Goal: Task Accomplishment & Management: Manage account settings

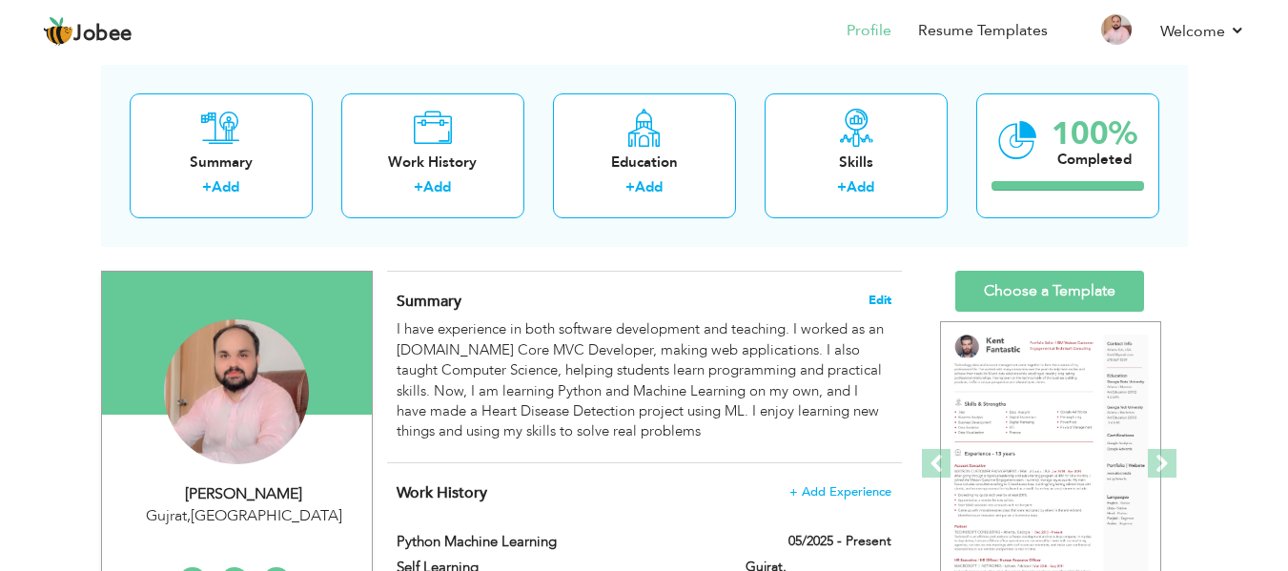
click at [881, 298] on span "Edit" at bounding box center [880, 300] width 23 height 13
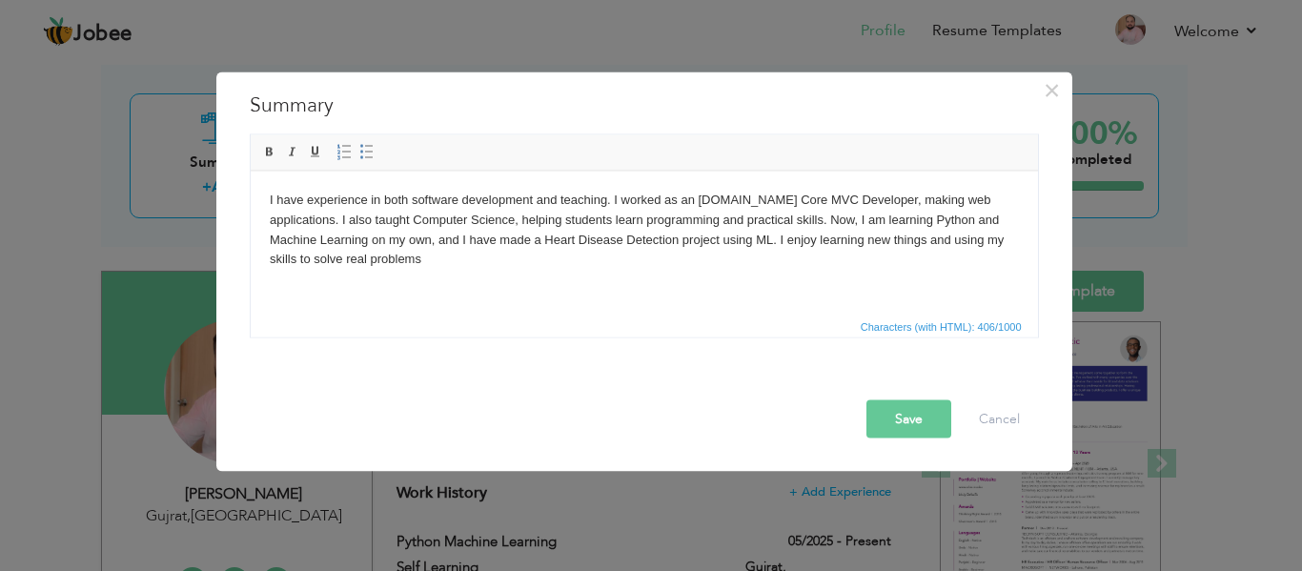
click at [633, 271] on html "I have experience in both software development and teaching. I worked as an [DO…" at bounding box center [644, 229] width 788 height 117
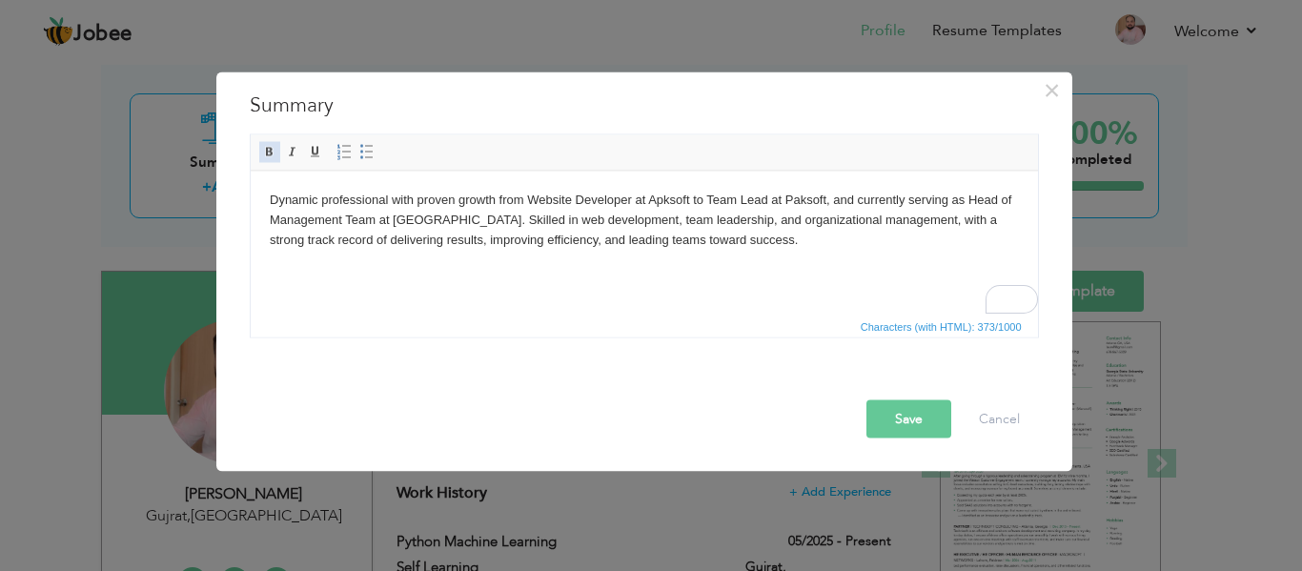
click at [262, 154] on span at bounding box center [269, 151] width 15 height 15
drag, startPoint x: 931, startPoint y: 240, endPoint x: 262, endPoint y: 200, distance: 669.5
click at [262, 200] on html "Dynamic professional with proven growth from Website Developer at Apksoft to Te…" at bounding box center [644, 219] width 788 height 97
click at [266, 150] on span at bounding box center [269, 151] width 15 height 15
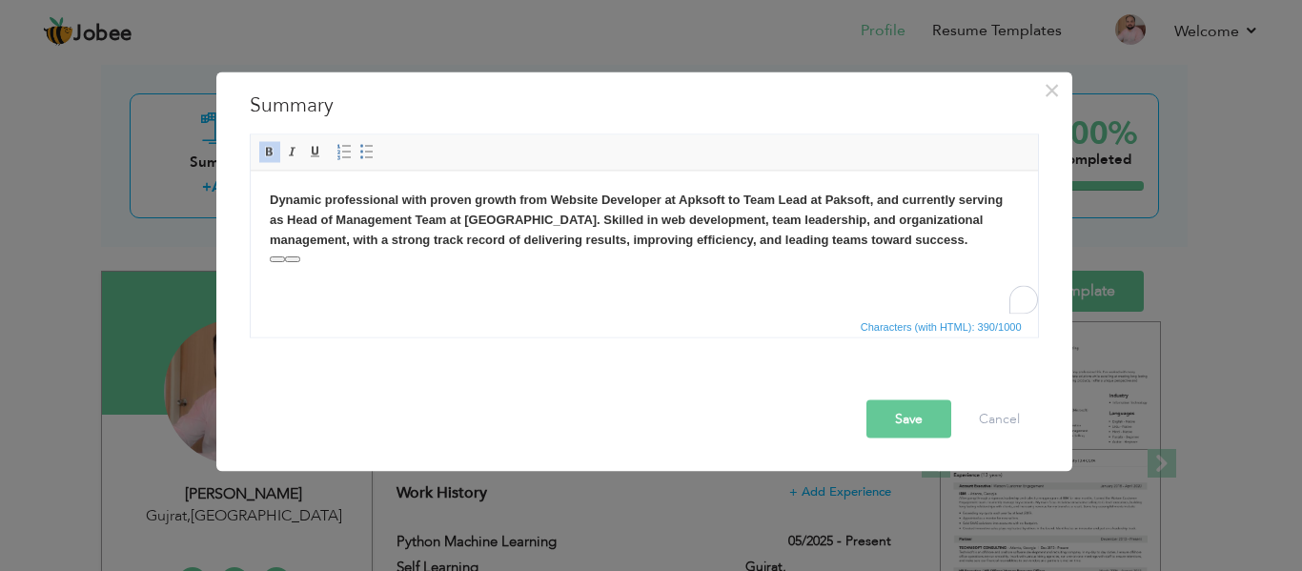
click at [719, 268] on html "Dynamic professional with proven growth from Website Developer at Apksoft to Te…" at bounding box center [644, 219] width 788 height 97
click at [898, 423] on button "Save" at bounding box center [909, 418] width 85 height 38
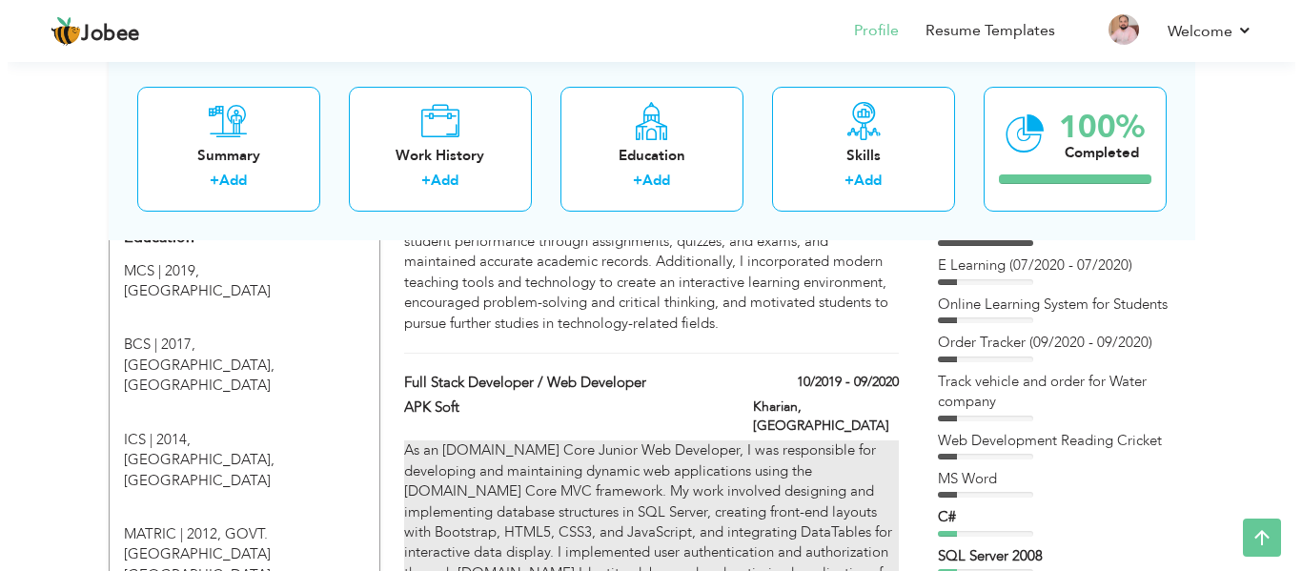
scroll to position [863, 0]
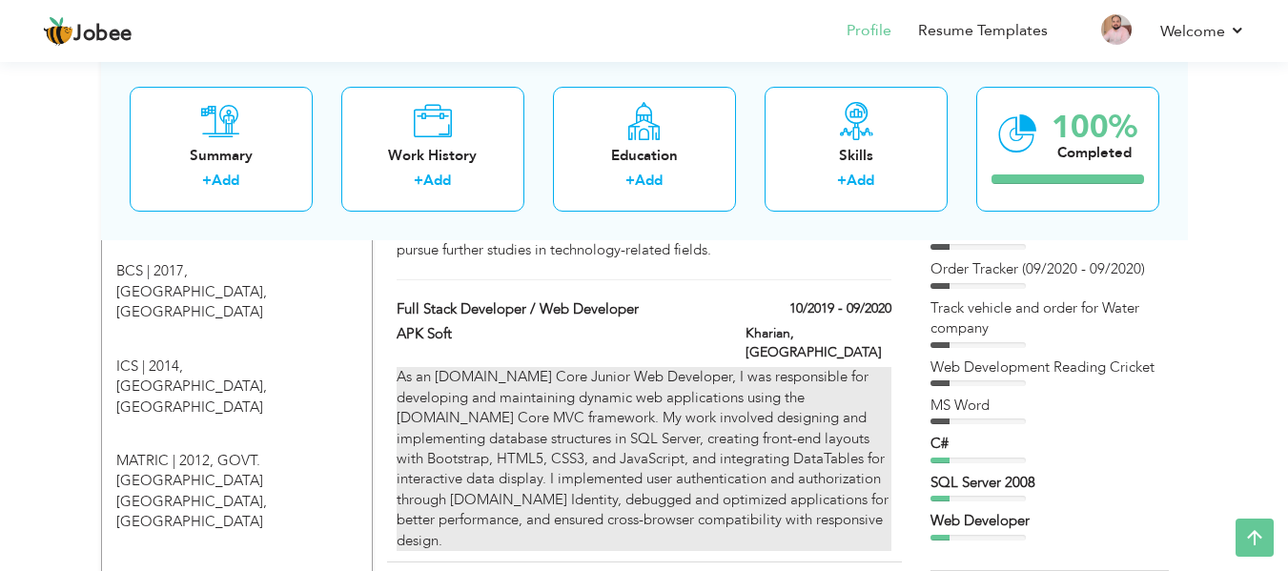
click at [870, 415] on div "As an [DOMAIN_NAME] Core Junior Web Developer, I was responsible for developing…" at bounding box center [644, 459] width 494 height 184
type input "Full Stack Developer / Web Developer"
type input "APK Soft"
type input "10/2019"
type input "09/2020"
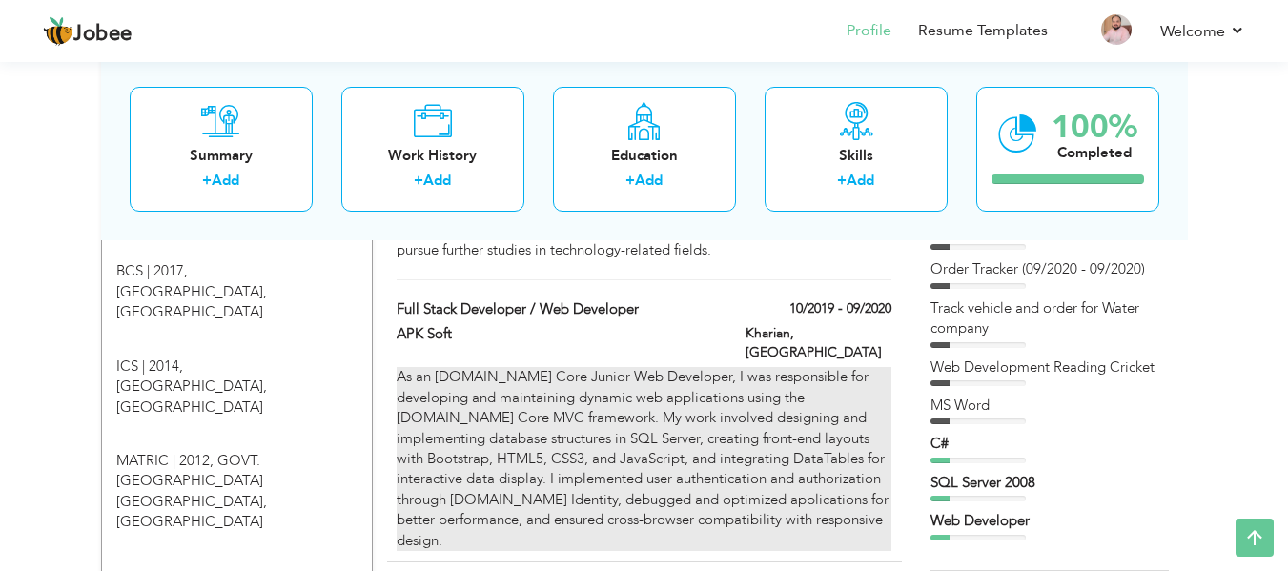
type input "[GEOGRAPHIC_DATA]"
type input "Kharian"
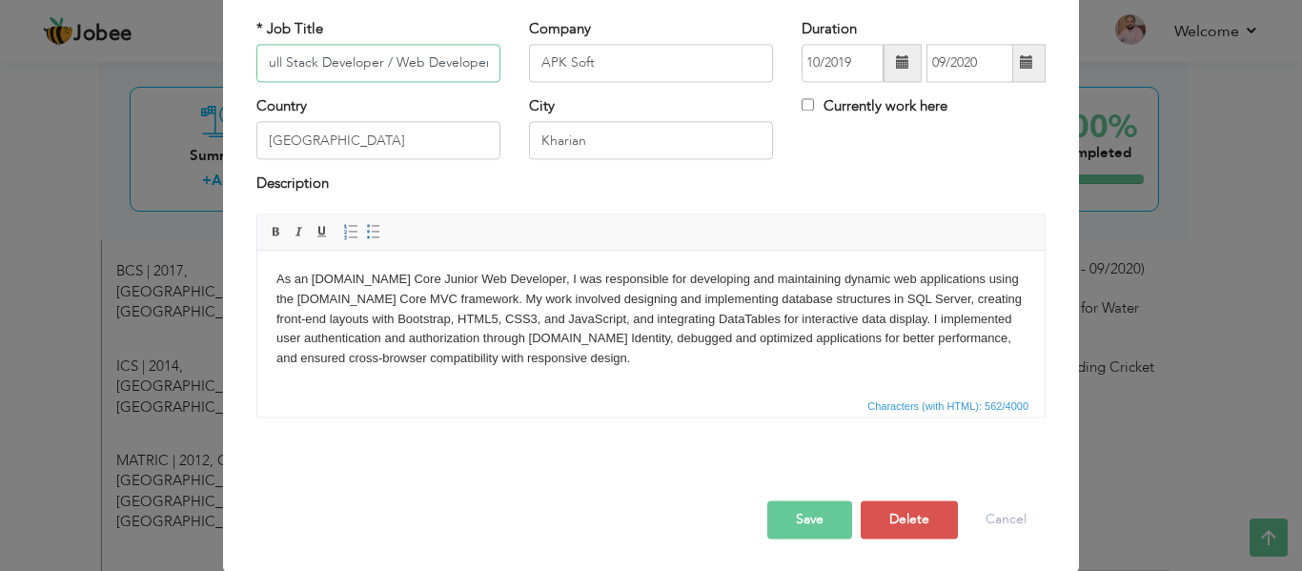
scroll to position [112, 0]
click at [420, 277] on body "As an [DOMAIN_NAME] Core Junior Web Developer, I was responsible for developing…" at bounding box center [650, 318] width 749 height 99
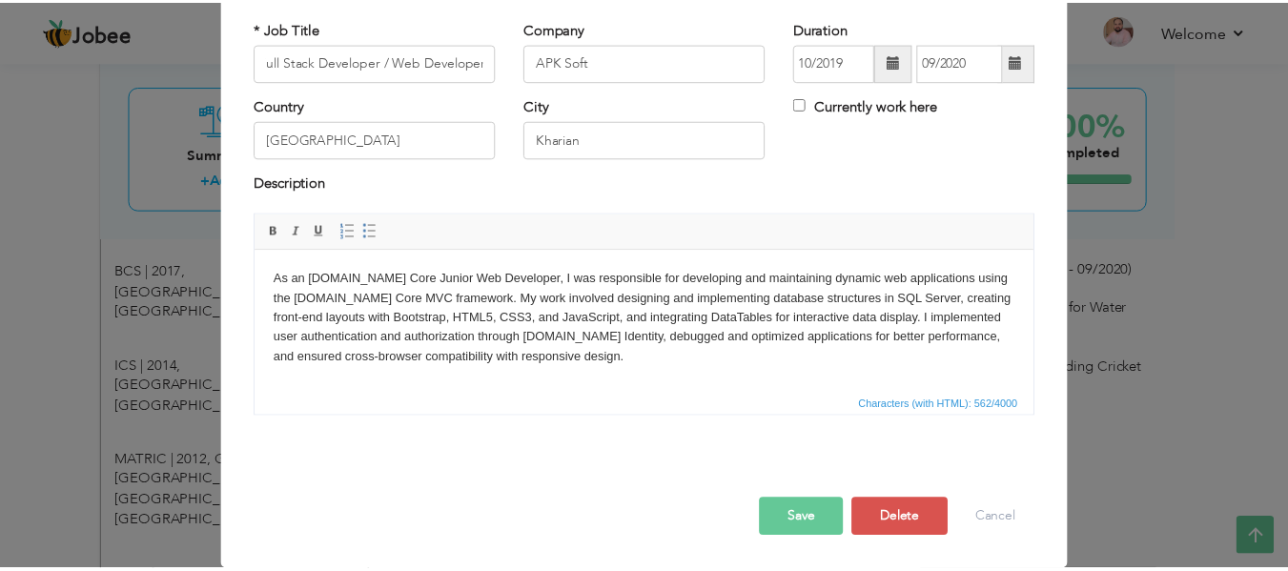
scroll to position [0, 0]
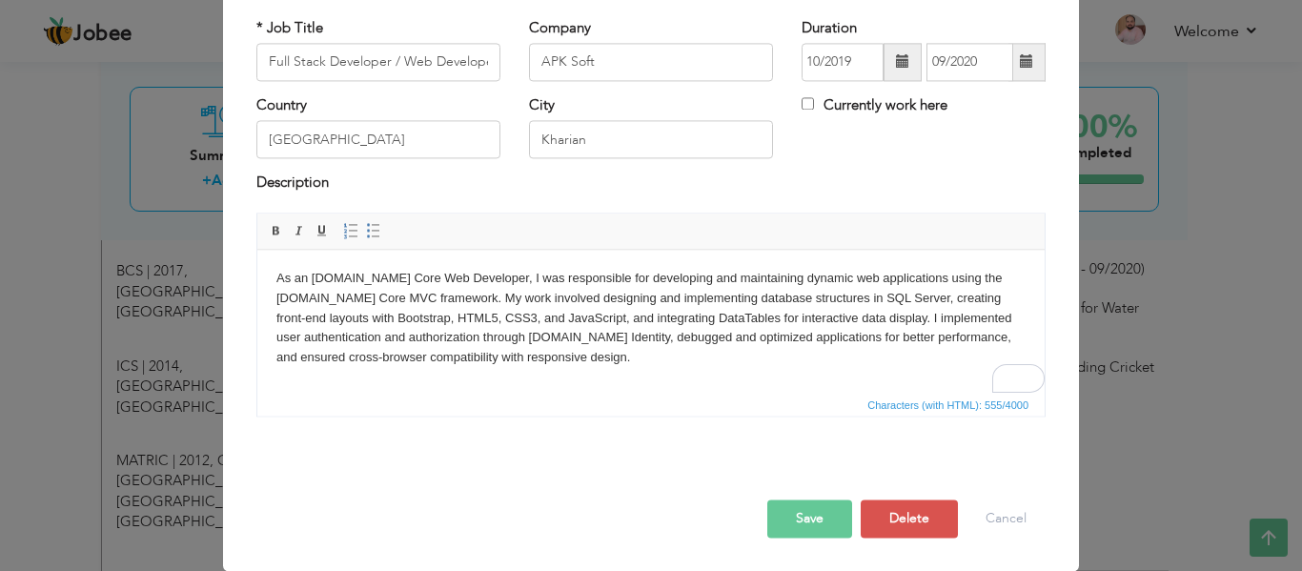
drag, startPoint x: 500, startPoint y: 361, endPoint x: 264, endPoint y: 280, distance: 249.0
click at [264, 280] on html "As an [DOMAIN_NAME] Core Web Developer, I was responsible for developing and ma…" at bounding box center [651, 318] width 788 height 137
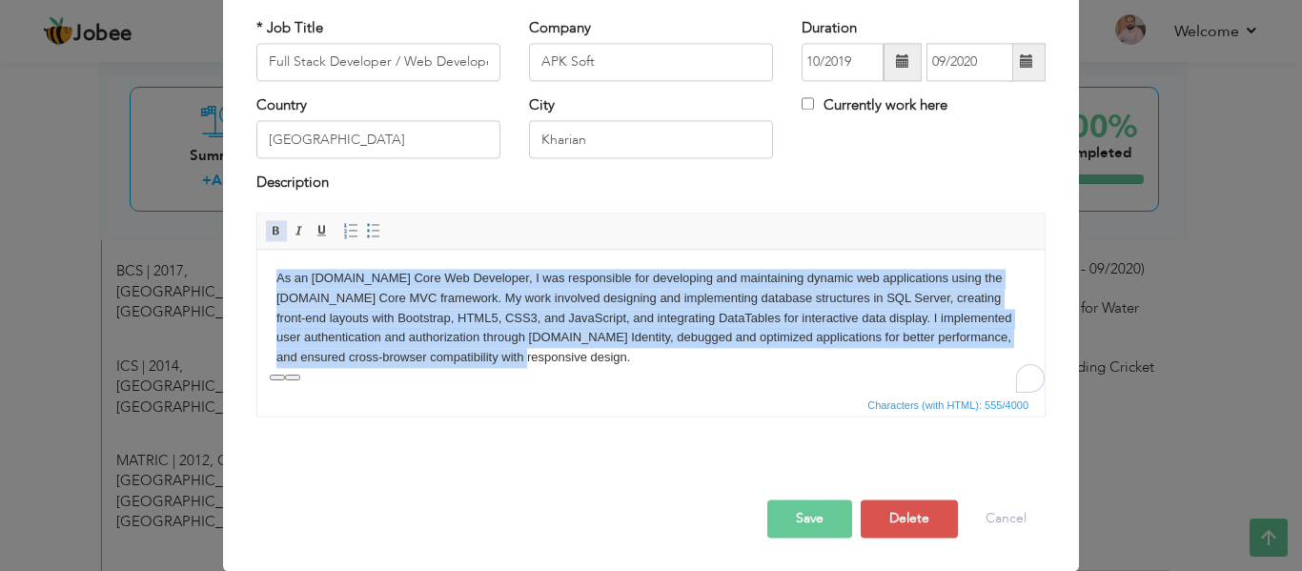
click at [269, 223] on span at bounding box center [276, 230] width 15 height 15
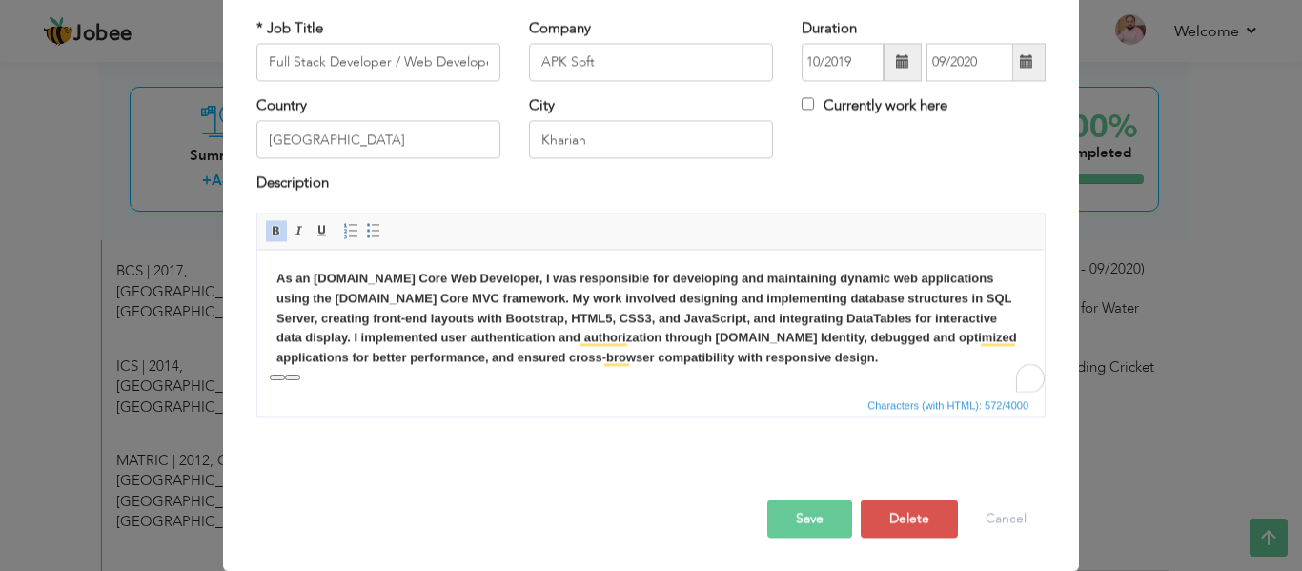
click at [819, 521] on button "Save" at bounding box center [810, 519] width 85 height 38
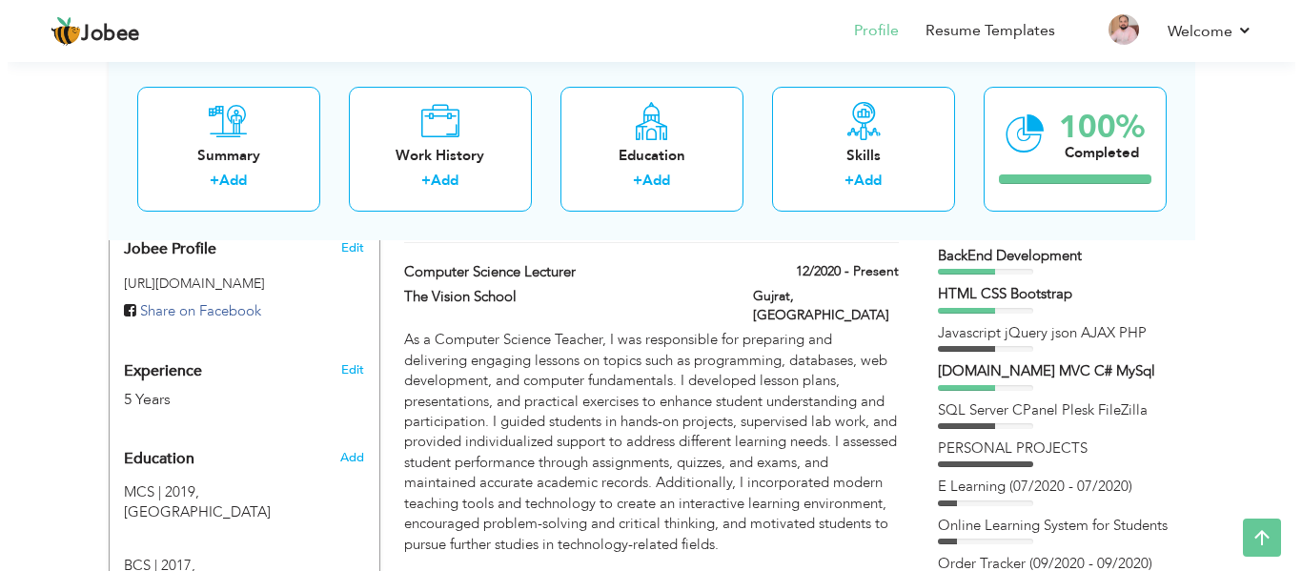
scroll to position [608, 0]
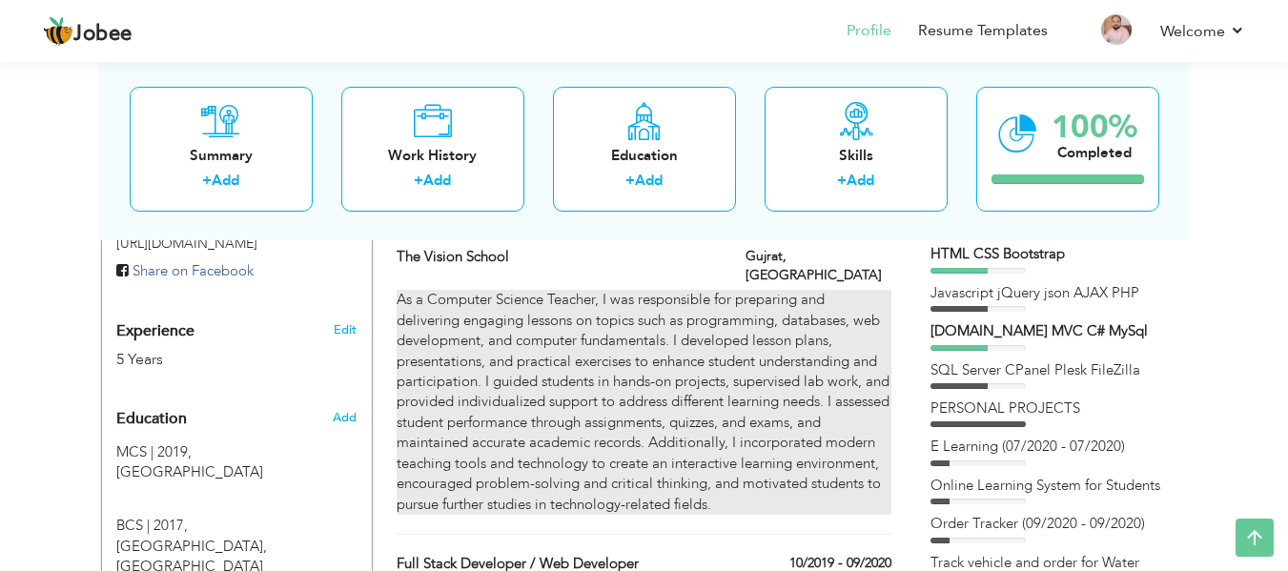
click at [688, 398] on div "As a Computer Science Teacher, I was responsible for preparing and delivering e…" at bounding box center [644, 402] width 494 height 225
type input "Computer Science lecturer"
type input "The Vision School"
type input "12/2020"
type input "Gujrat"
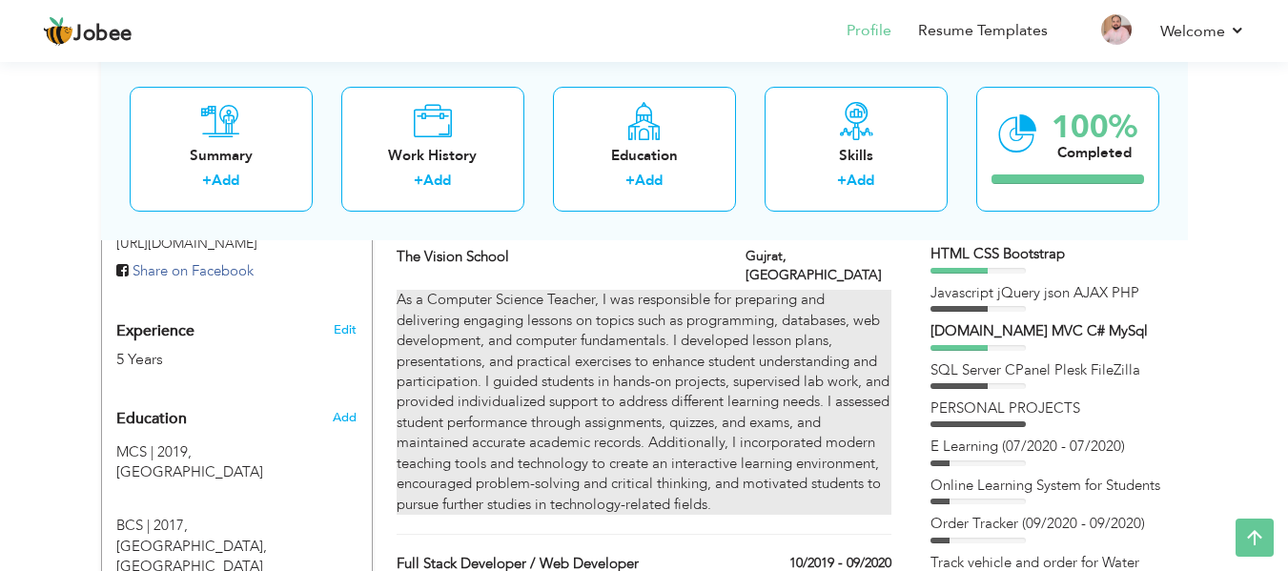
checkbox input "true"
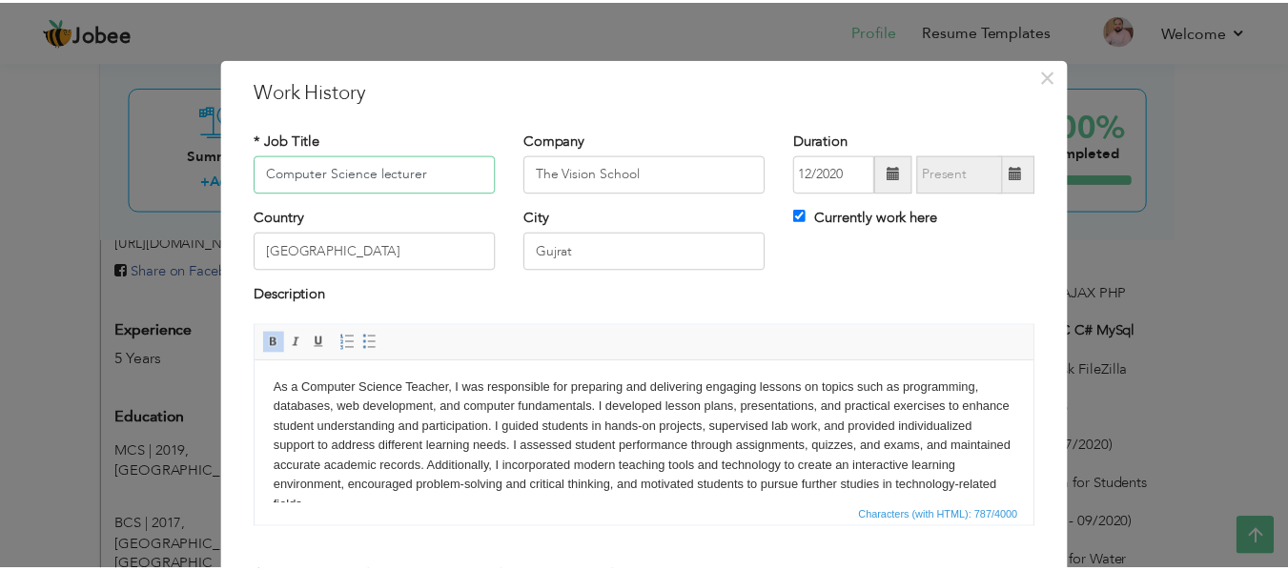
scroll to position [0, 0]
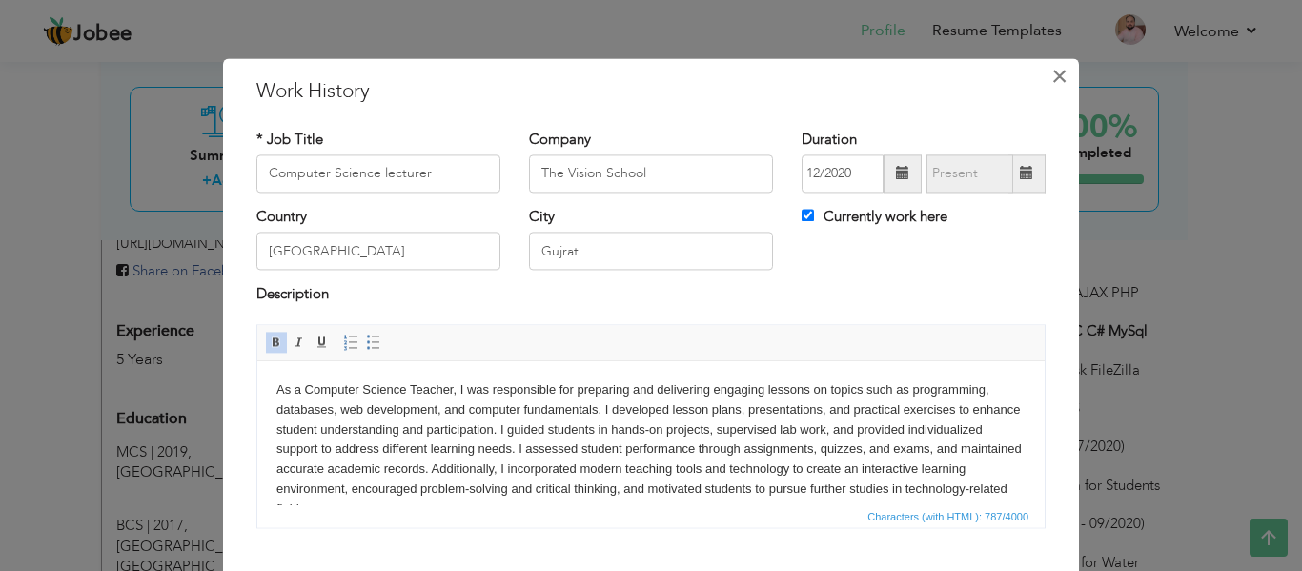
click at [1052, 81] on span "×" at bounding box center [1060, 76] width 16 height 34
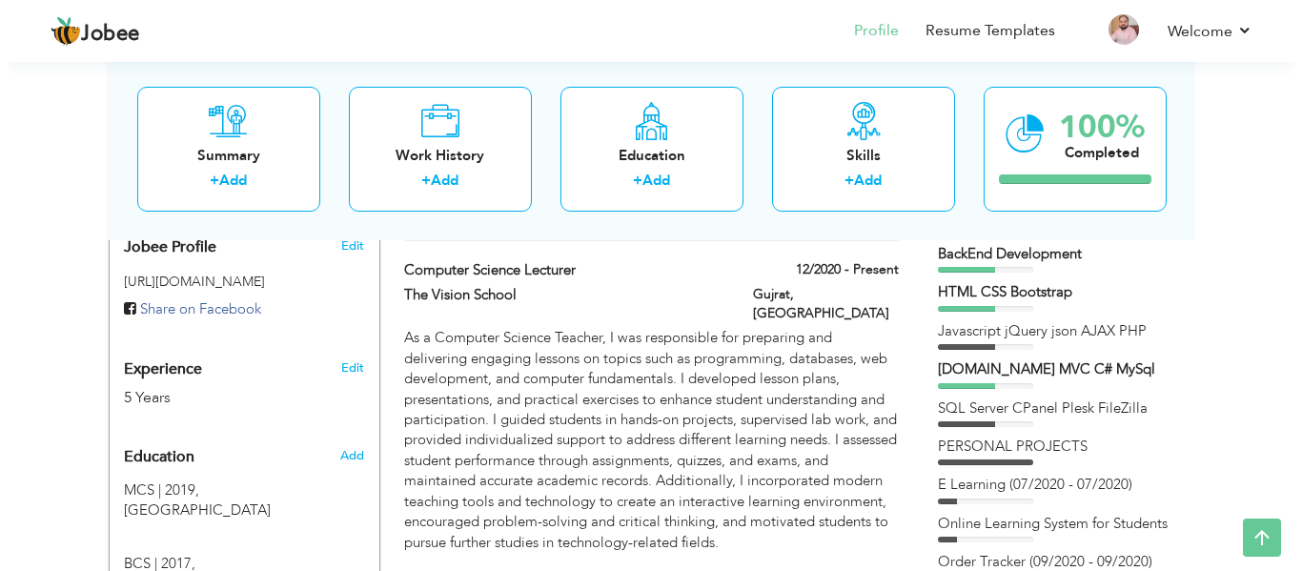
scroll to position [571, 0]
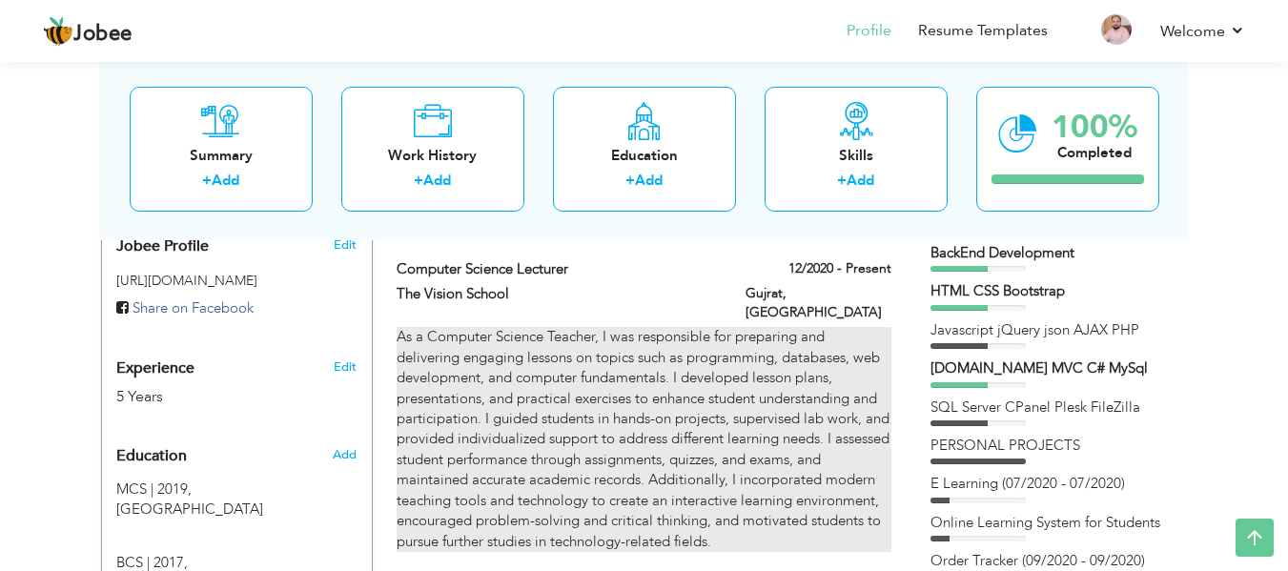
click at [739, 394] on div "As a Computer Science Teacher, I was responsible for preparing and delivering e…" at bounding box center [644, 439] width 494 height 225
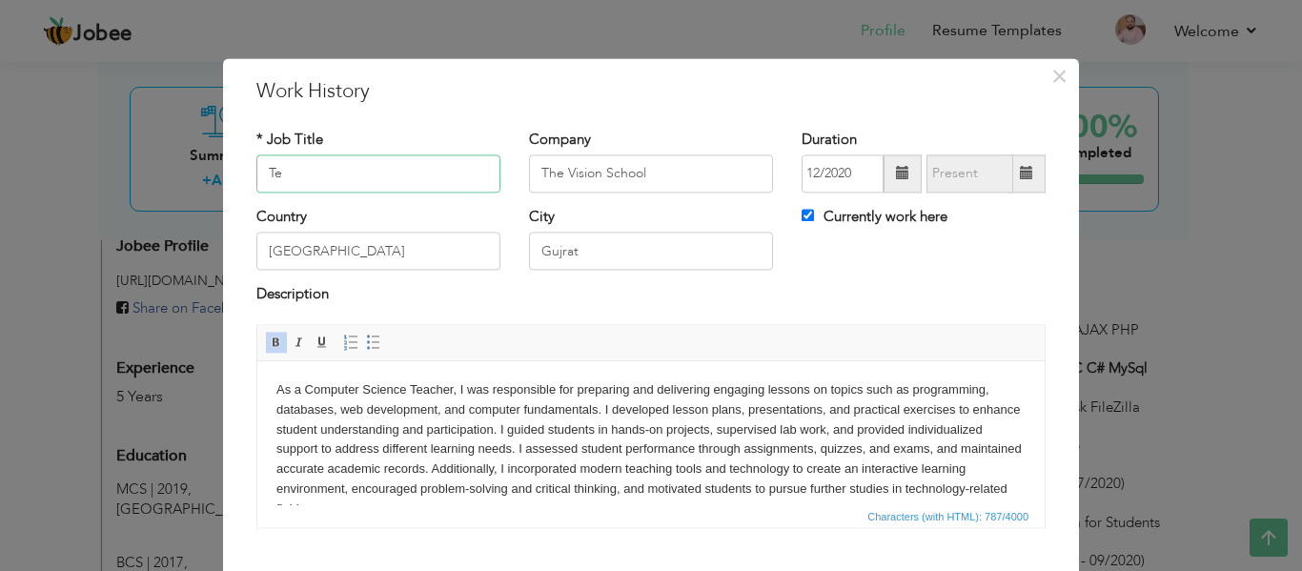
type input "T"
paste input "Development Team Lead"
type input "Development Team Lead"
click at [706, 174] on input "The Vision School" at bounding box center [651, 173] width 244 height 38
type input "PAKSOFT"
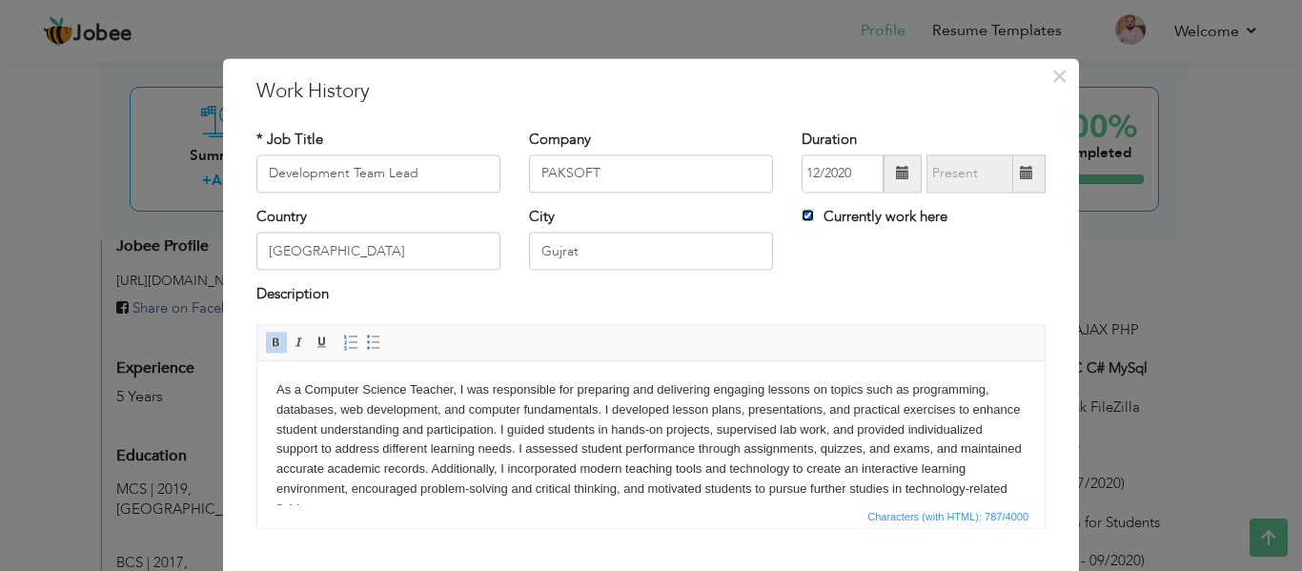
click at [804, 221] on input "Currently work here" at bounding box center [808, 215] width 12 height 12
checkbox input "false"
click at [896, 178] on span at bounding box center [902, 173] width 13 height 13
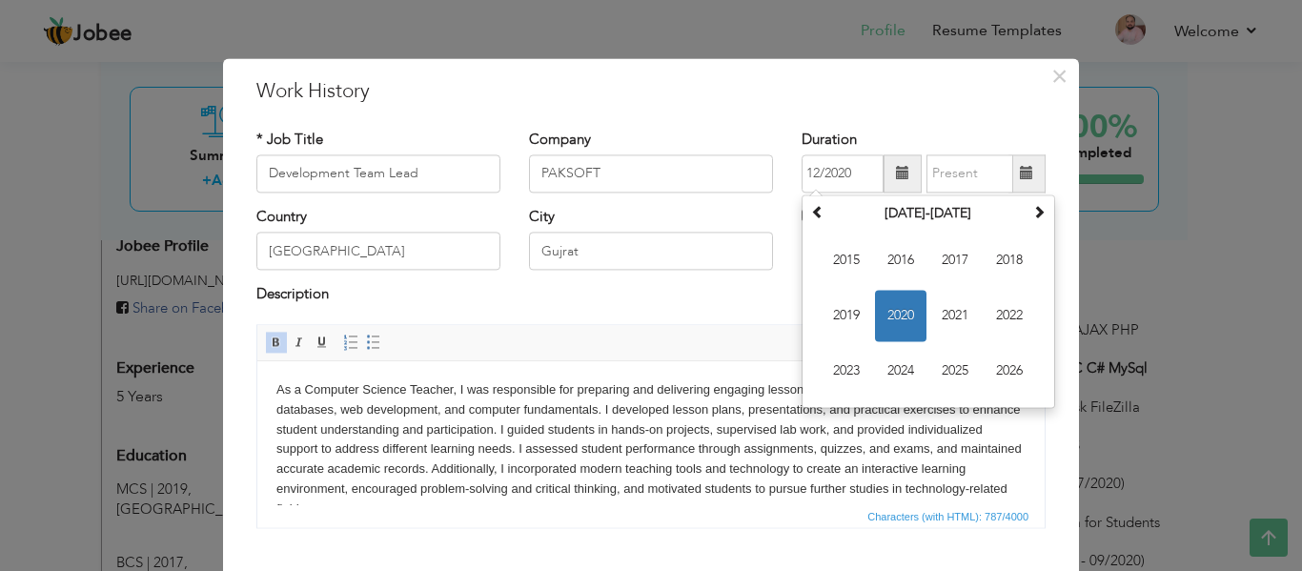
click at [896, 178] on span at bounding box center [902, 173] width 13 height 13
click at [900, 316] on span "2020" at bounding box center [900, 315] width 51 height 51
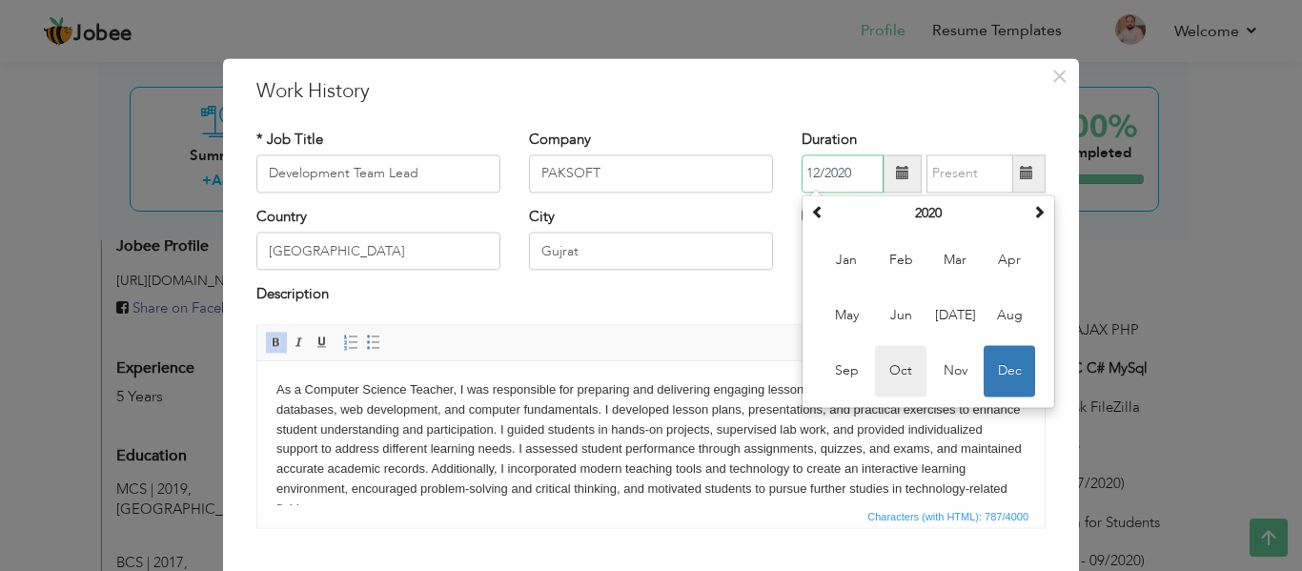
click at [894, 376] on span "Oct" at bounding box center [900, 370] width 51 height 51
type input "10/2020"
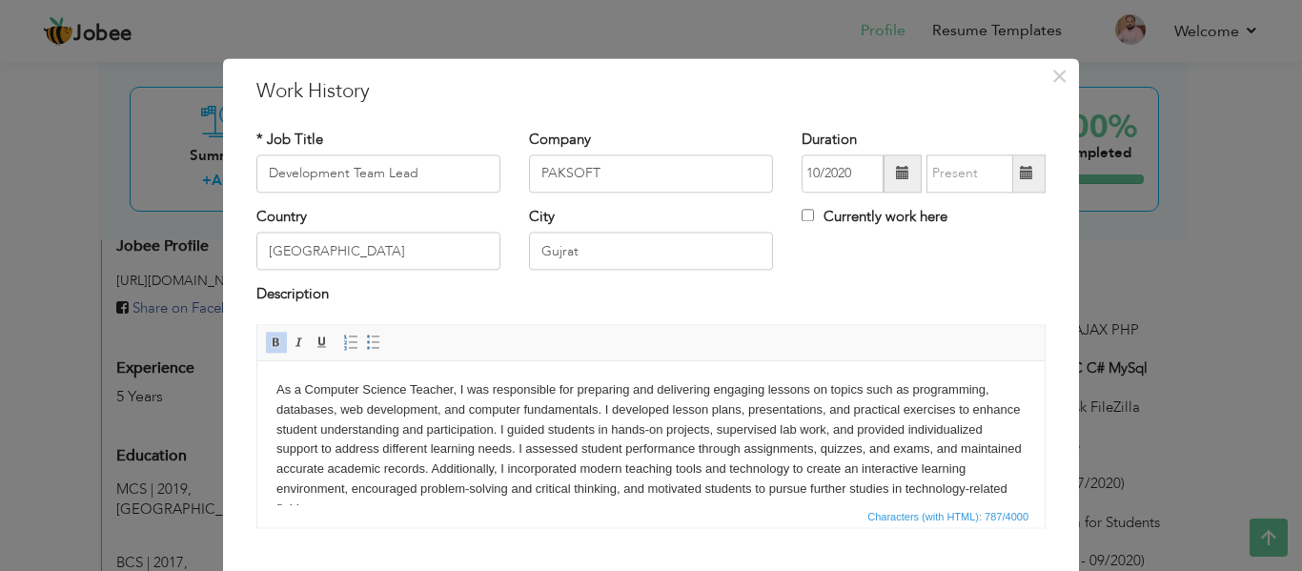
click at [1020, 178] on span at bounding box center [1026, 173] width 13 height 13
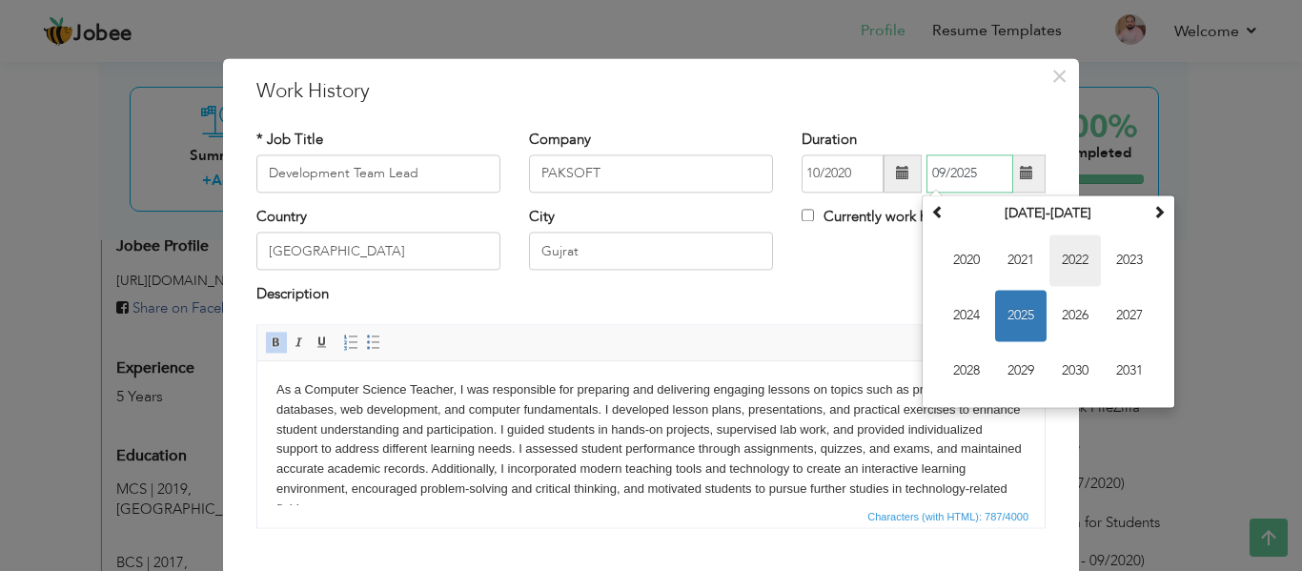
click at [1057, 262] on span "2022" at bounding box center [1075, 260] width 51 height 51
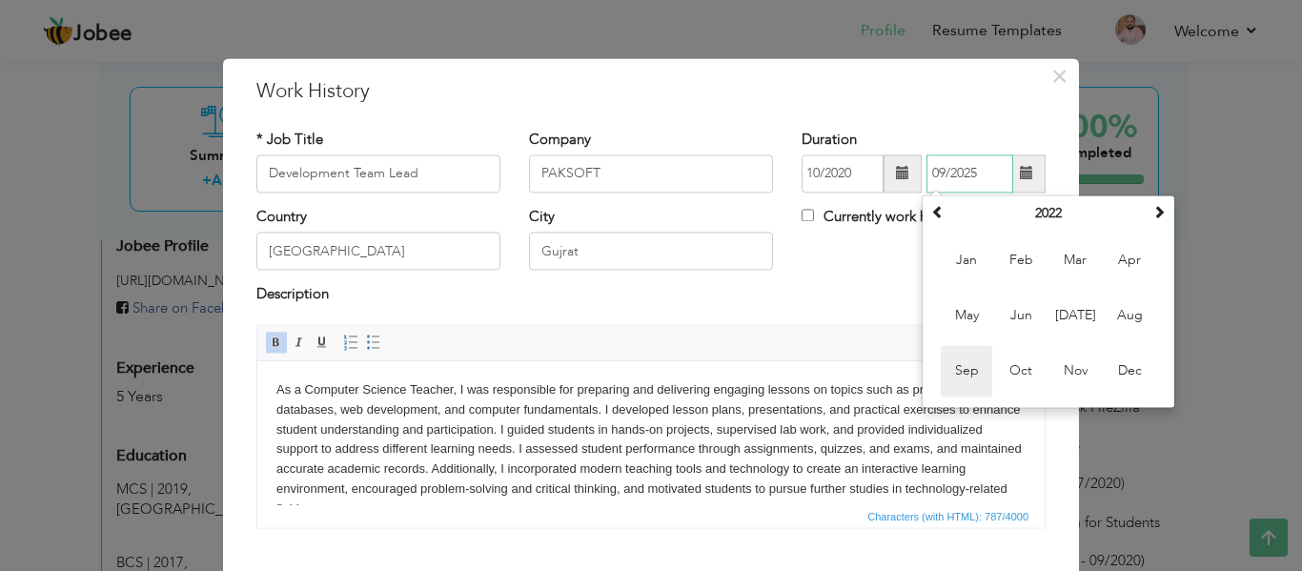
click at [977, 366] on span "Sep" at bounding box center [966, 370] width 51 height 51
type input "09/2022"
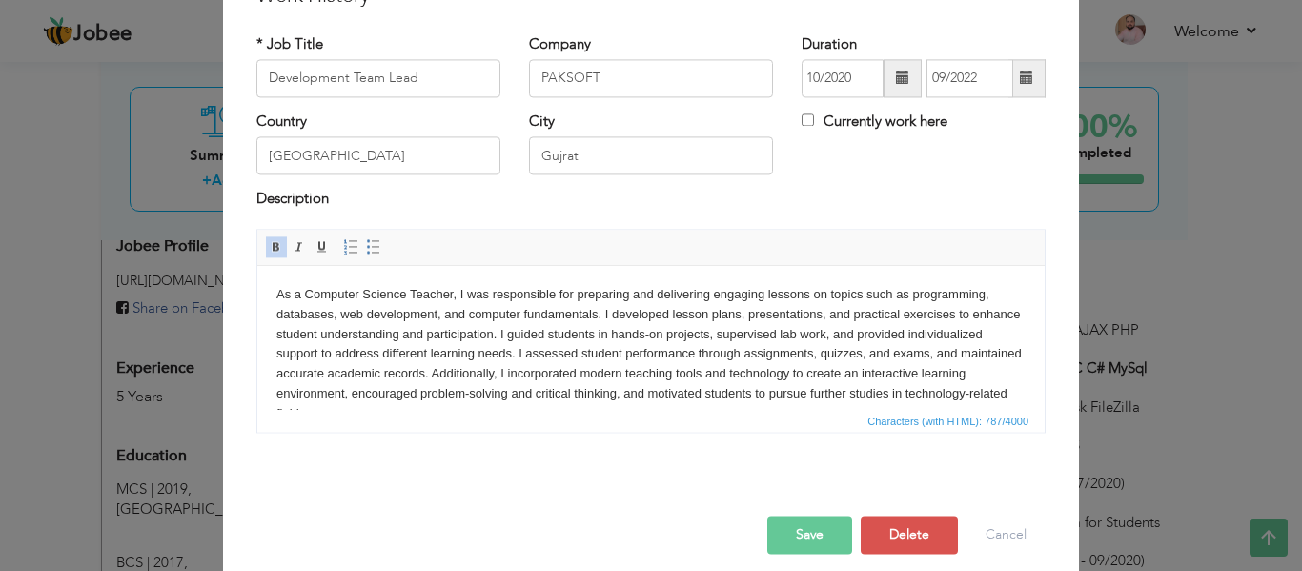
scroll to position [112, 0]
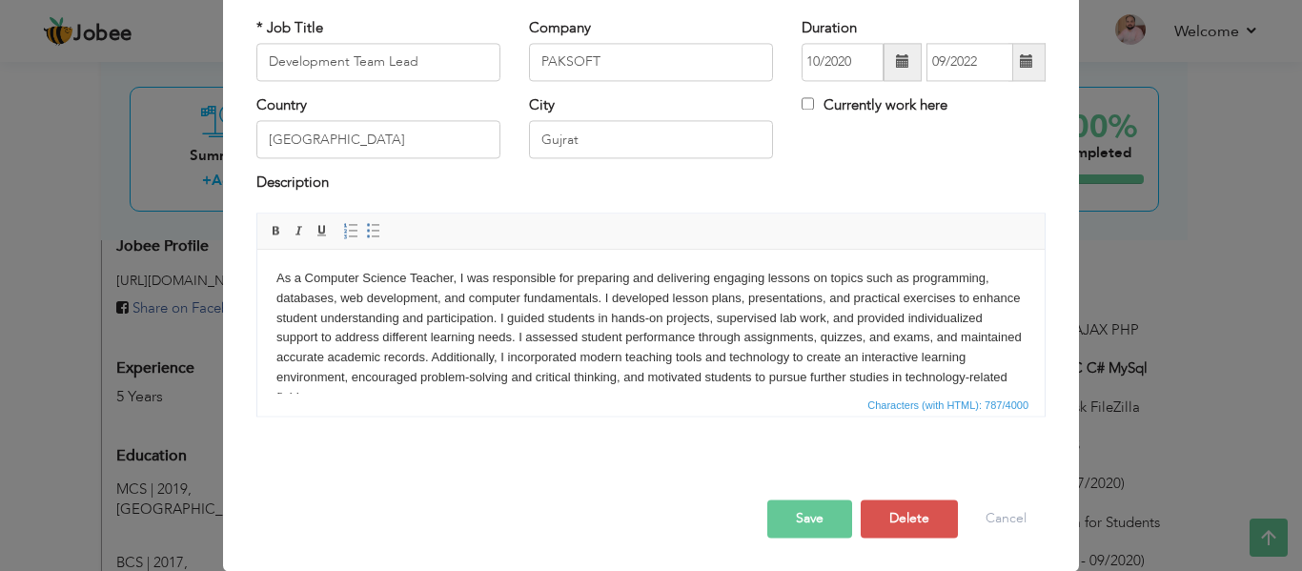
click at [964, 372] on body "As a Computer Science Teacher, I was responsible for preparing and delivering e…" at bounding box center [650, 338] width 749 height 139
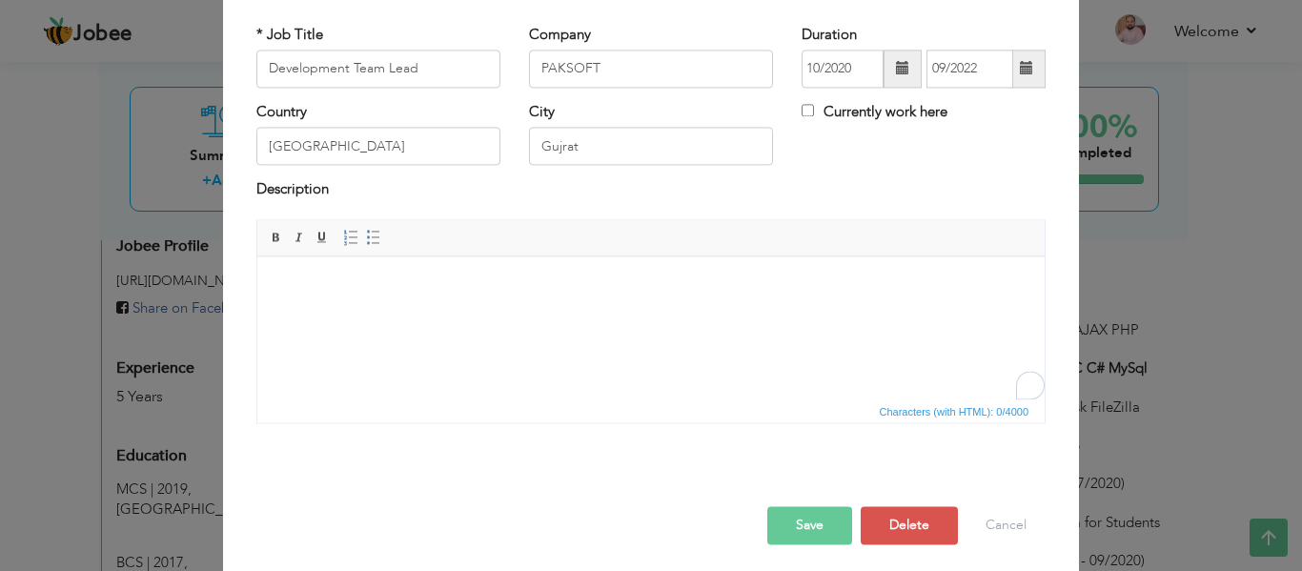
scroll to position [104, 0]
click at [476, 316] on html at bounding box center [651, 286] width 788 height 58
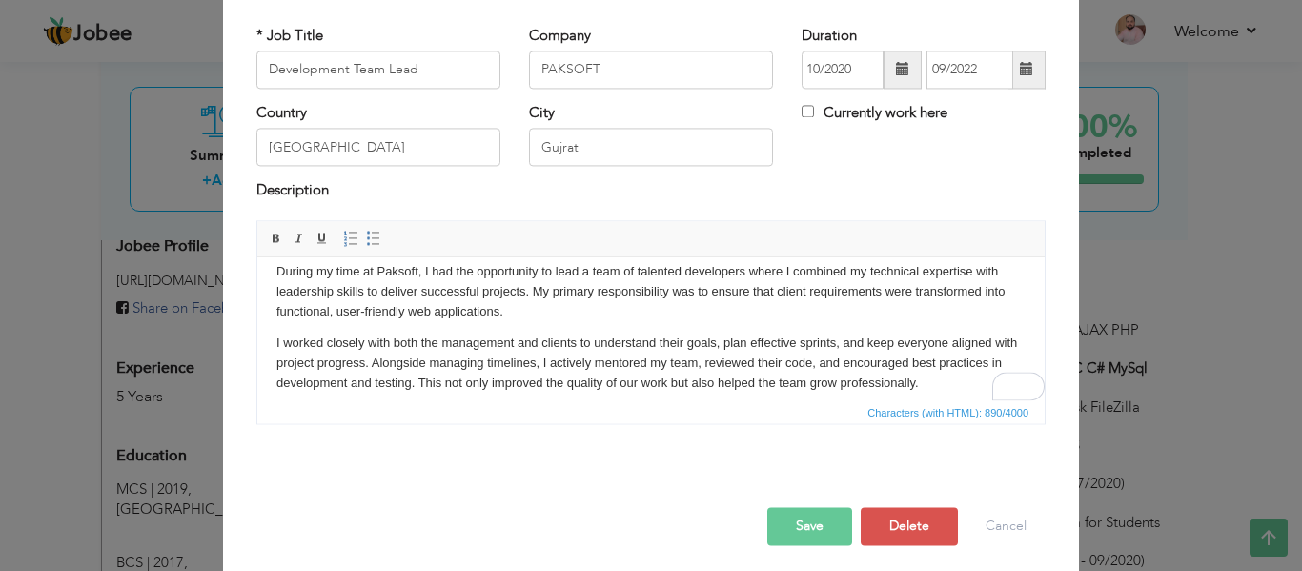
scroll to position [15, 0]
click at [520, 310] on p "During my time at Paksoft, I had the opportunity to lead a team of talented dev…" at bounding box center [650, 290] width 749 height 59
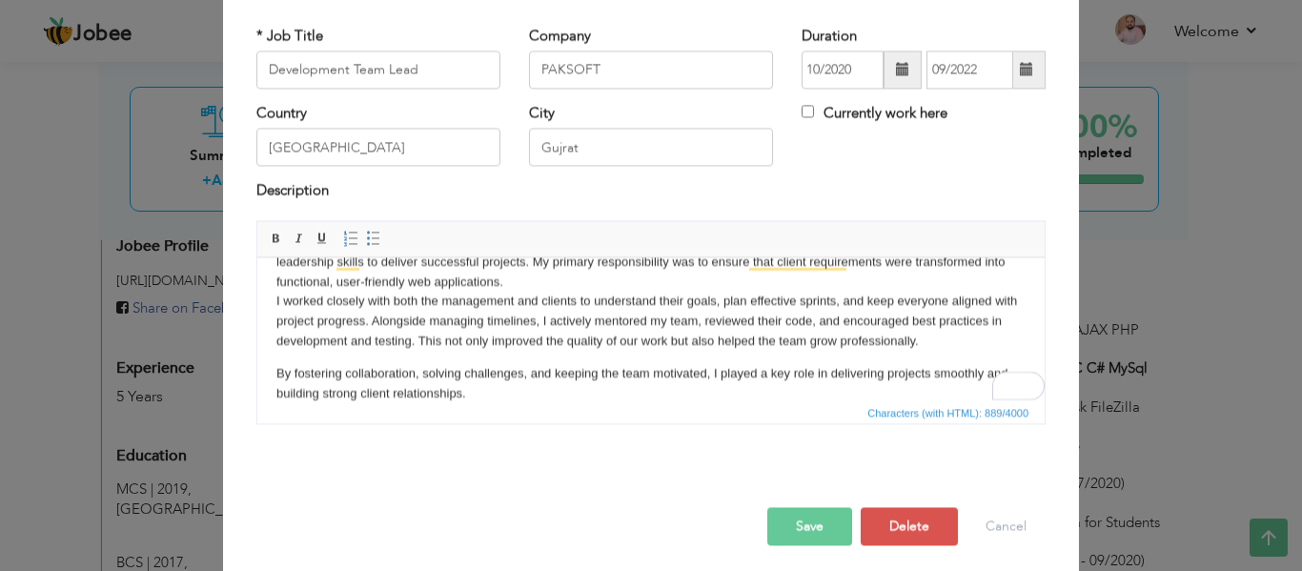
scroll to position [44, 0]
click at [999, 341] on p "During my time at Paksoft, I had the opportunity to lead a team of talented dev…" at bounding box center [650, 292] width 749 height 119
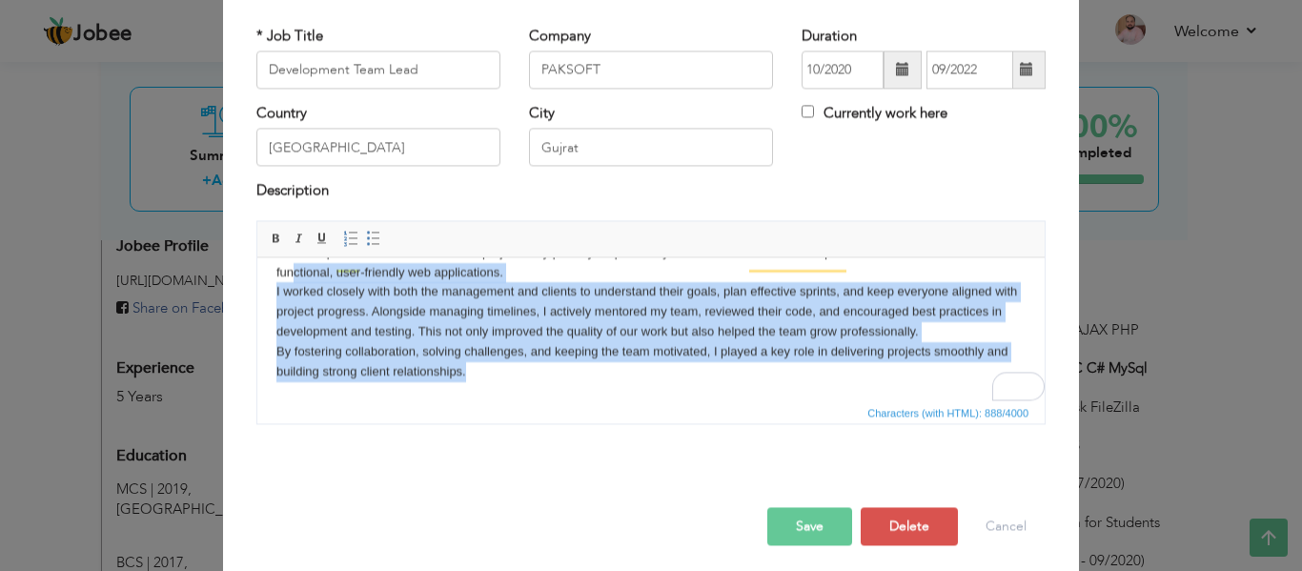
scroll to position [0, 0]
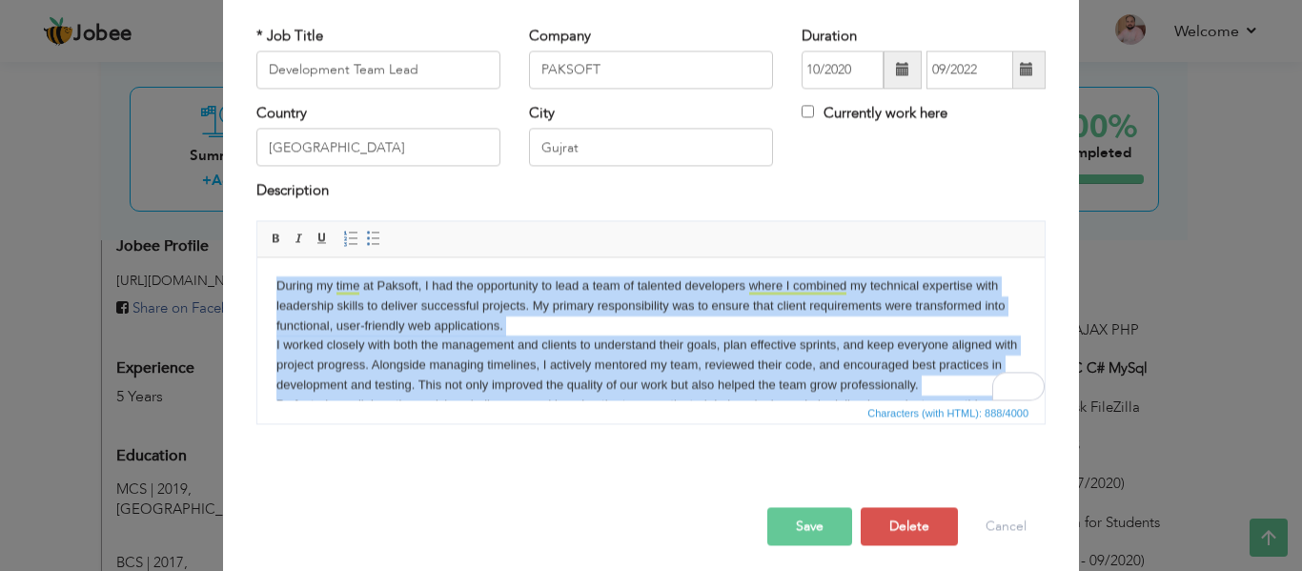
drag, startPoint x: 482, startPoint y: 376, endPoint x: 261, endPoint y: 282, distance: 240.1
click at [261, 282] on html "During my time at Paksoft, I had the opportunity to lead a team of talented dev…" at bounding box center [651, 355] width 788 height 196
click at [269, 233] on span at bounding box center [276, 238] width 15 height 15
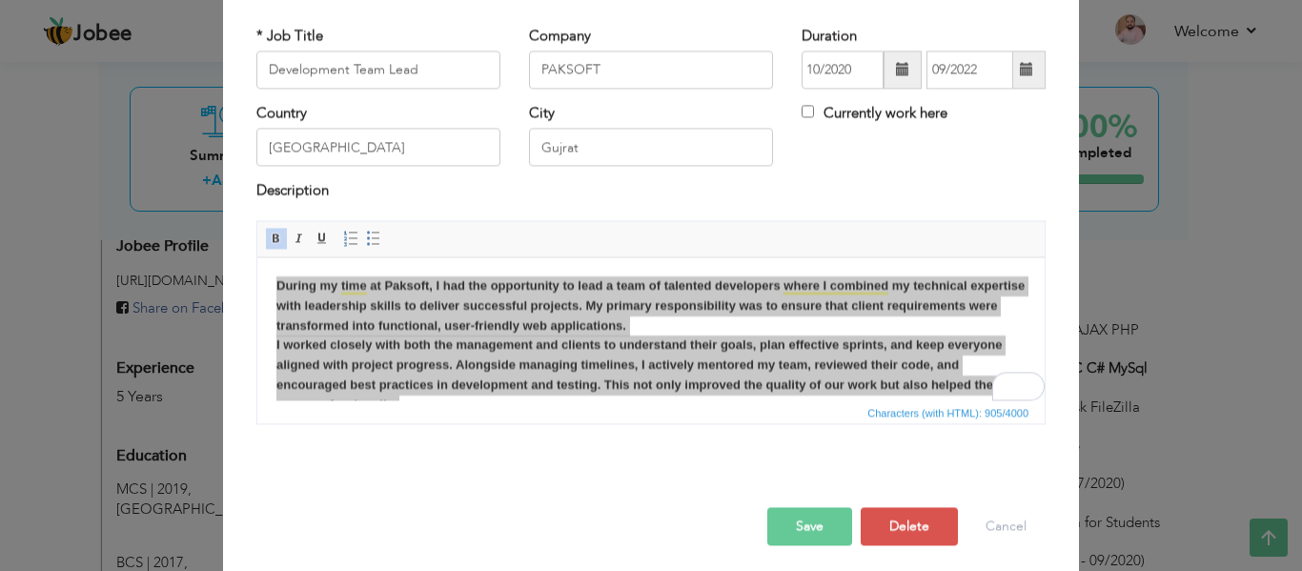
click at [475, 476] on div at bounding box center [651, 472] width 818 height 11
click at [508, 460] on div "Save Save and Continue Delete Cancel" at bounding box center [651, 506] width 818 height 107
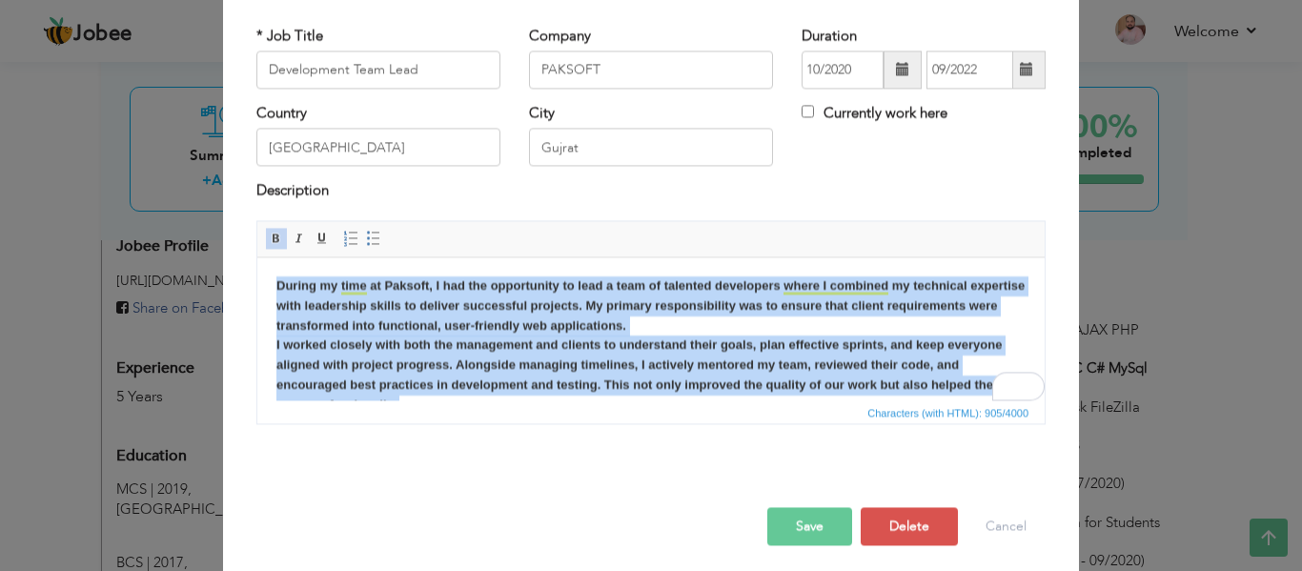
click at [508, 377] on strong "During my time at Paksoft, I had the opportunity to lead a team of talented dev…" at bounding box center [650, 364] width 749 height 173
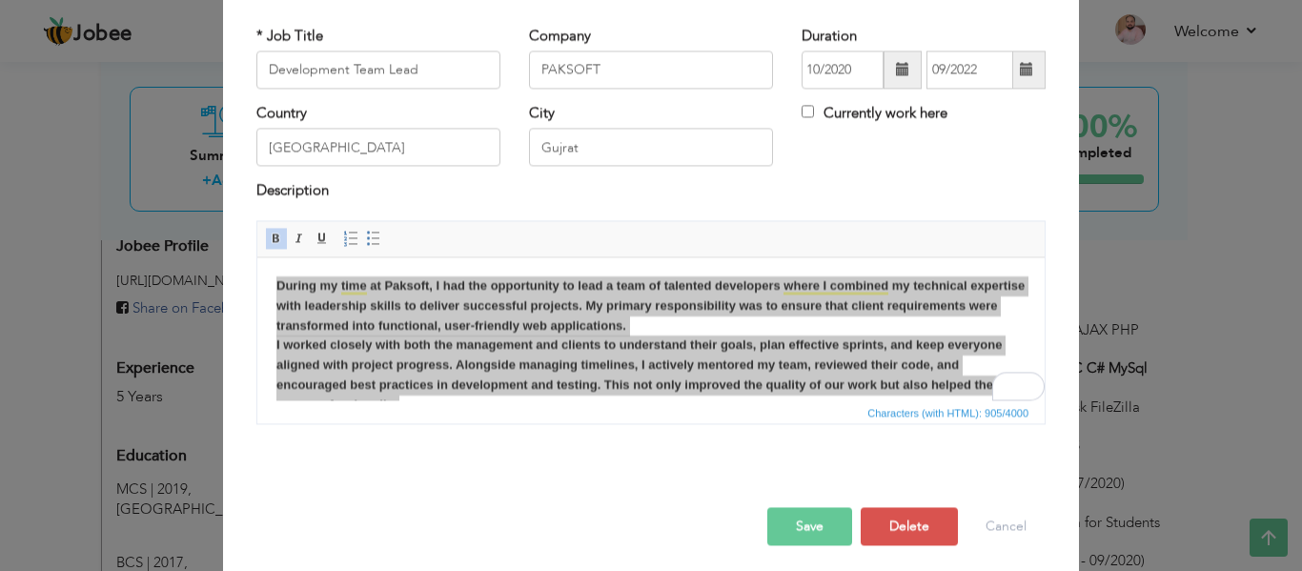
click at [495, 451] on div "* Job Title Development Team Lead Company PAKSOFT Duration 10/2020 09/2022 Curr…" at bounding box center [651, 231] width 818 height 441
click at [827, 515] on button "Save" at bounding box center [810, 526] width 85 height 38
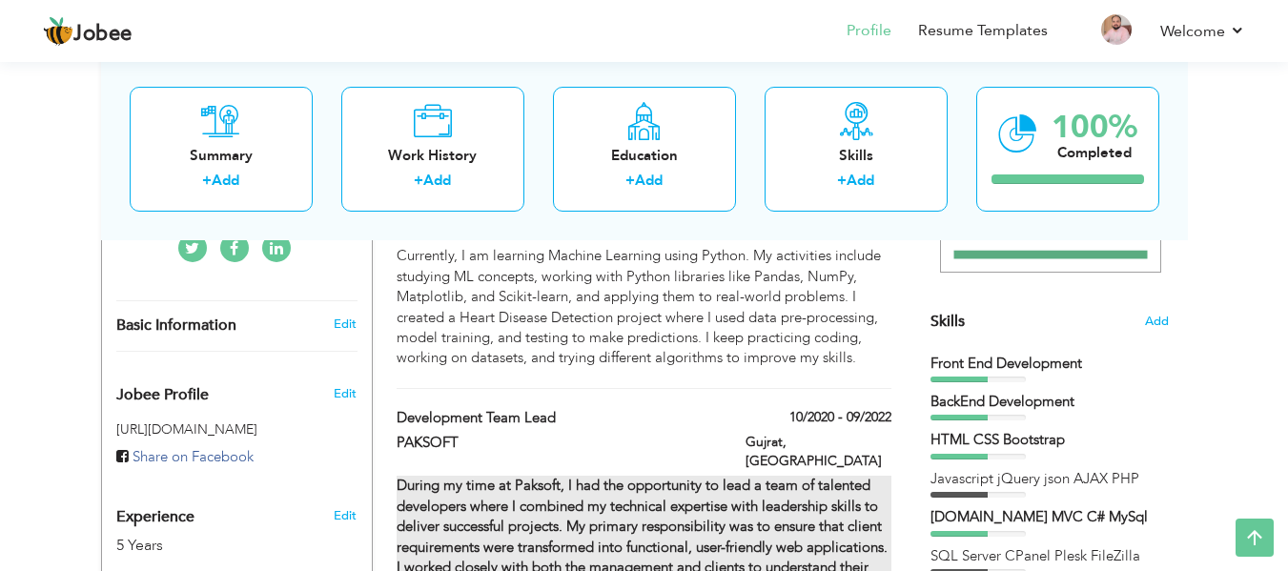
scroll to position [371, 0]
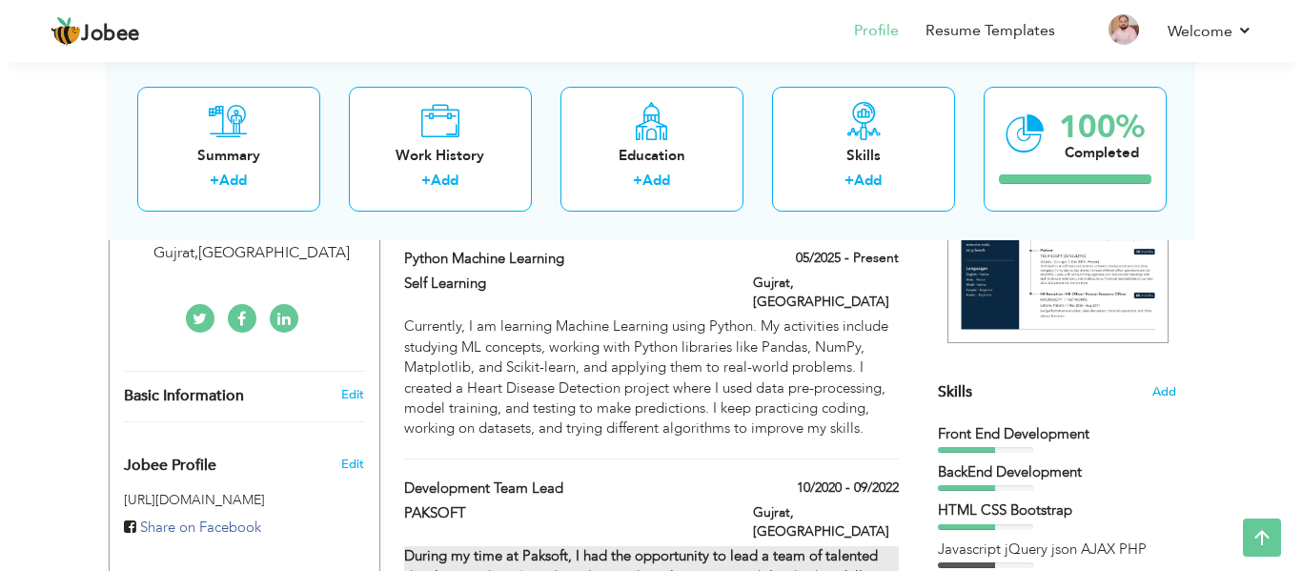
scroll to position [297, 0]
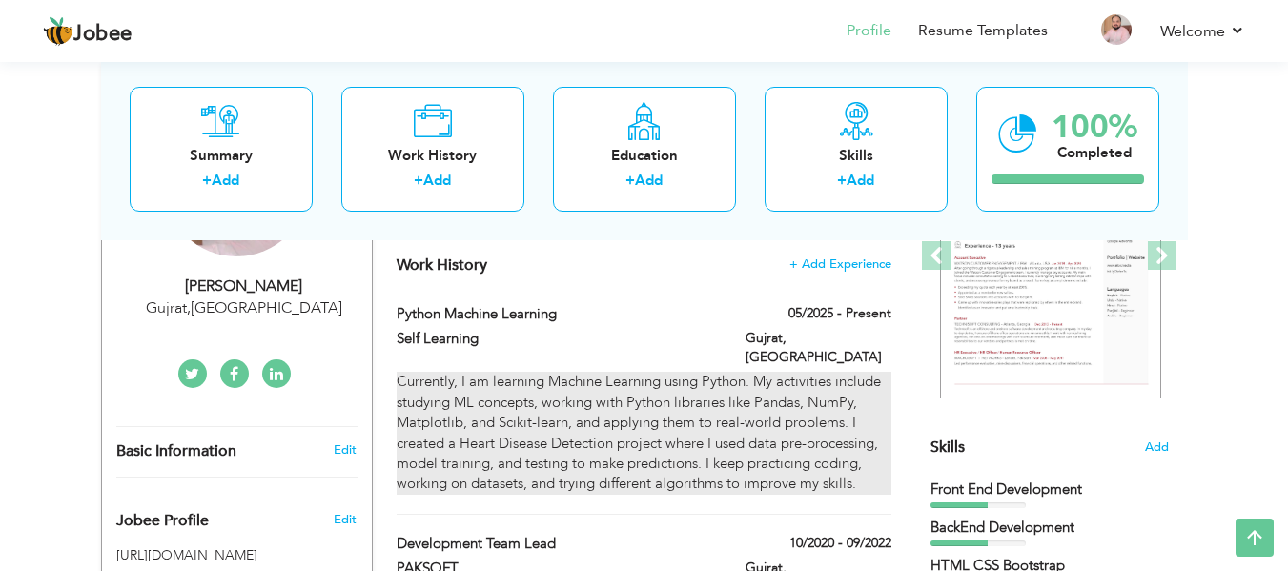
click at [665, 397] on div "Currently, I am learning Machine Learning using Python. My activities include s…" at bounding box center [644, 433] width 494 height 123
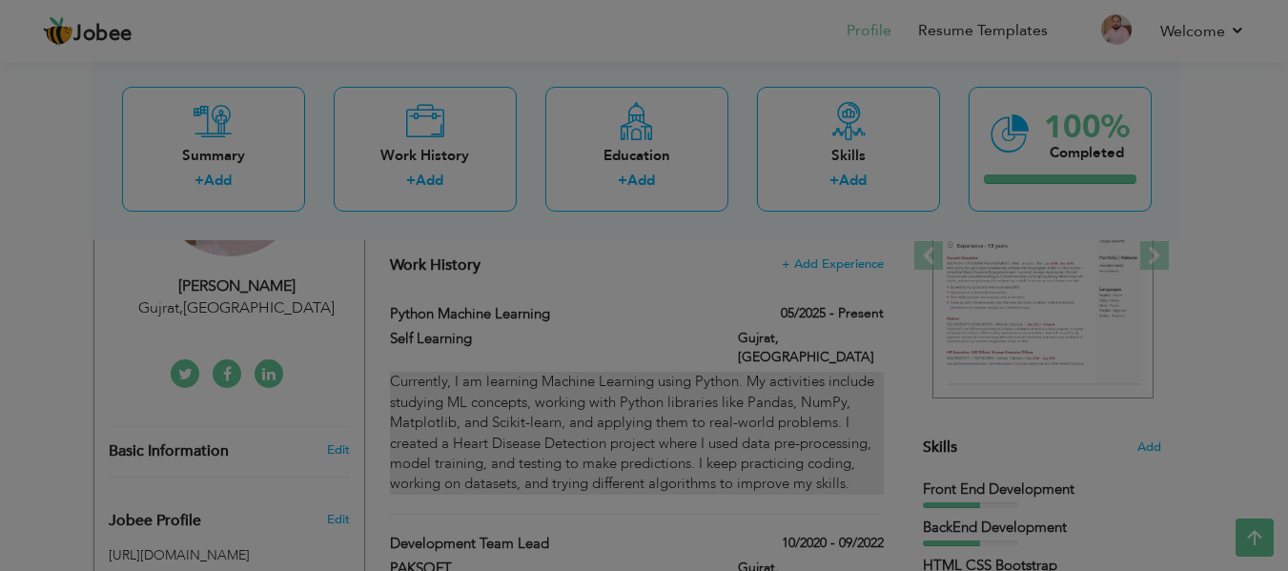
type input "Python Machine Learning"
type input "Self Learning"
type input "05/2025"
checkbox input "true"
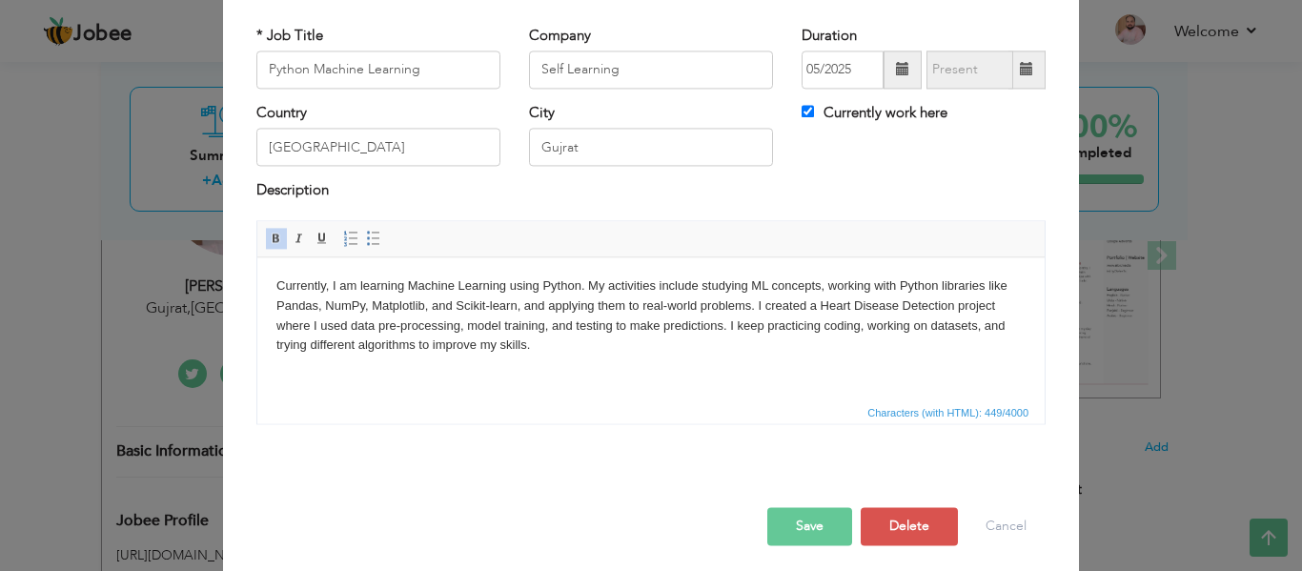
scroll to position [0, 0]
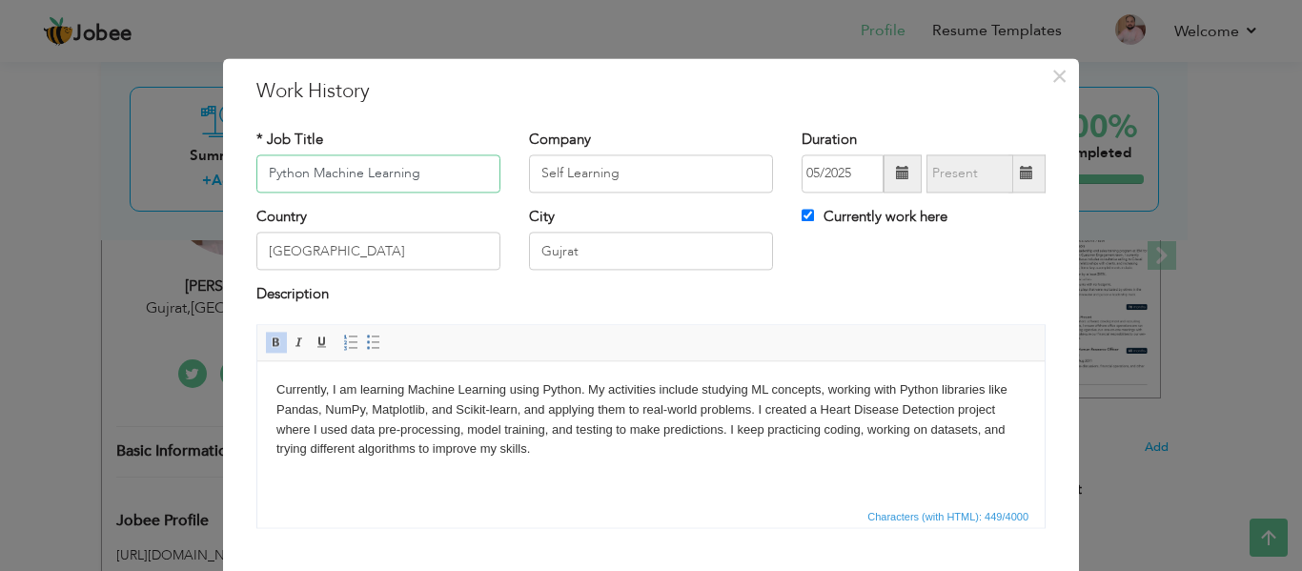
click at [431, 171] on input "Python Machine Learning" at bounding box center [378, 173] width 244 height 38
paste input "Manager, Operations and Administration"
type input "Manager, Operations and Administration"
click at [645, 179] on input "Self Learning" at bounding box center [651, 173] width 244 height 38
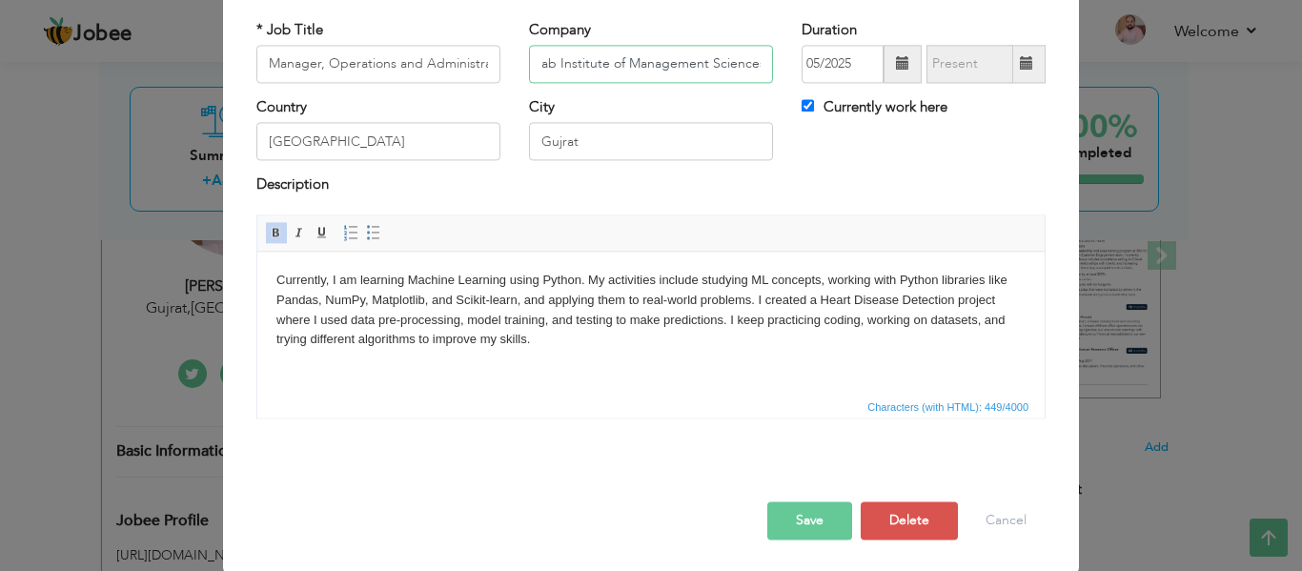
scroll to position [112, 0]
type input "Punjab Institute of Management Sciences"
click at [896, 68] on span at bounding box center [902, 61] width 13 height 13
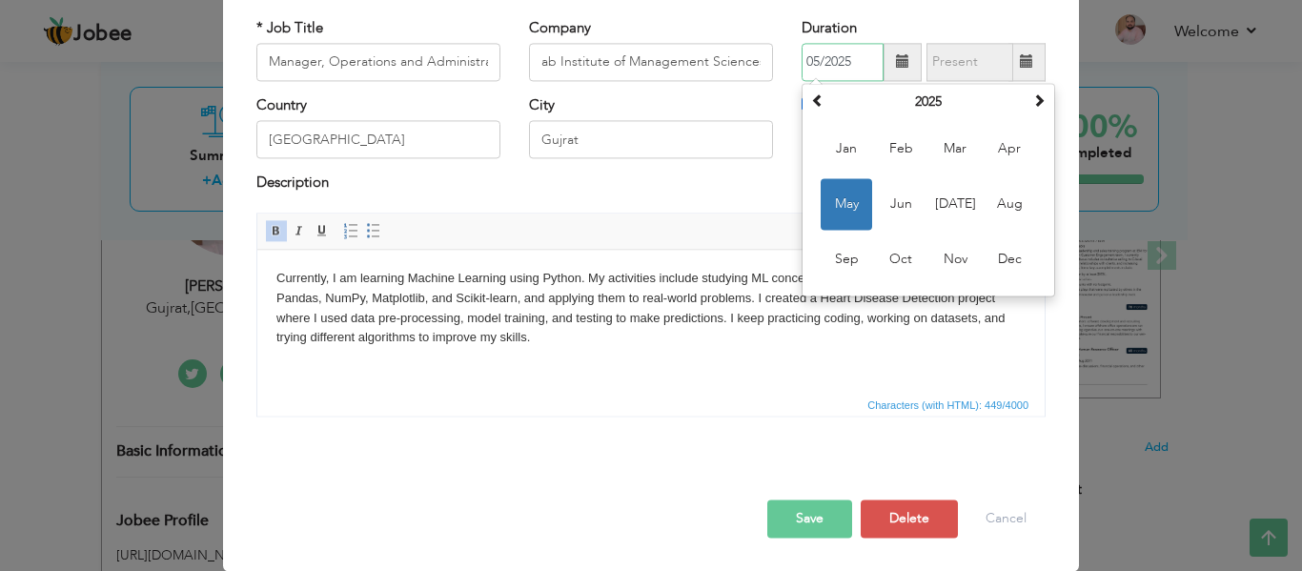
scroll to position [0, 0]
click at [924, 101] on th "2025" at bounding box center [928, 102] width 198 height 29
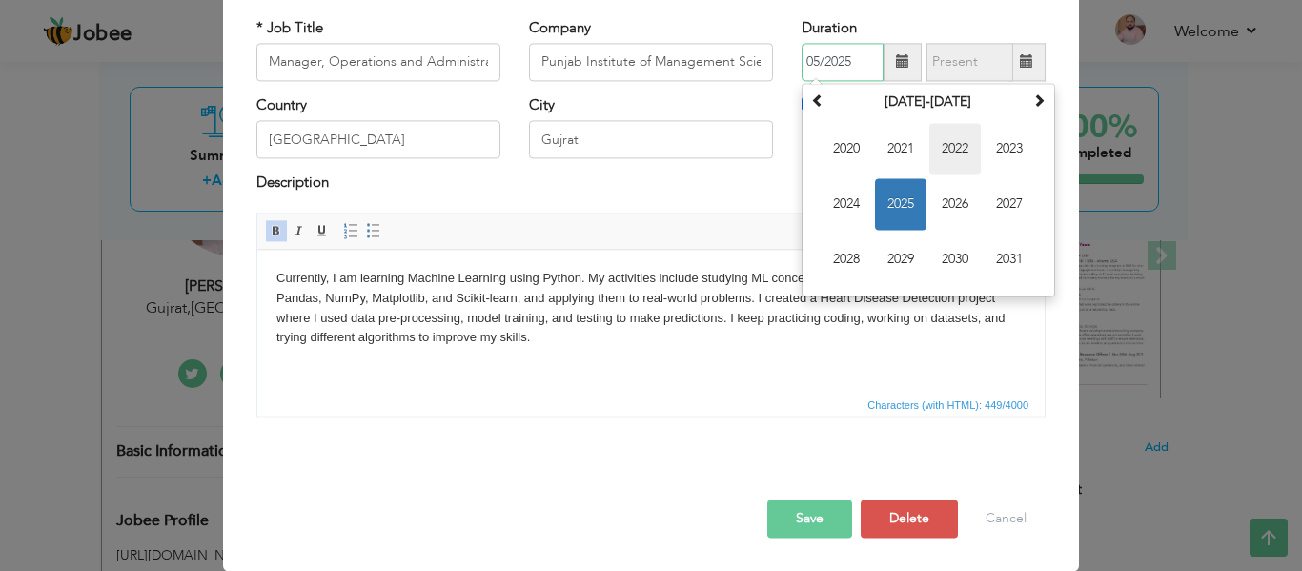
click at [958, 160] on span "2022" at bounding box center [955, 148] width 51 height 51
click at [758, 203] on div "Description" at bounding box center [651, 193] width 818 height 39
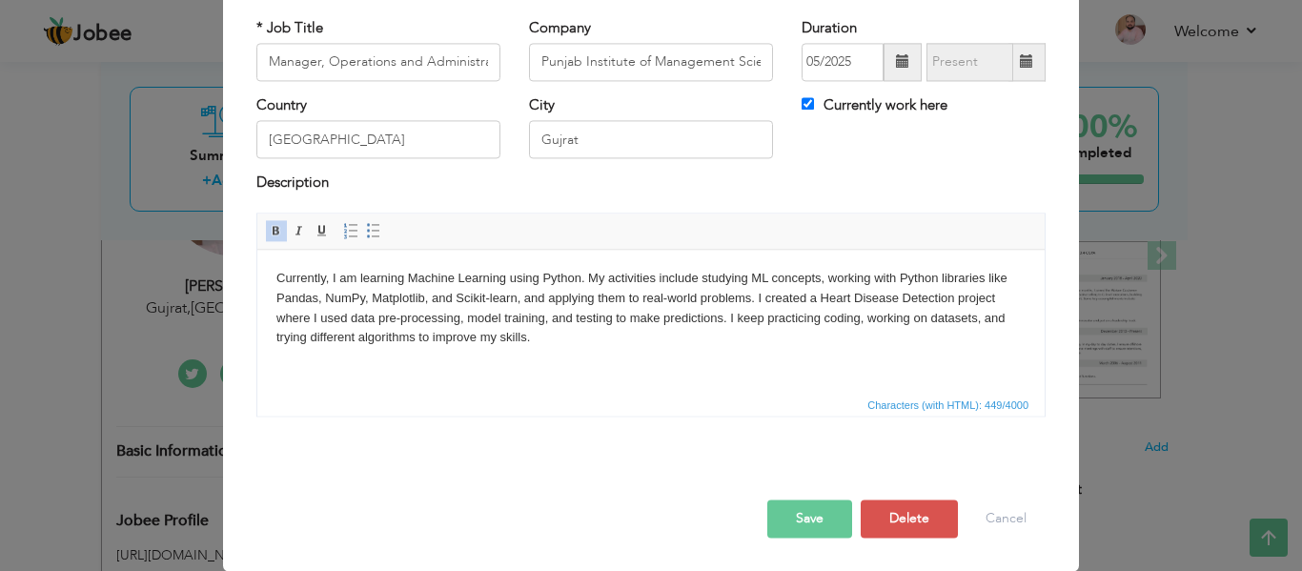
click at [613, 357] on html "Currently, I am learning Machine Learning using Python. My activities include s…" at bounding box center [651, 308] width 788 height 117
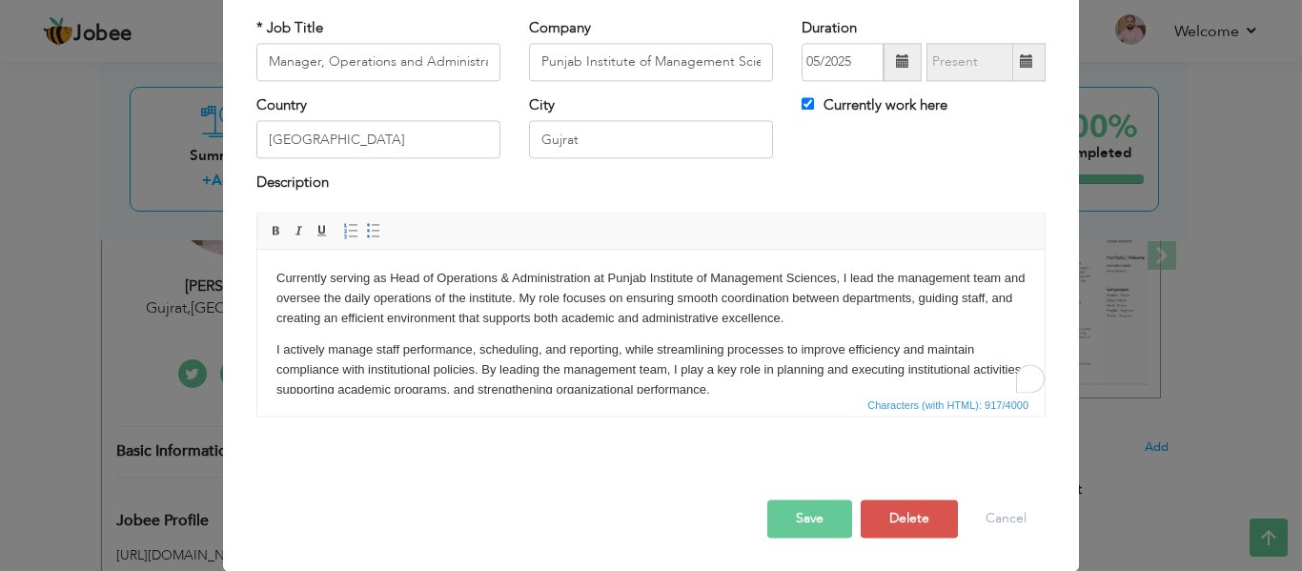
click at [276, 276] on p "Currently serving as Head of Operations & Administration at Punjab Institute of…" at bounding box center [650, 298] width 749 height 59
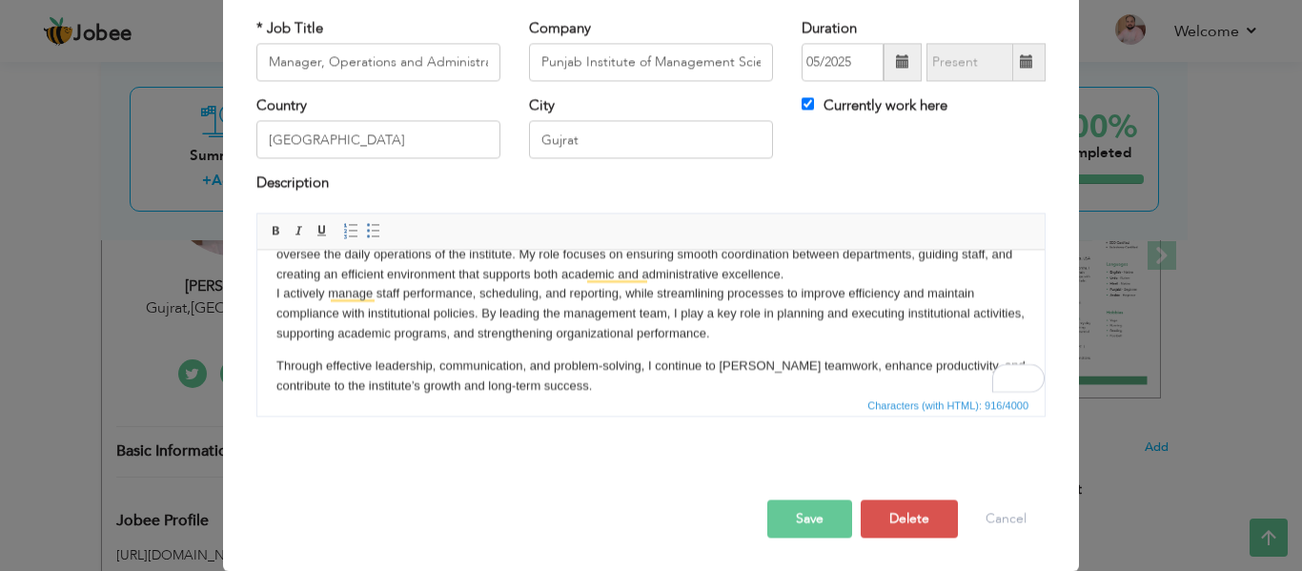
scroll to position [44, 0]
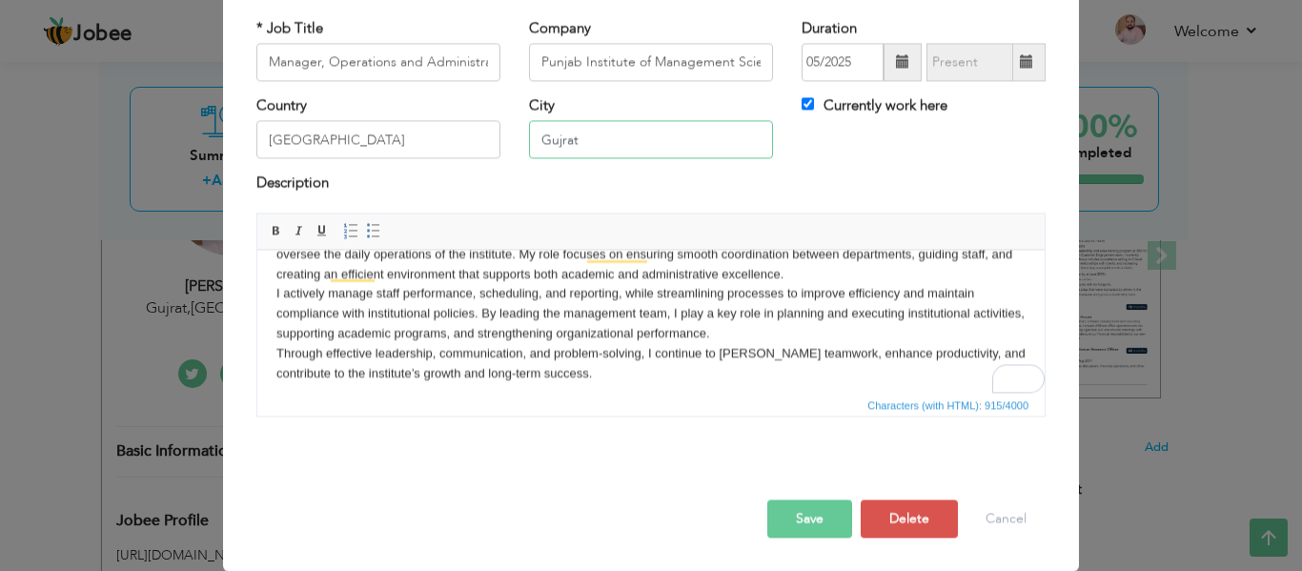
click at [600, 137] on input "Gujrat" at bounding box center [651, 140] width 244 height 38
type input "[PERSON_NAME],[GEOGRAPHIC_DATA]"
click at [813, 522] on button "Save" at bounding box center [810, 519] width 85 height 38
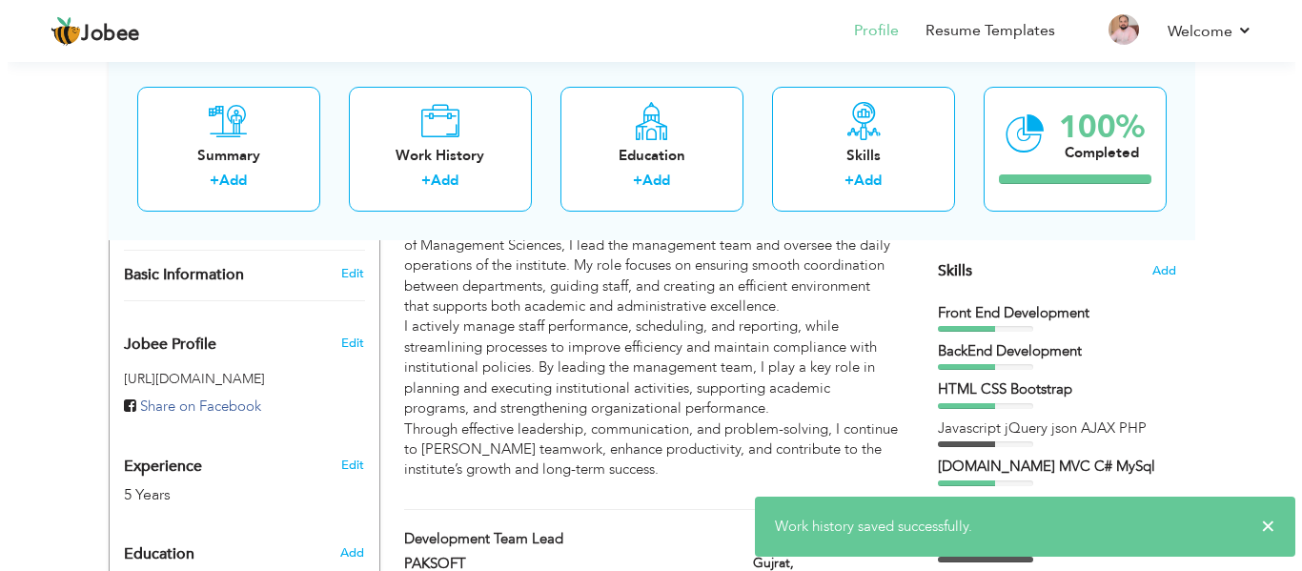
scroll to position [460, 0]
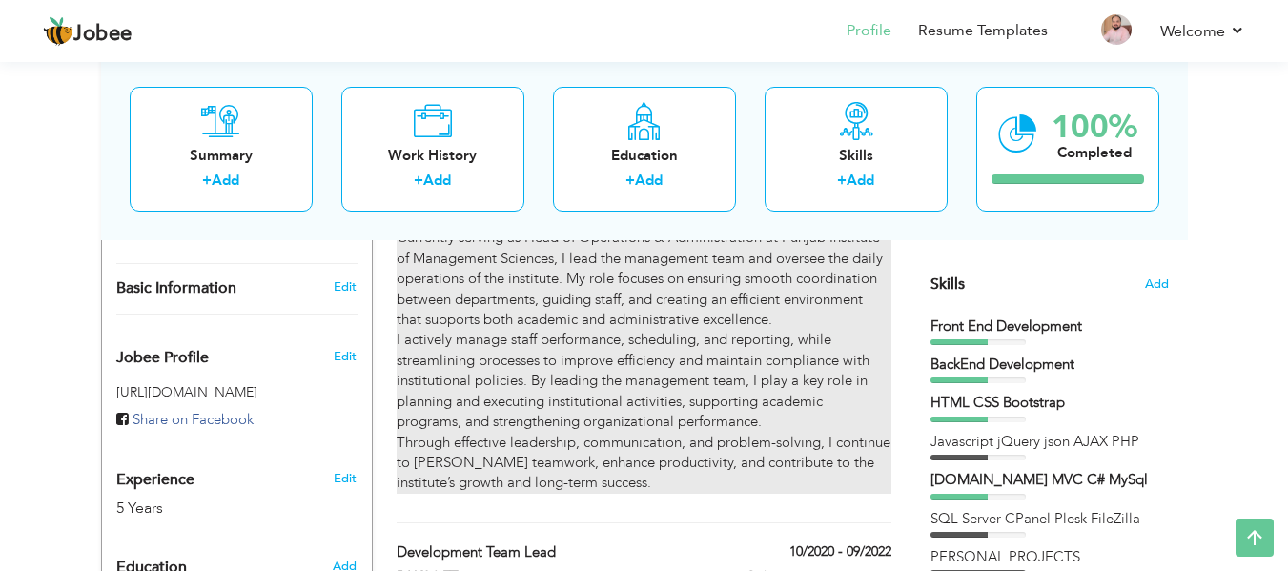
click at [654, 396] on p "Currently serving as Head of Operations & Administration at Punjab Institute of…" at bounding box center [644, 360] width 494 height 265
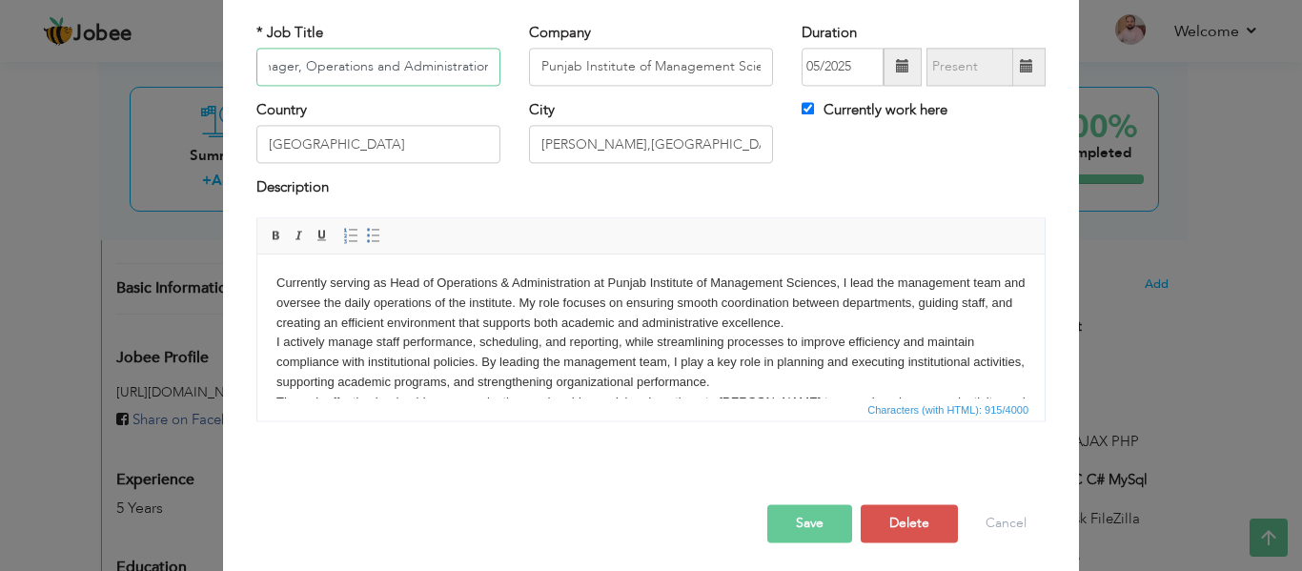
scroll to position [112, 0]
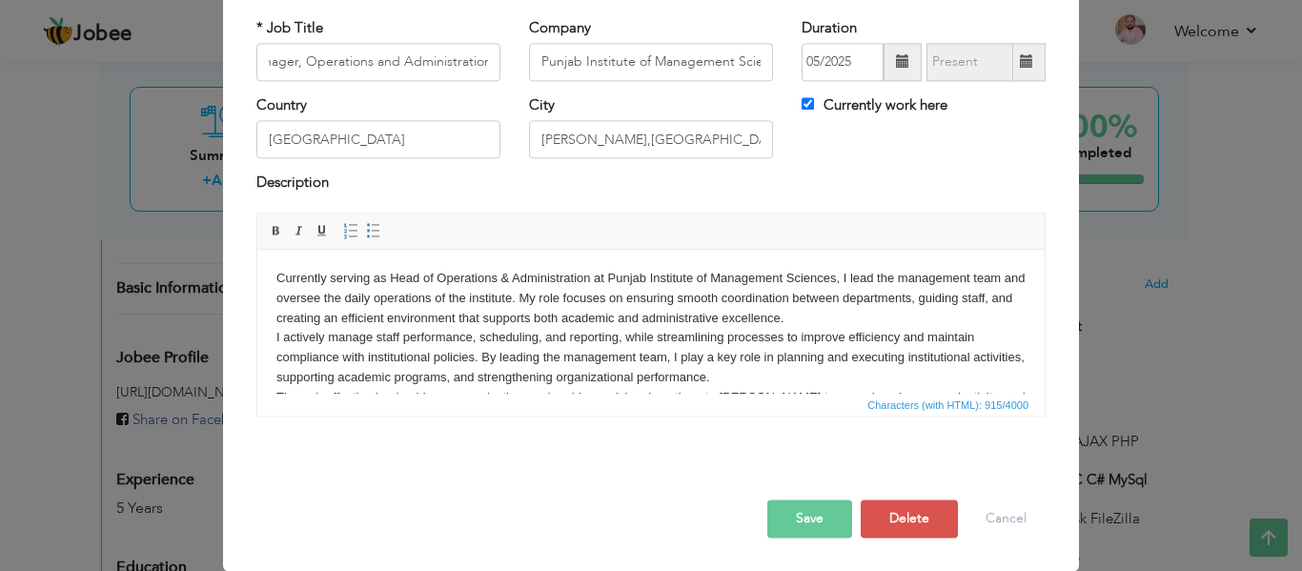
click at [784, 383] on p "Currently serving as Head of Operations & Administration at Punjab Institute of…" at bounding box center [650, 348] width 749 height 158
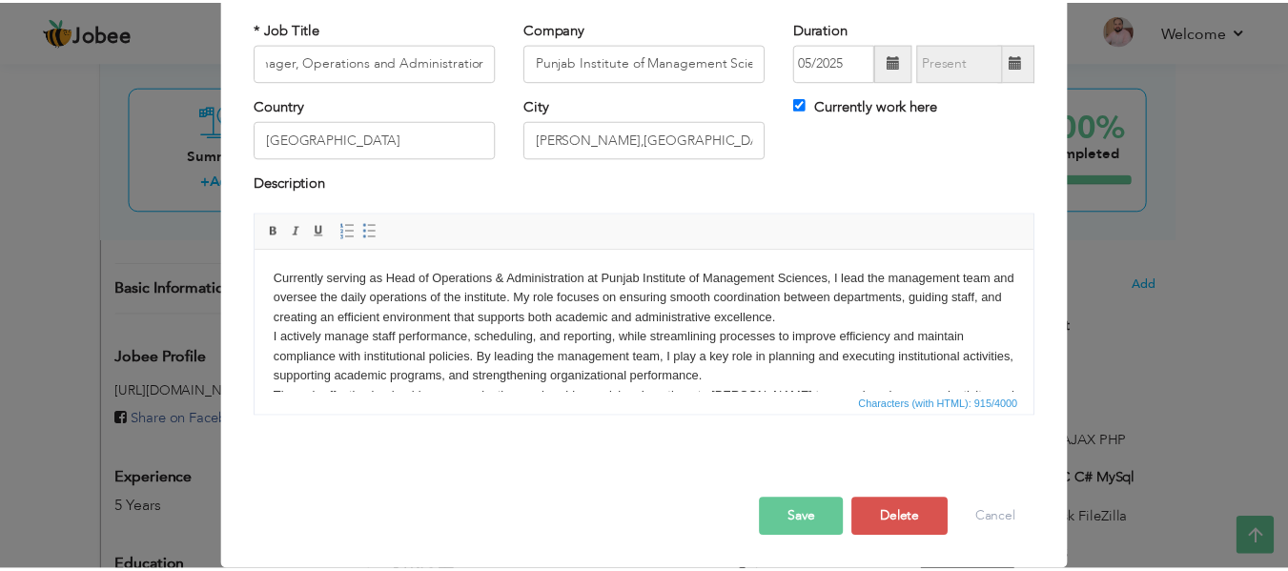
scroll to position [0, 0]
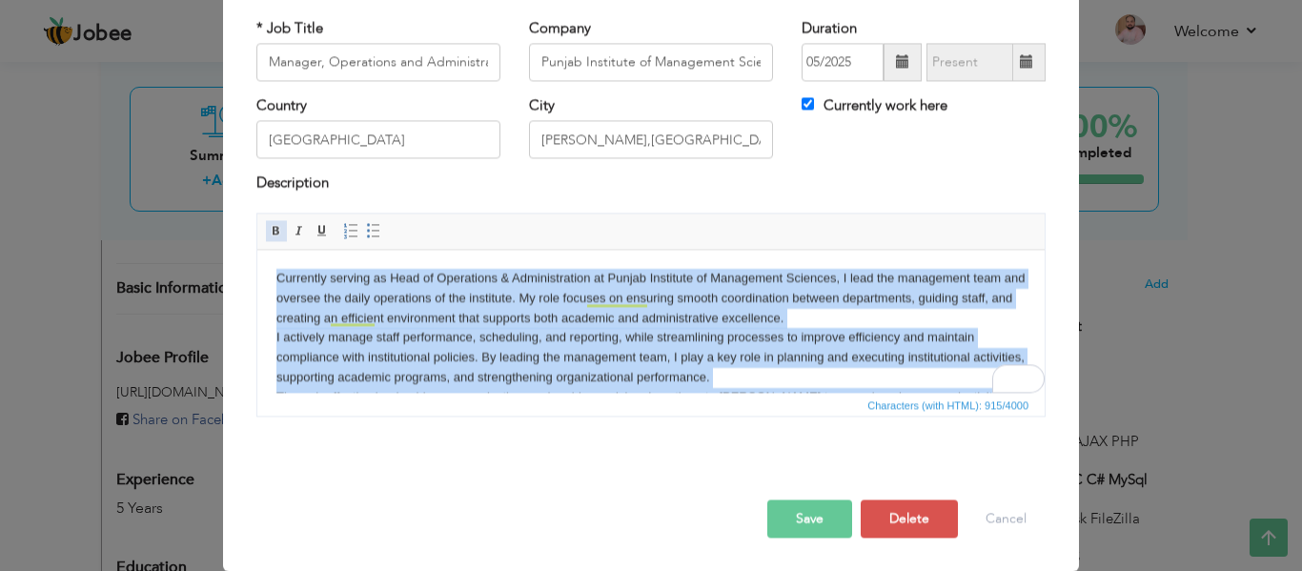
click at [269, 223] on span at bounding box center [276, 230] width 15 height 15
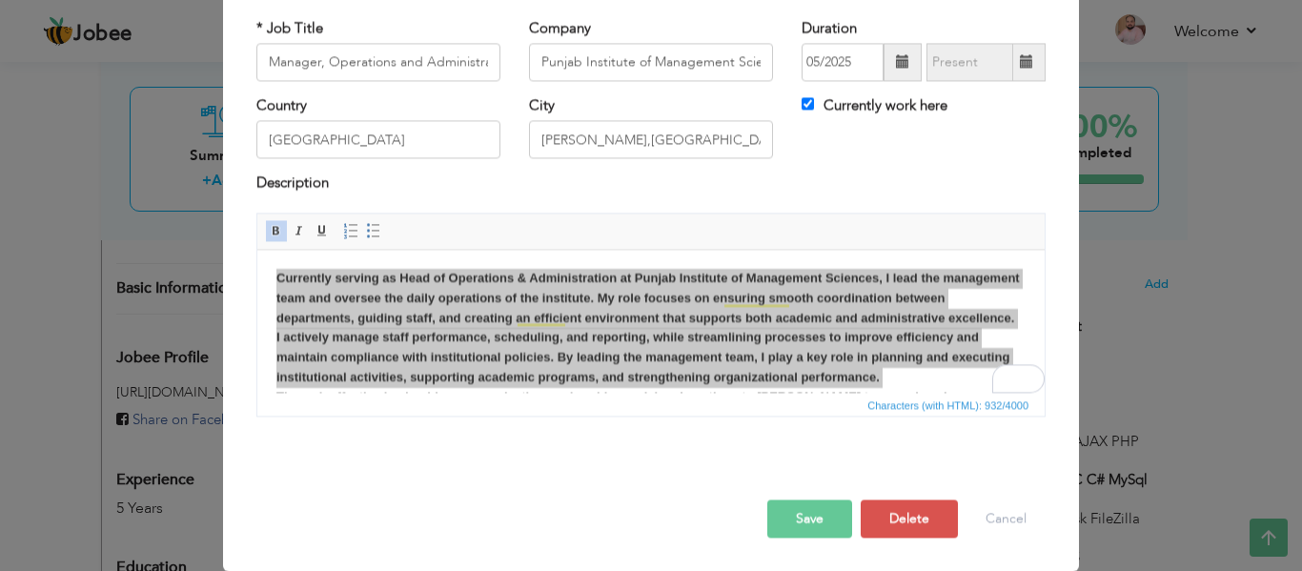
click at [818, 531] on button "Save" at bounding box center [810, 519] width 85 height 38
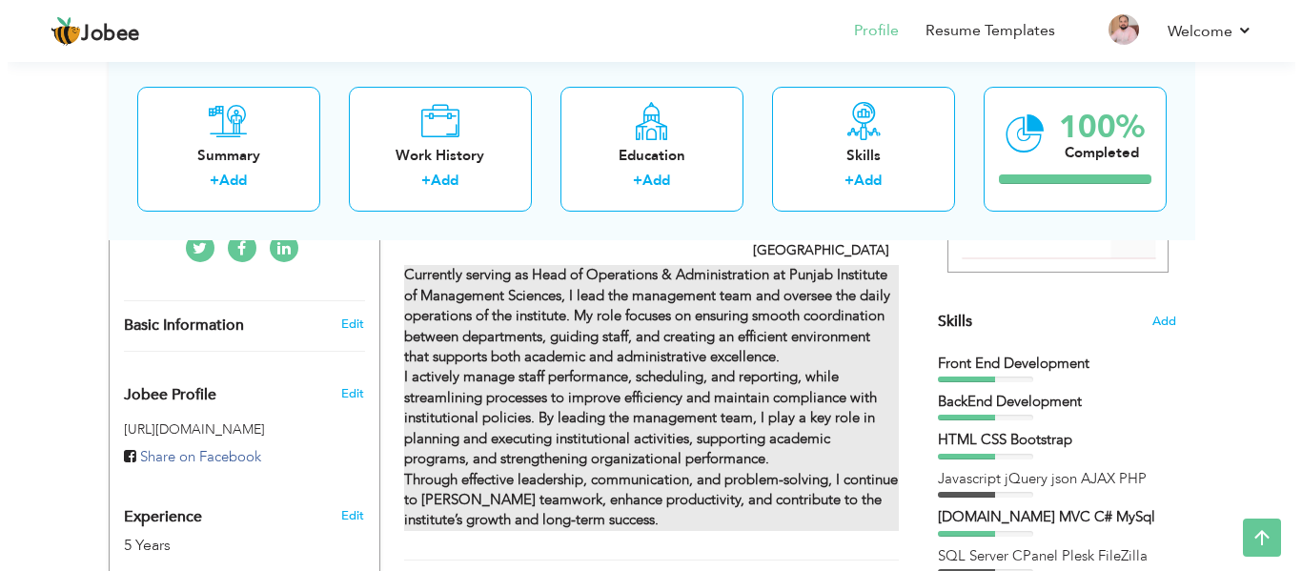
scroll to position [416, 0]
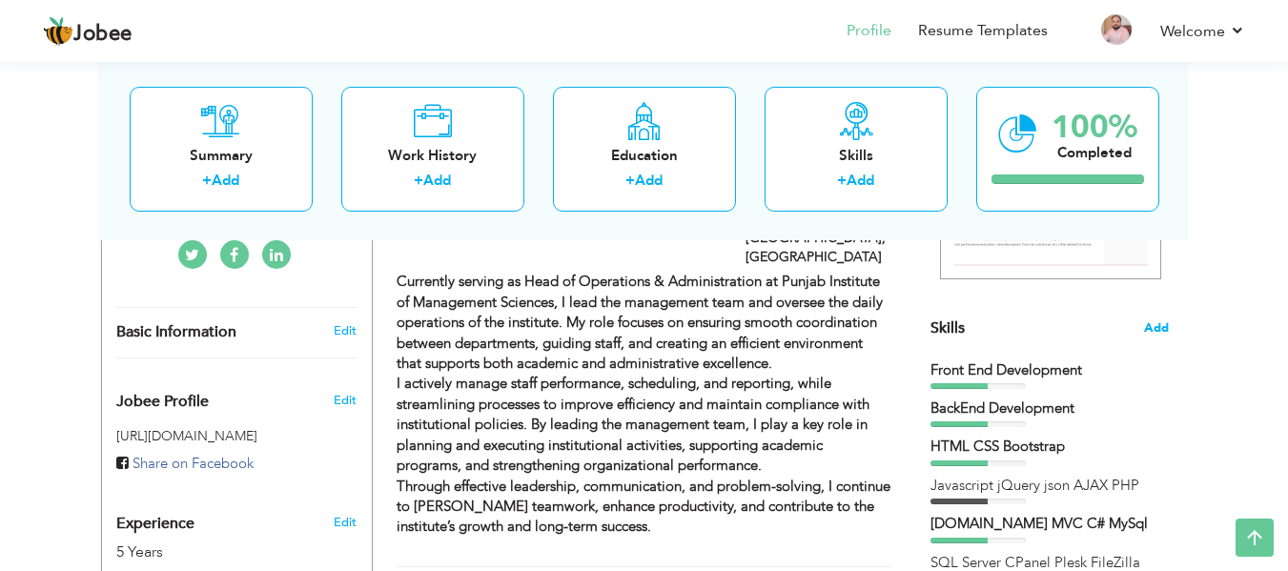
click at [1150, 323] on span "Add" at bounding box center [1156, 328] width 25 height 18
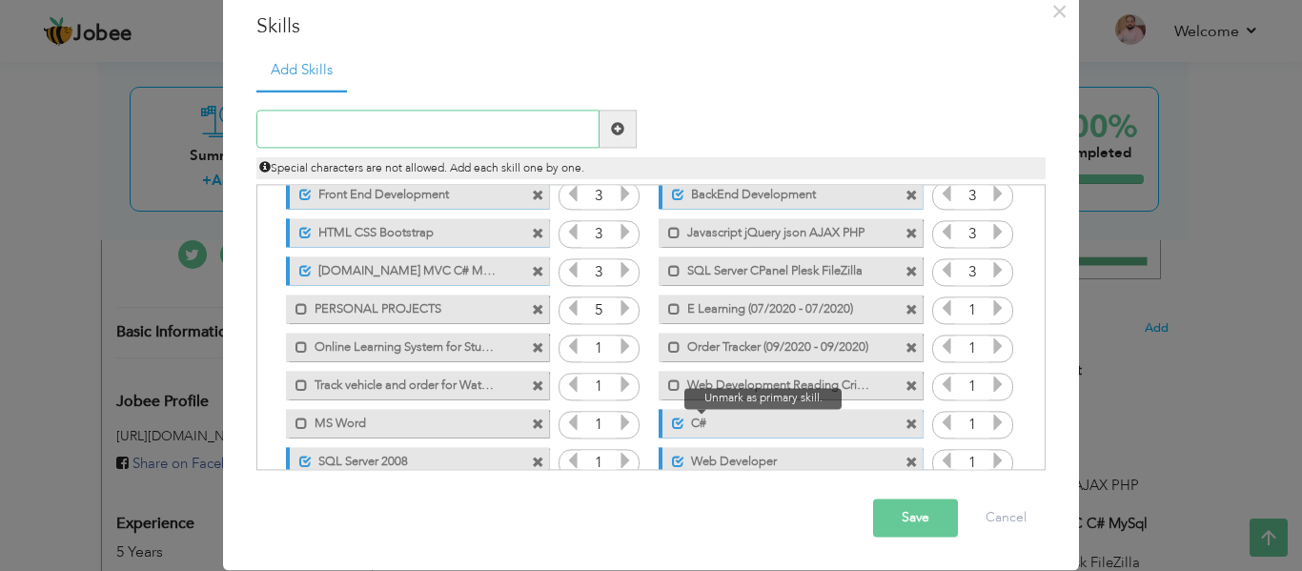
scroll to position [0, 0]
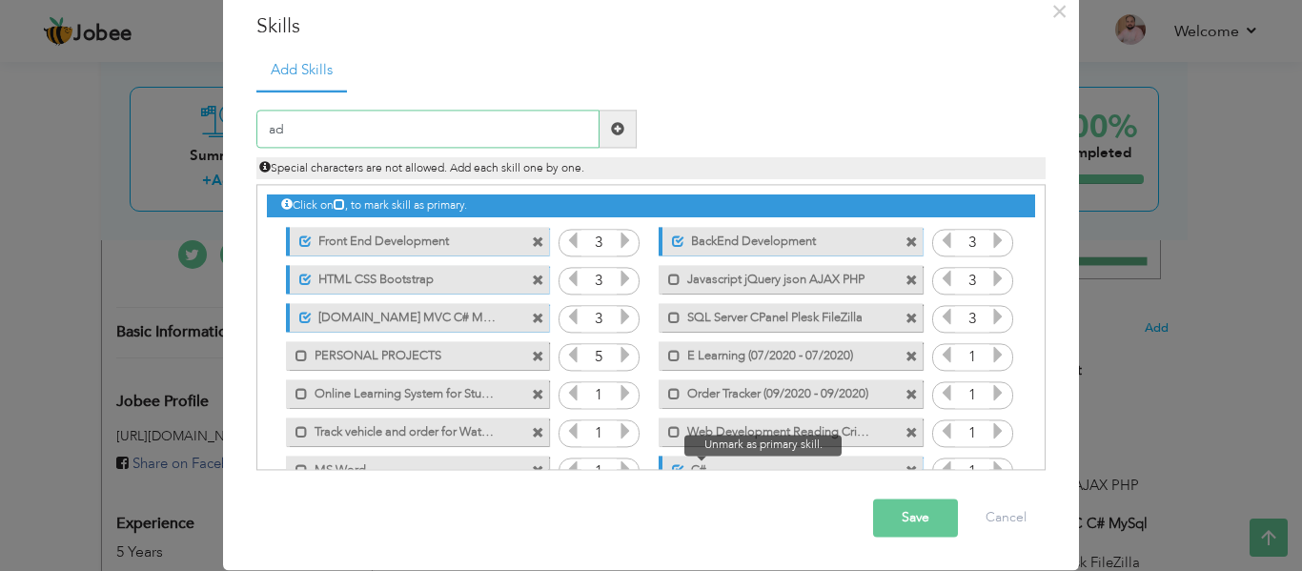
type input "a"
click at [601, 126] on span at bounding box center [618, 130] width 37 height 38
click at [448, 147] on input "text" at bounding box center [427, 130] width 343 height 38
type input "Adminstration"
click at [928, 59] on ul "Add Skills" at bounding box center [650, 70] width 789 height 39
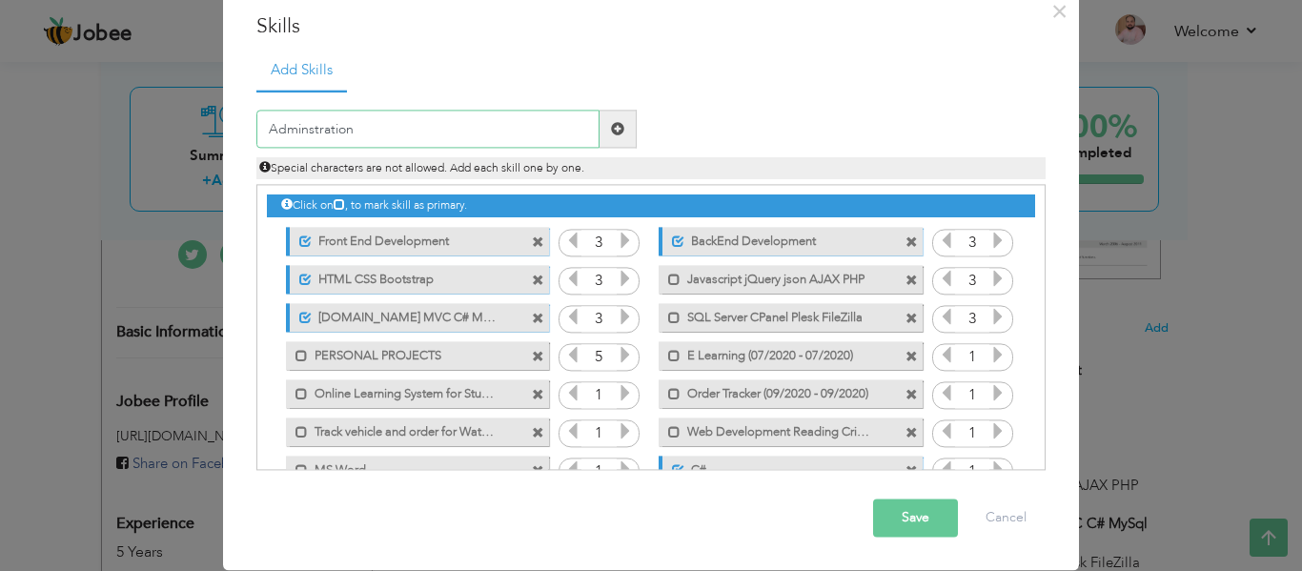
click at [361, 133] on input "Adminstration" at bounding box center [427, 130] width 343 height 38
drag, startPoint x: 318, startPoint y: 133, endPoint x: 746, endPoint y: 62, distance: 432.9
click at [746, 62] on ul "Add Skills" at bounding box center [650, 70] width 789 height 39
click at [357, 124] on input "Adminstration" at bounding box center [427, 130] width 343 height 38
click at [422, 131] on input "text" at bounding box center [427, 130] width 343 height 38
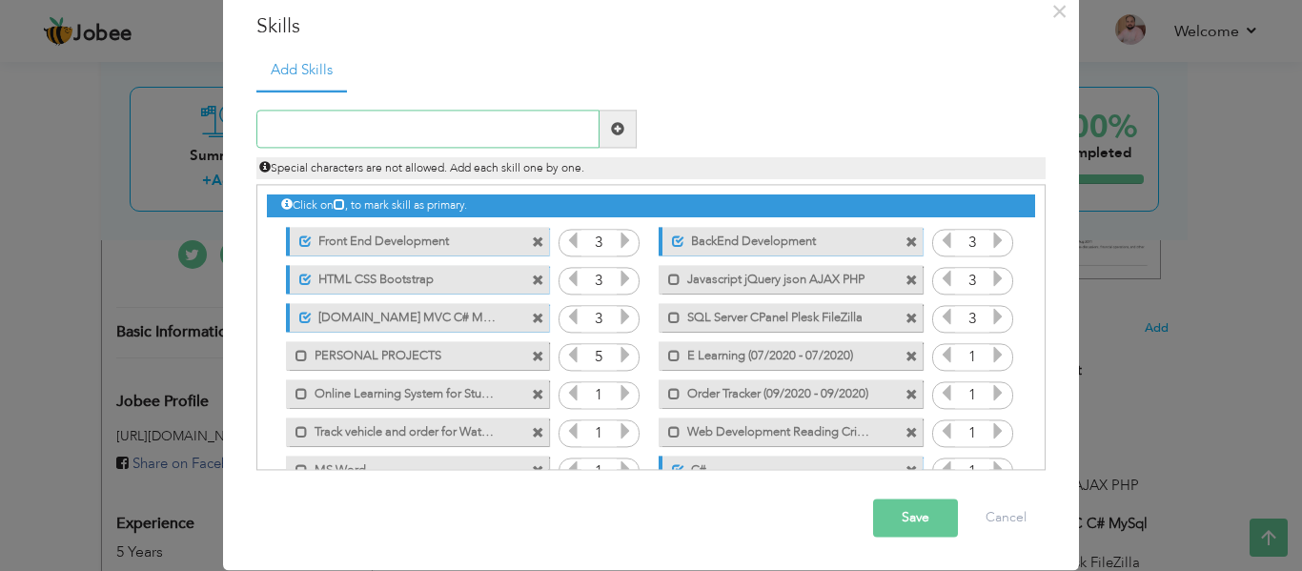
paste input "Administration"
type input "Administration"
click at [616, 133] on span at bounding box center [617, 128] width 13 height 13
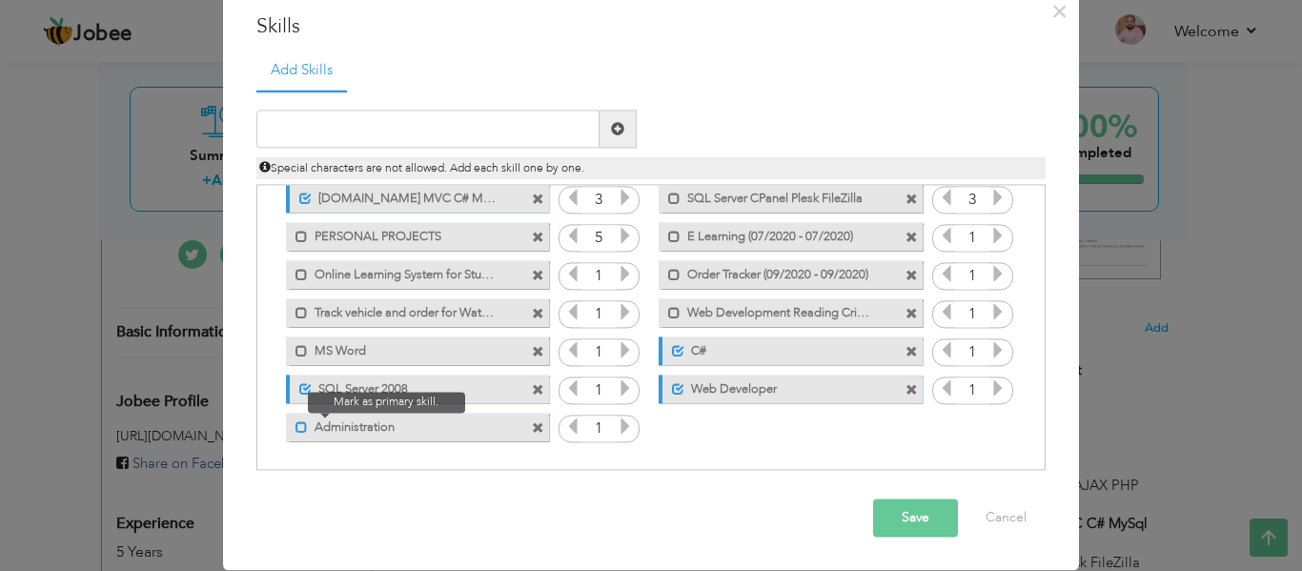
click at [296, 426] on span at bounding box center [302, 427] width 12 height 12
click at [617, 424] on icon at bounding box center [625, 427] width 17 height 17
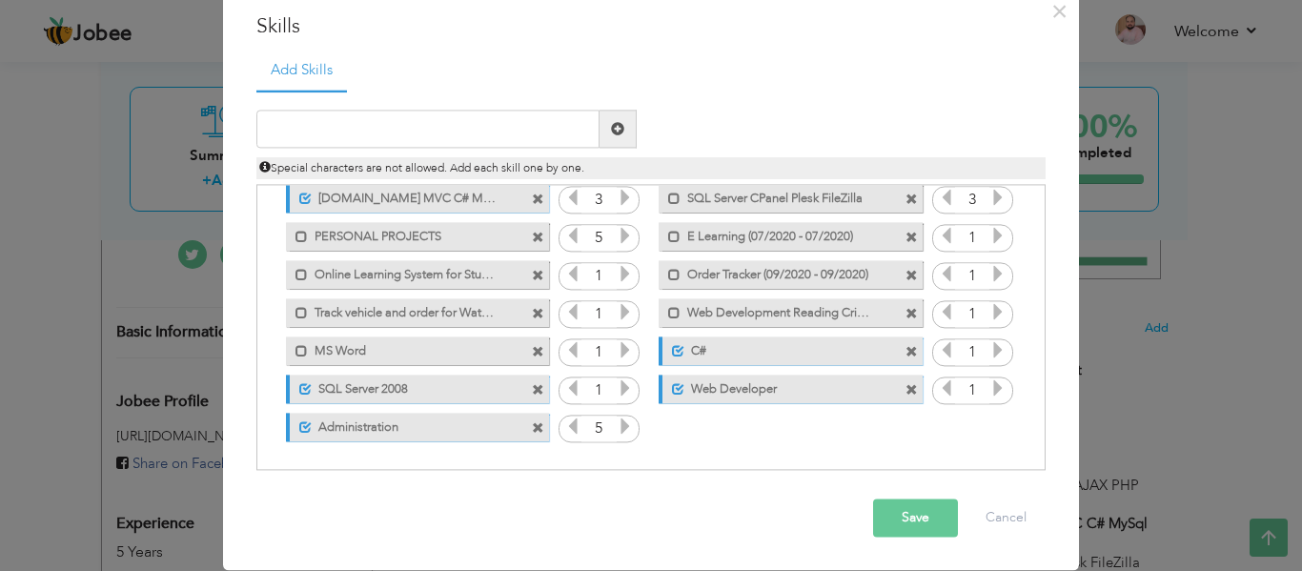
click at [617, 424] on icon at bounding box center [625, 427] width 17 height 17
click at [567, 430] on icon at bounding box center [572, 427] width 17 height 17
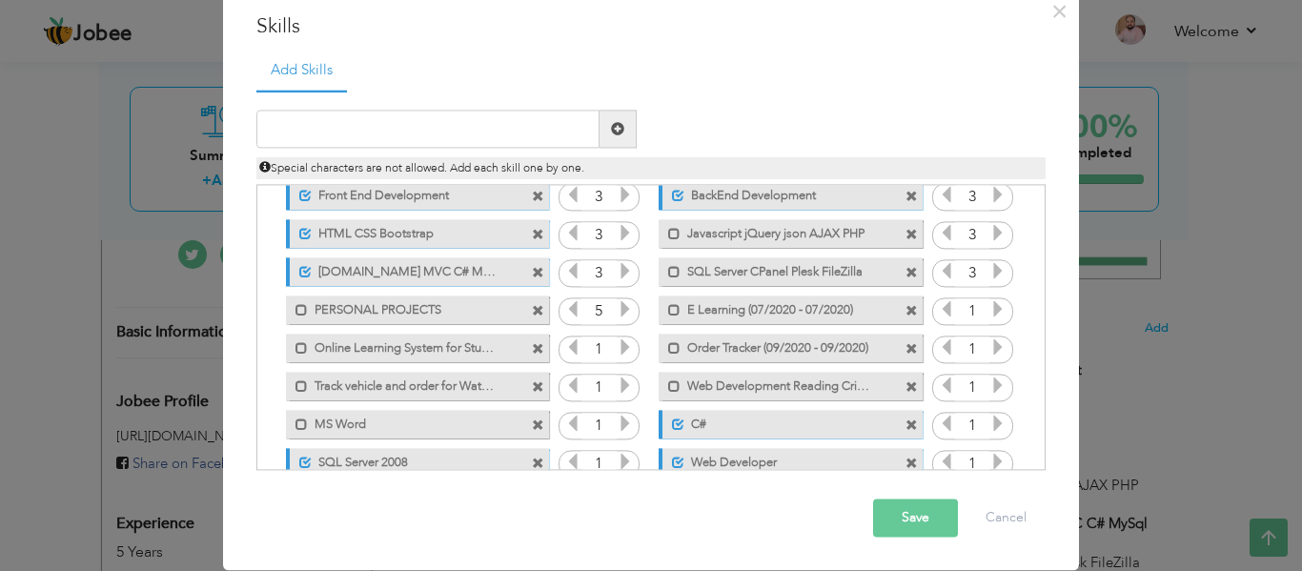
scroll to position [0, 0]
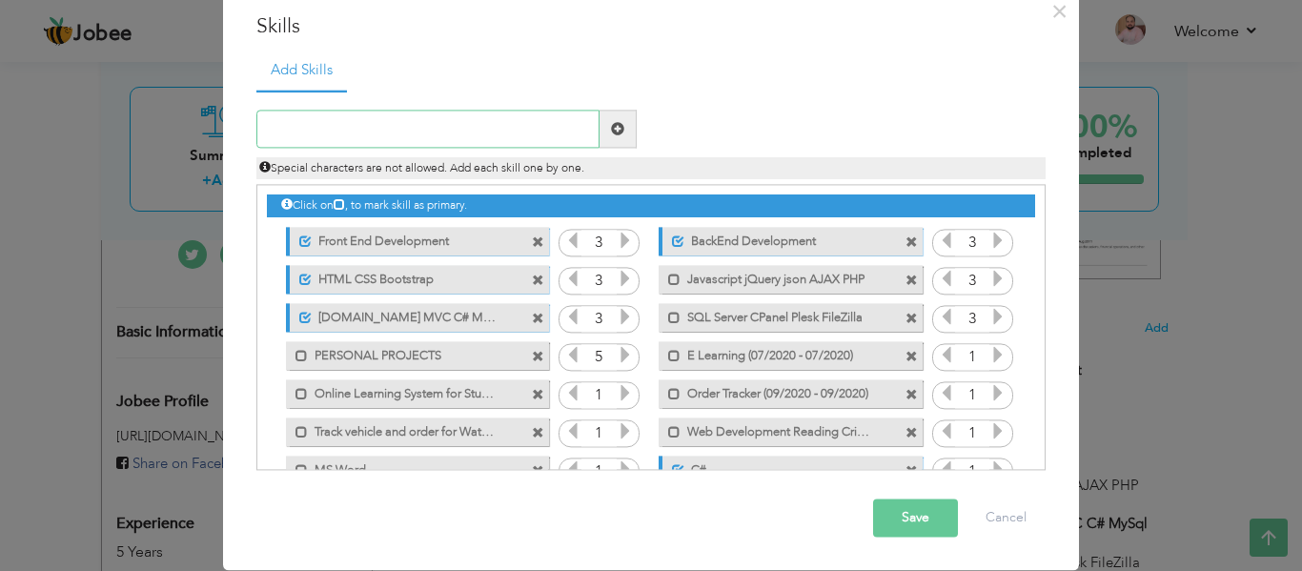
click at [390, 124] on input "text" at bounding box center [427, 130] width 343 height 38
paste input "Strong Communication & Collaboration"
type input "Strong Communication & Collaboration"
click at [611, 120] on span at bounding box center [618, 130] width 37 height 38
click at [451, 127] on input "text" at bounding box center [427, 130] width 343 height 38
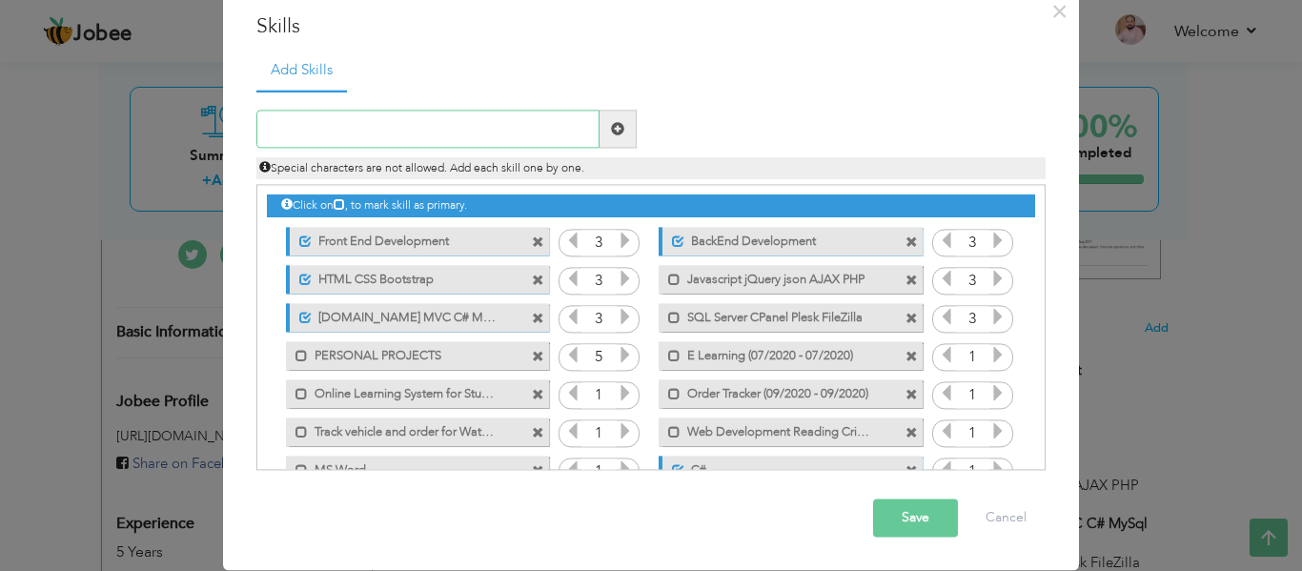
paste input "Adaptability & Conflict Resolution"
type input "Adaptability & Conflict Resolution"
click at [611, 138] on span at bounding box center [618, 130] width 37 height 38
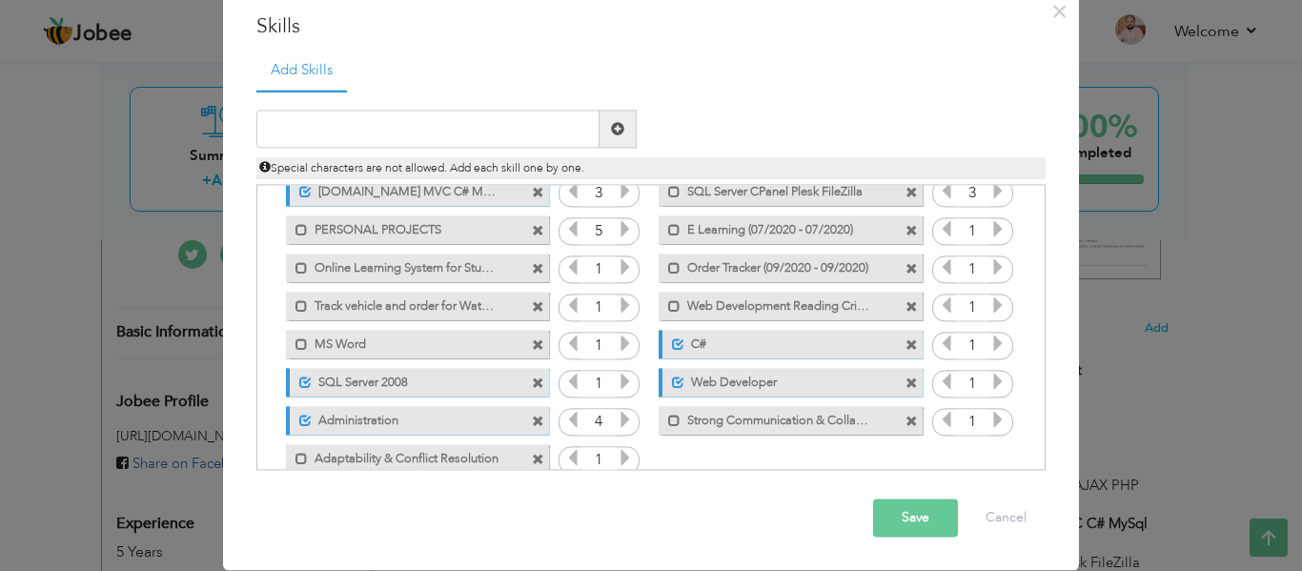
scroll to position [157, 0]
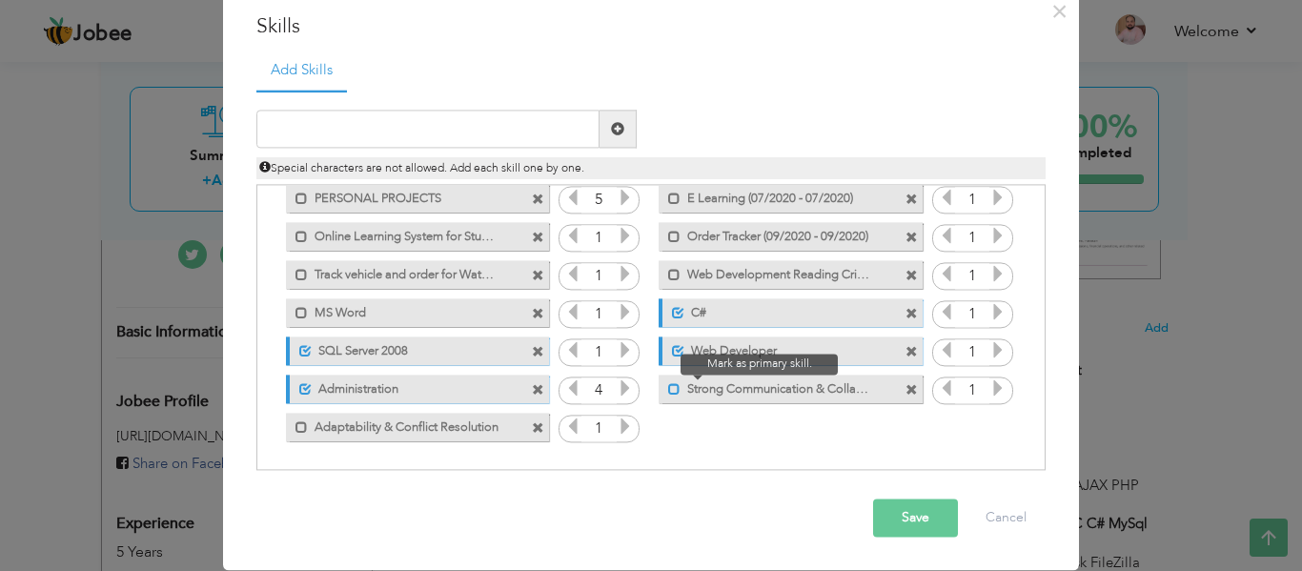
click at [668, 384] on span at bounding box center [674, 389] width 12 height 12
click at [990, 391] on icon at bounding box center [998, 388] width 17 height 17
click at [621, 424] on icon at bounding box center [625, 427] width 17 height 17
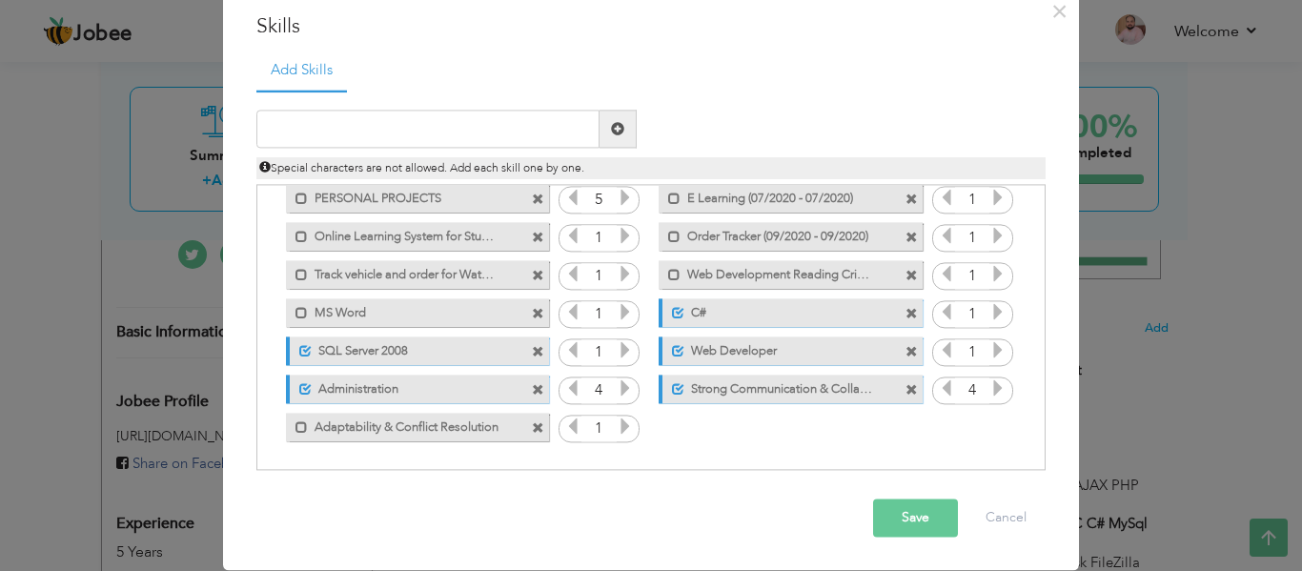
click at [621, 424] on icon at bounding box center [625, 427] width 17 height 17
click at [912, 523] on button "Save" at bounding box center [915, 519] width 85 height 38
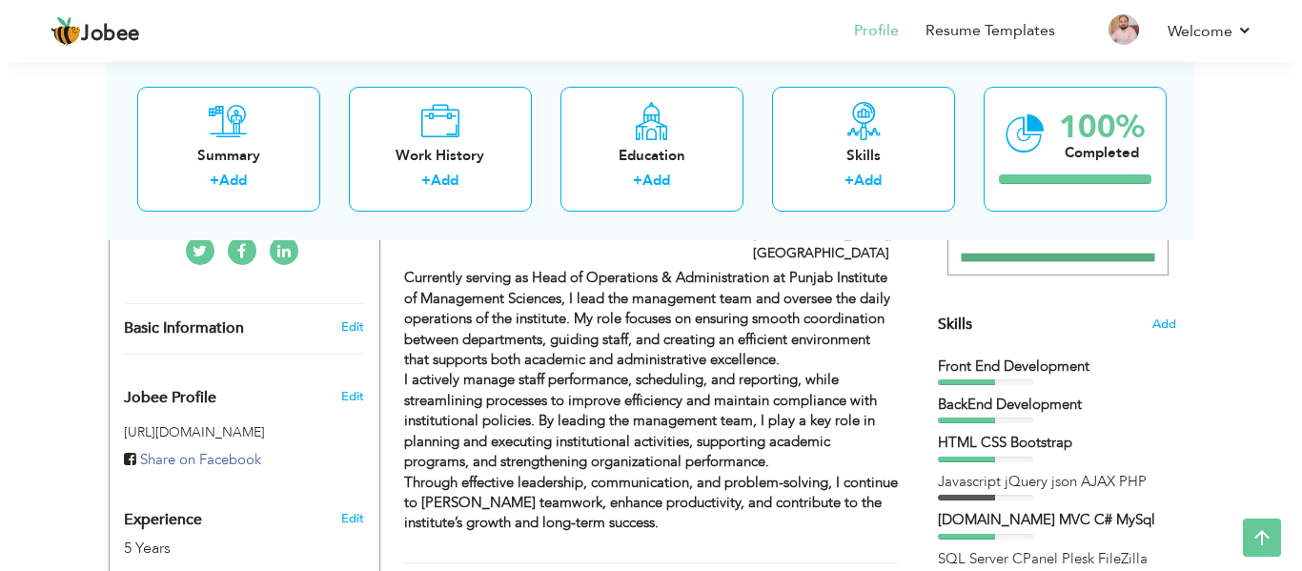
scroll to position [416, 0]
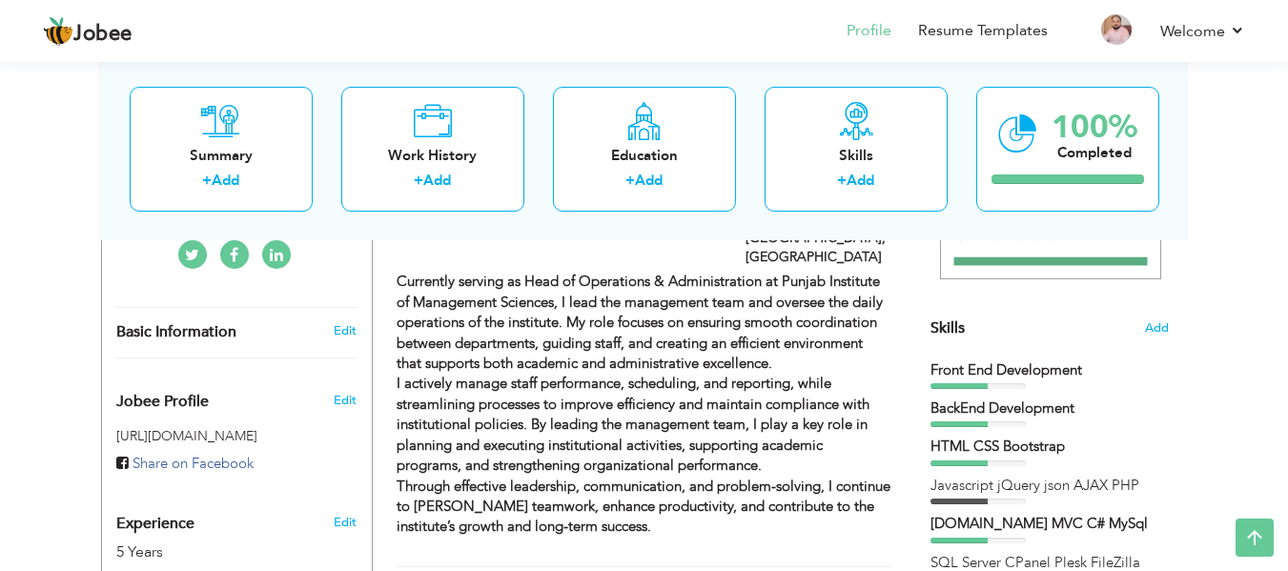
click at [952, 332] on span "Skills" at bounding box center [948, 327] width 34 height 21
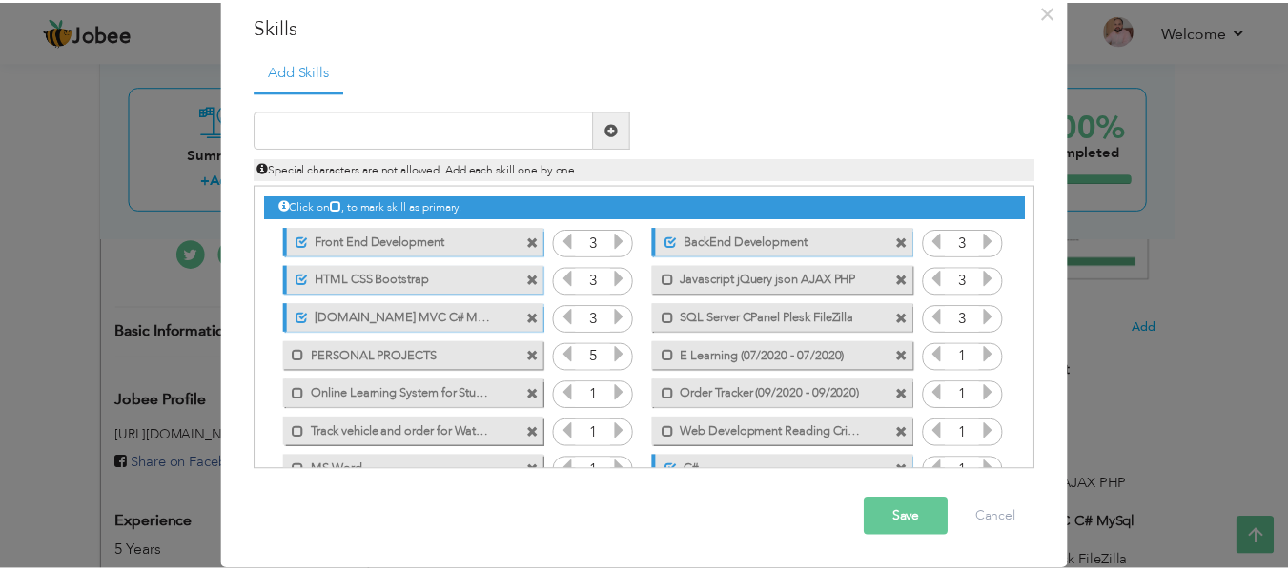
scroll to position [0, 0]
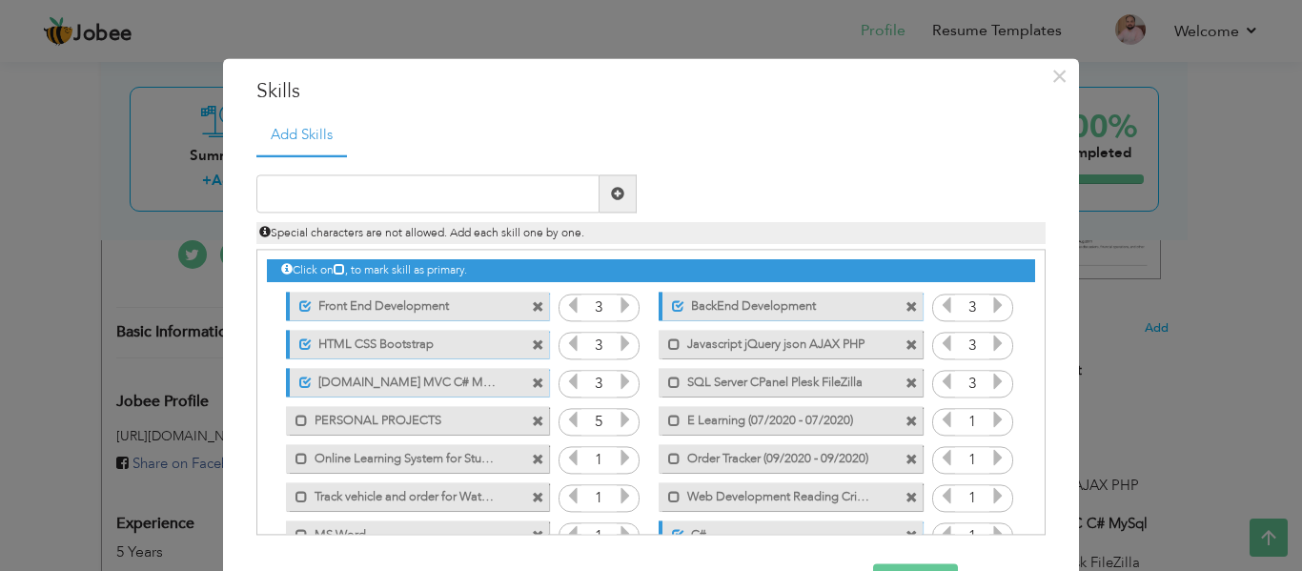
click at [1281, 268] on div "× Skills Add Skills Duplicate entry Unmark as primary skill. 3 3" at bounding box center [651, 285] width 1302 height 571
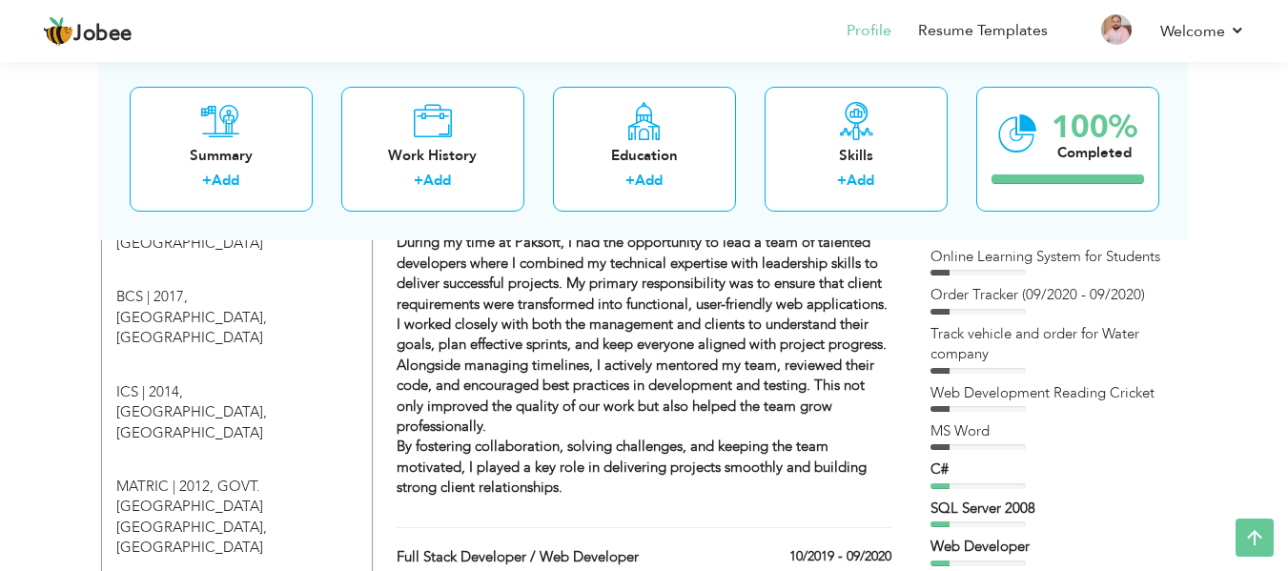
scroll to position [890, 0]
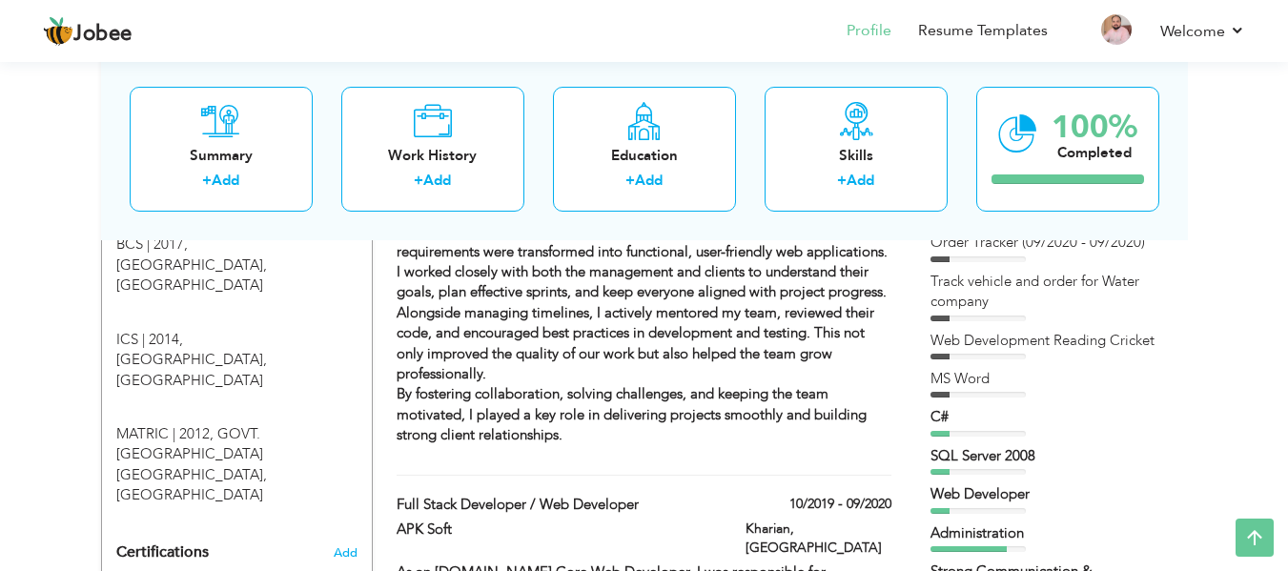
click at [956, 437] on div "Front End Development BackEnd Development HTML CSS Bootstrap MS Word C#" at bounding box center [1050, 269] width 238 height 764
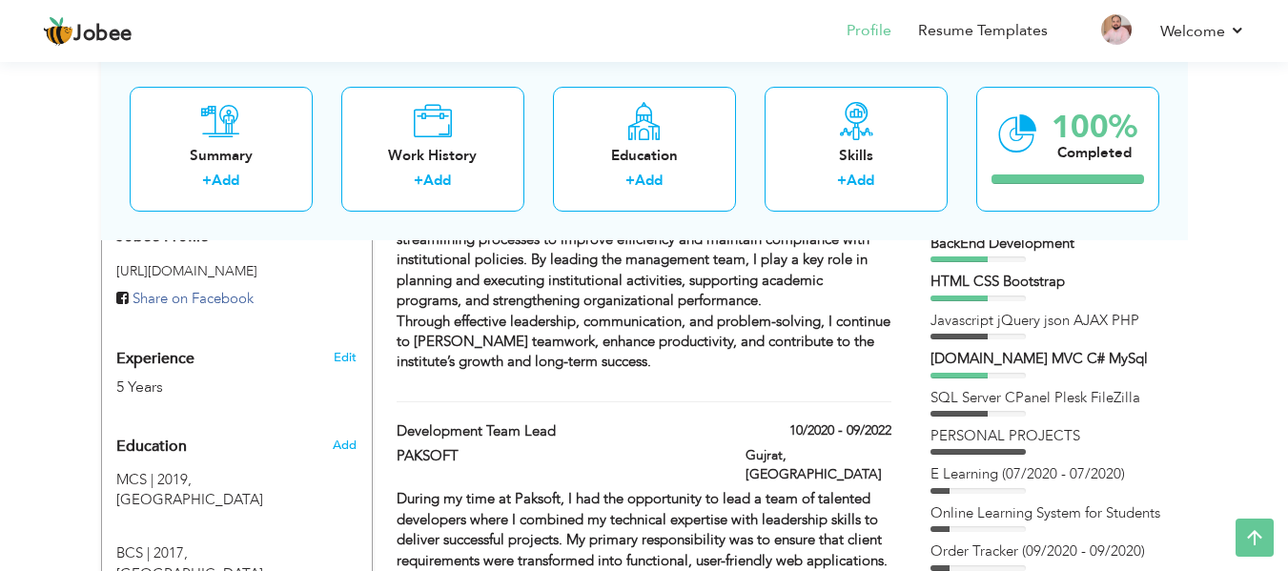
scroll to position [571, 0]
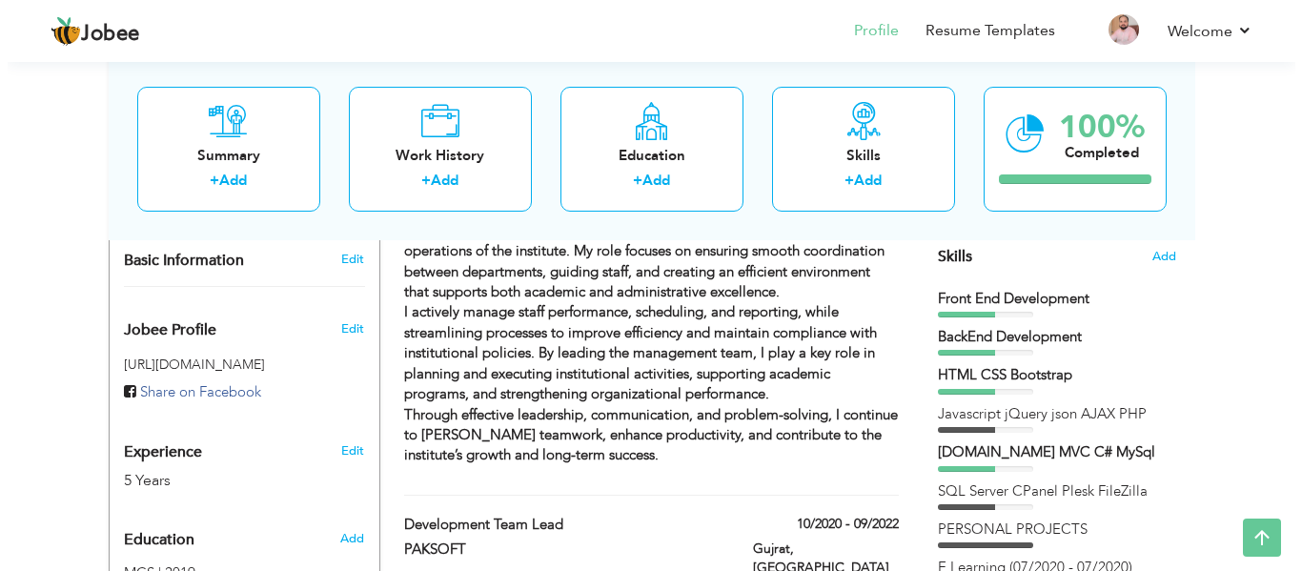
scroll to position [371, 0]
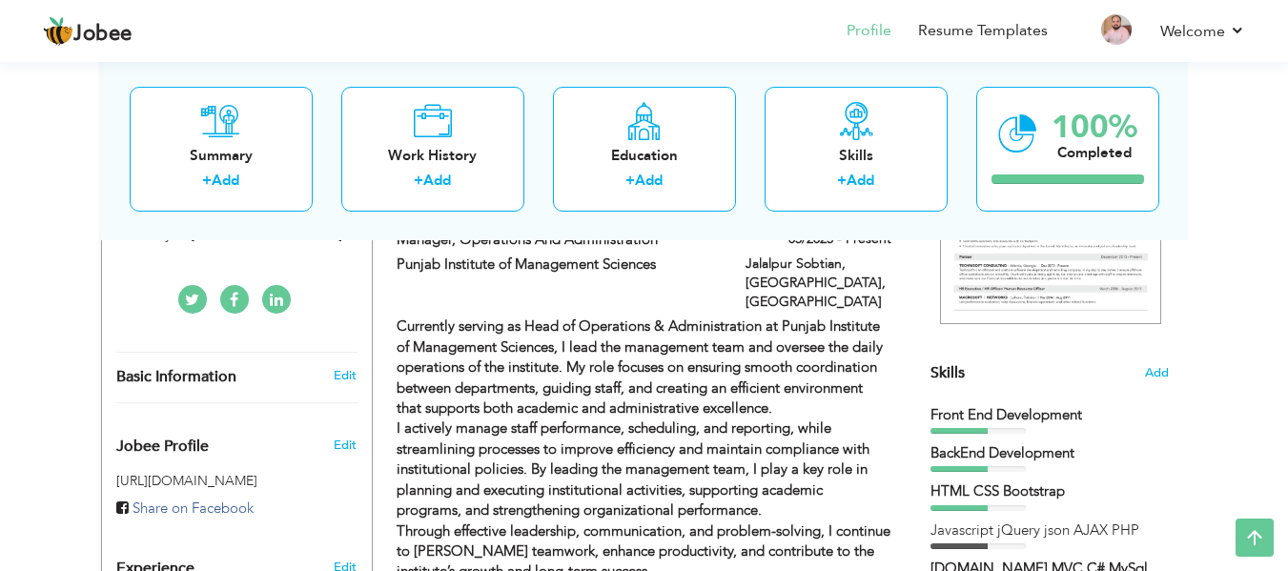
click at [946, 373] on span "Skills" at bounding box center [948, 372] width 34 height 21
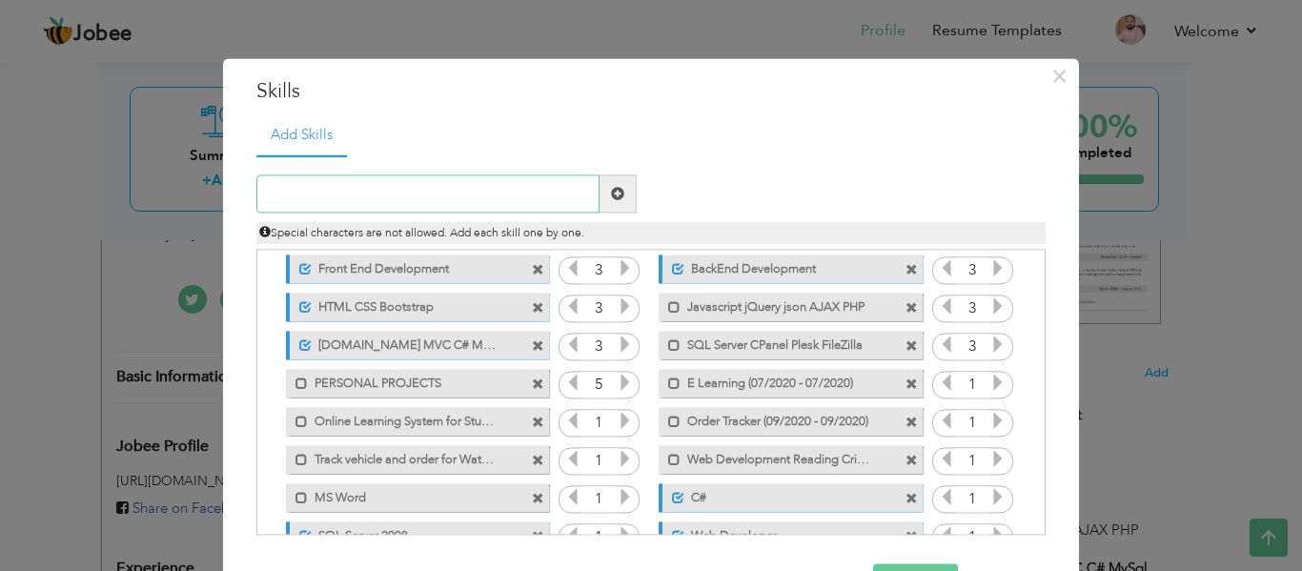
scroll to position [0, 0]
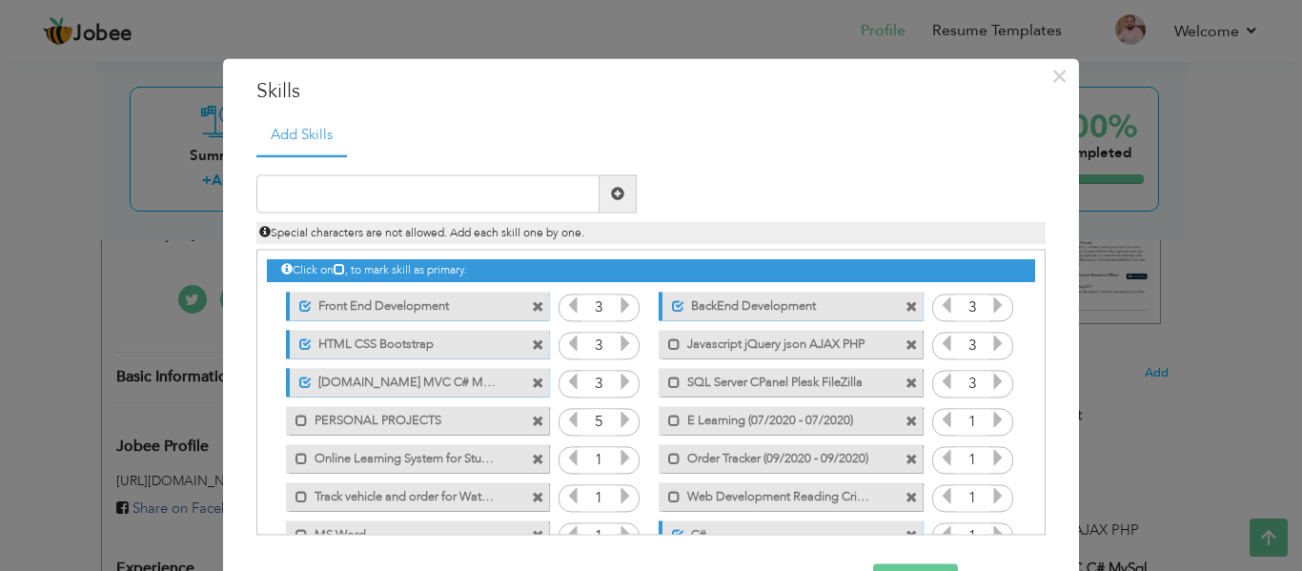
click at [337, 271] on icon at bounding box center [339, 269] width 11 height 11
click at [343, 234] on span "Special characters are not allowed. Add each skill one by one." at bounding box center [421, 233] width 325 height 15
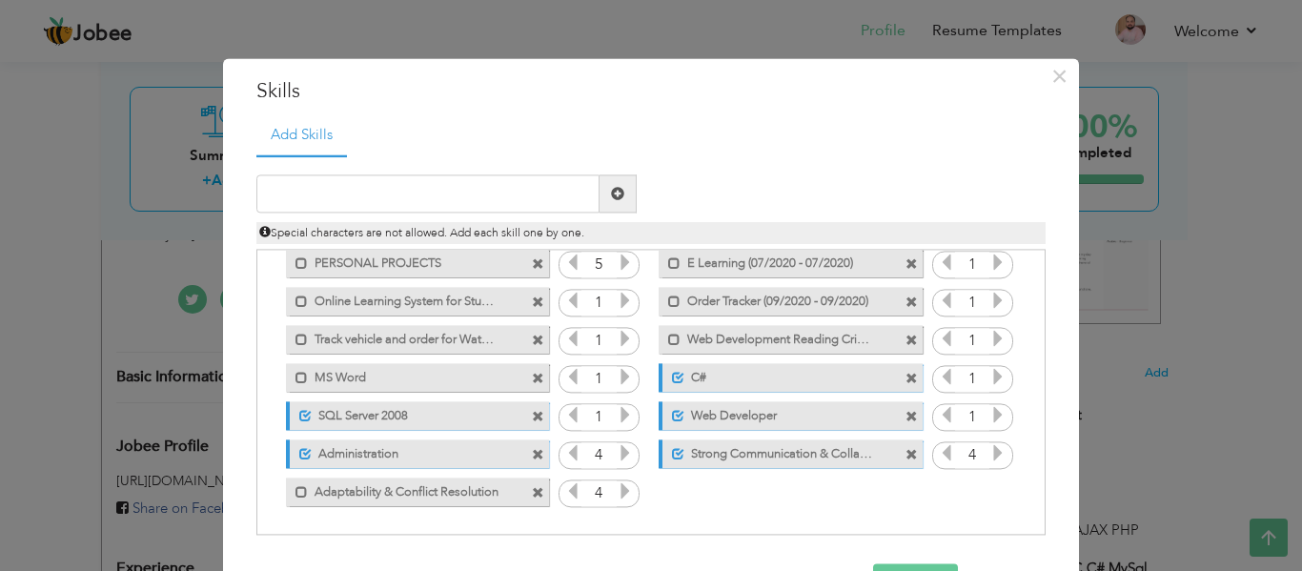
drag, startPoint x: 338, startPoint y: 491, endPoint x: 329, endPoint y: 374, distance: 117.7
click at [330, 374] on div "Click on , to mark skill as primary. Unmark as primary skill. Front End Develop…" at bounding box center [651, 302] width 768 height 418
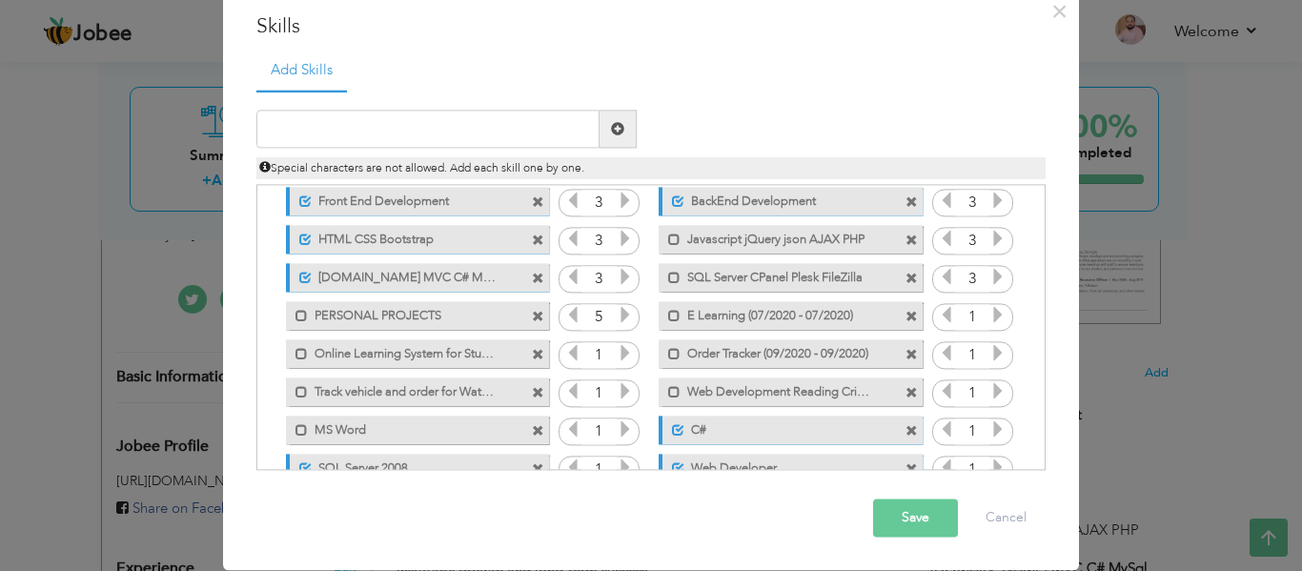
scroll to position [0, 0]
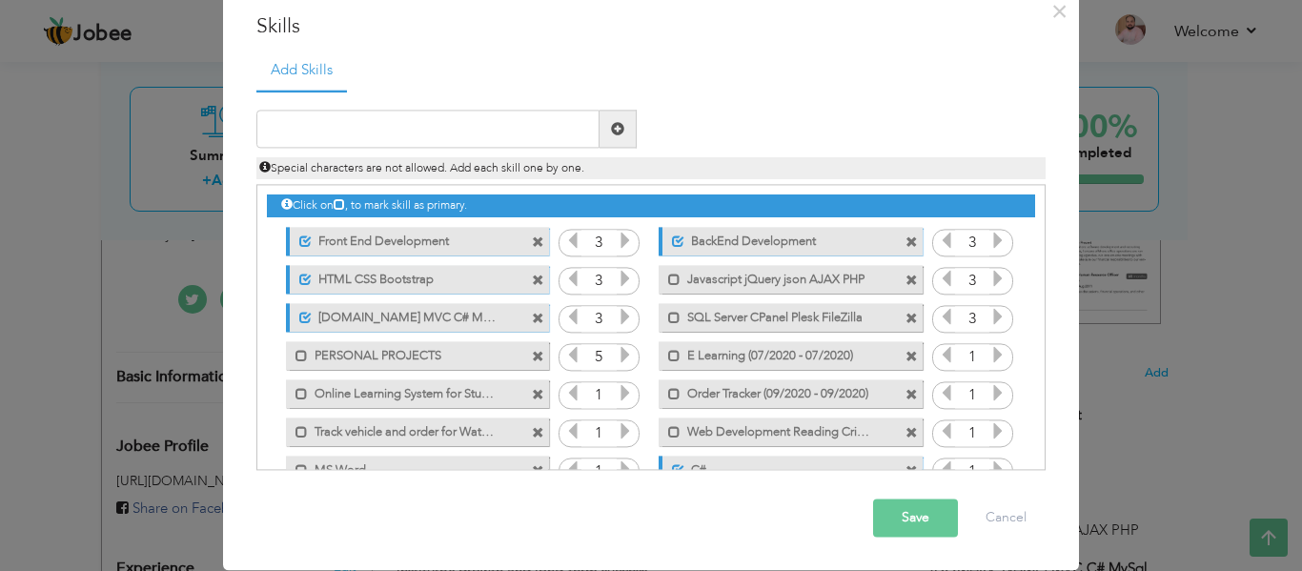
click at [533, 352] on span at bounding box center [538, 357] width 12 height 12
click at [533, 354] on span at bounding box center [538, 357] width 12 height 12
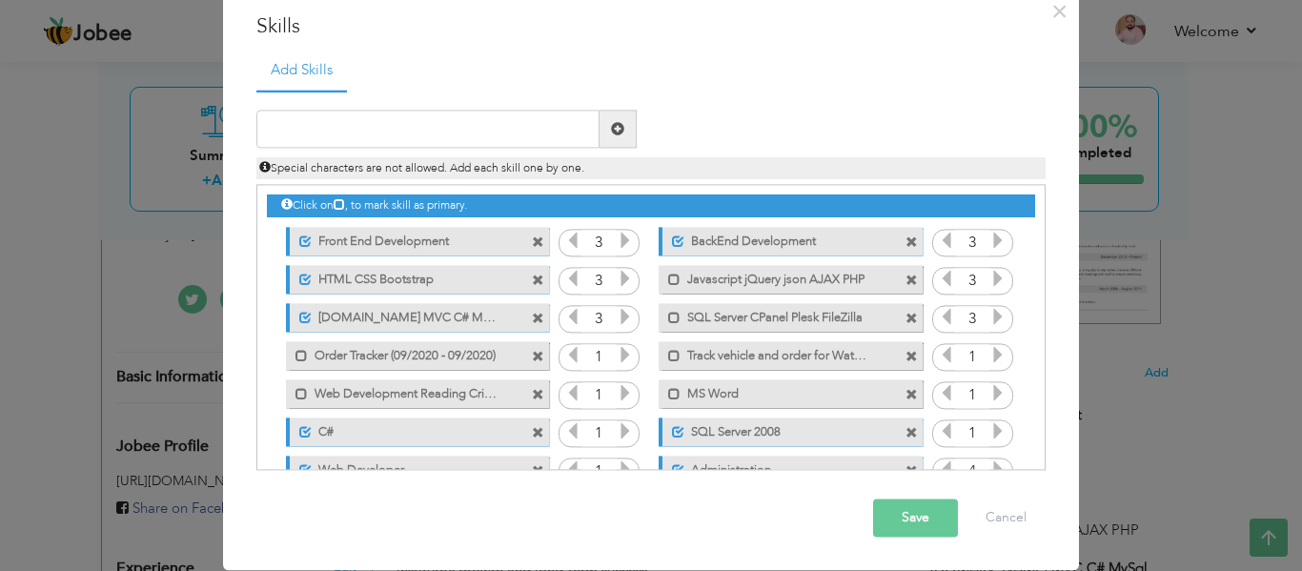
click at [532, 356] on span at bounding box center [538, 357] width 12 height 12
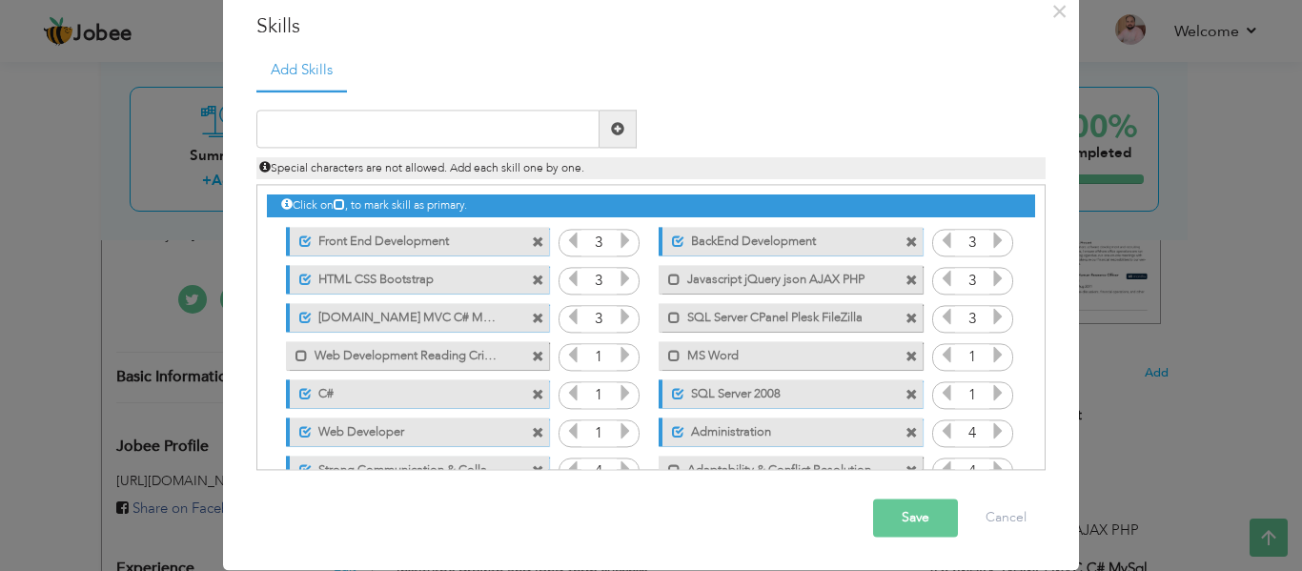
click at [533, 352] on span at bounding box center [538, 357] width 12 height 12
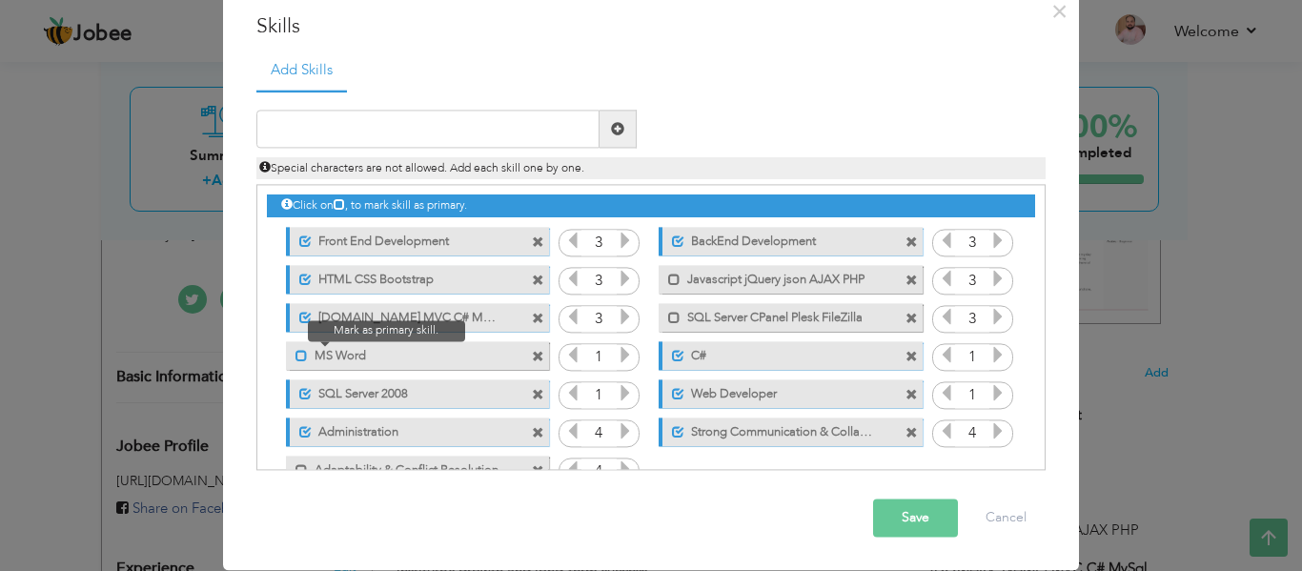
click at [297, 355] on span at bounding box center [302, 356] width 12 height 12
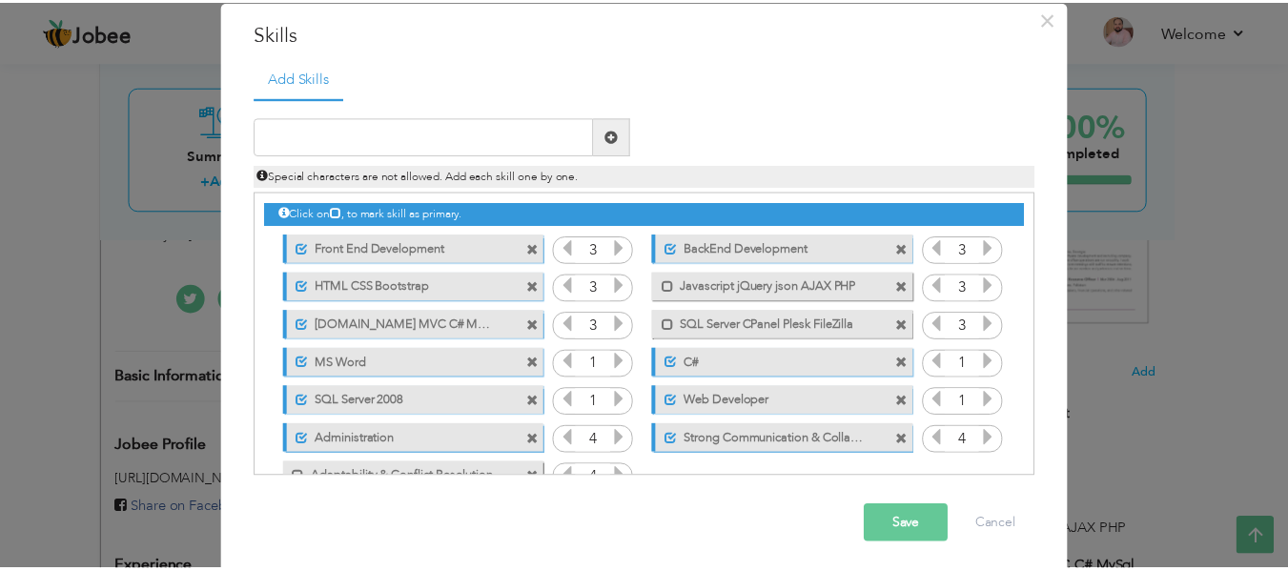
scroll to position [57, 0]
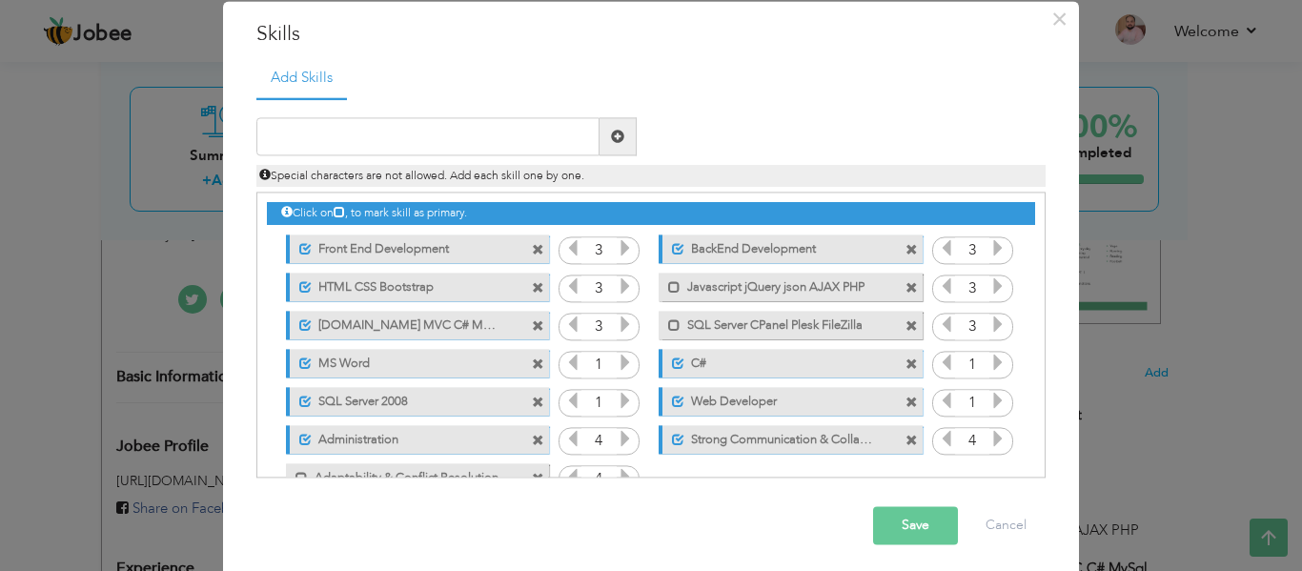
click at [906, 282] on span at bounding box center [912, 288] width 12 height 12
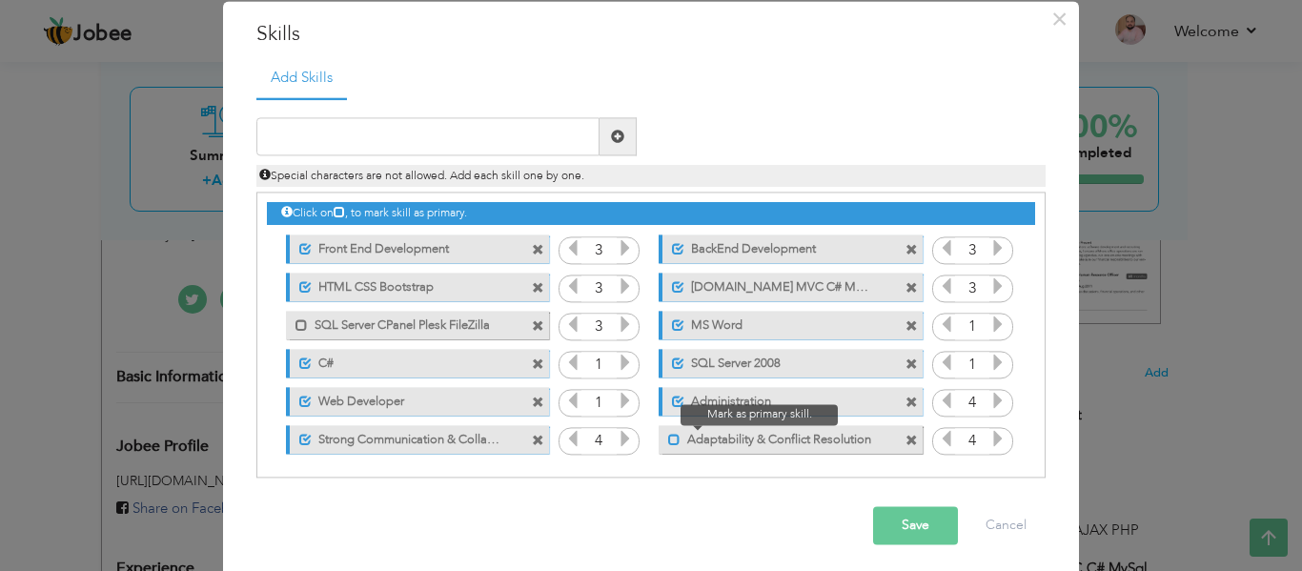
click at [668, 440] on span at bounding box center [674, 440] width 12 height 12
click at [532, 320] on span at bounding box center [538, 326] width 12 height 12
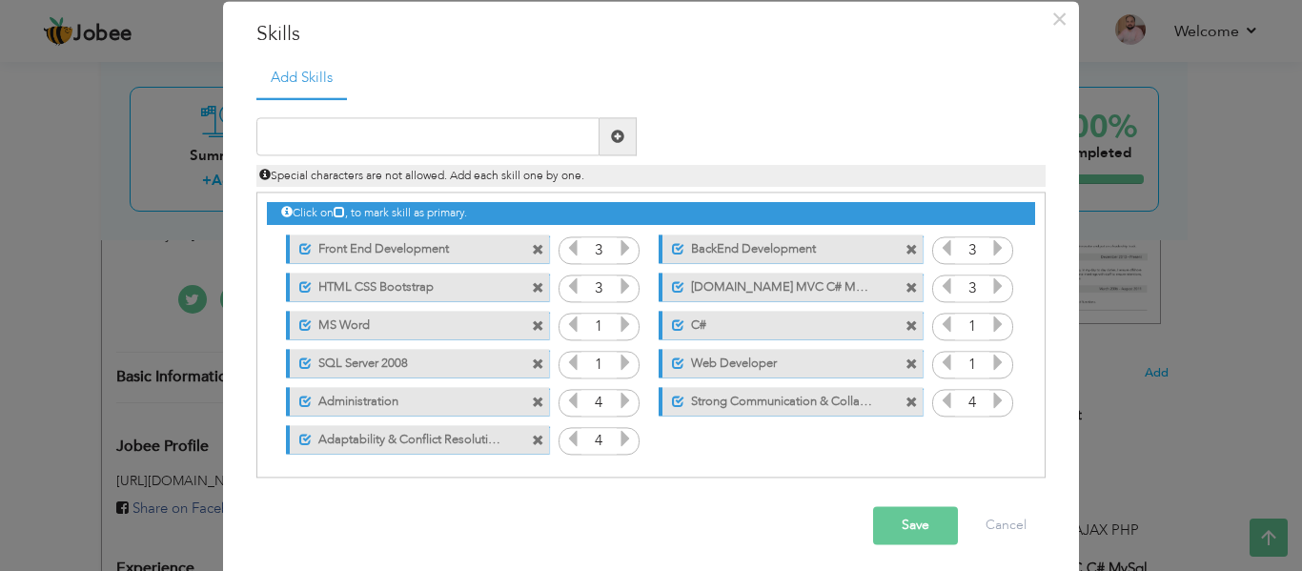
click at [885, 520] on button "Save" at bounding box center [915, 526] width 85 height 38
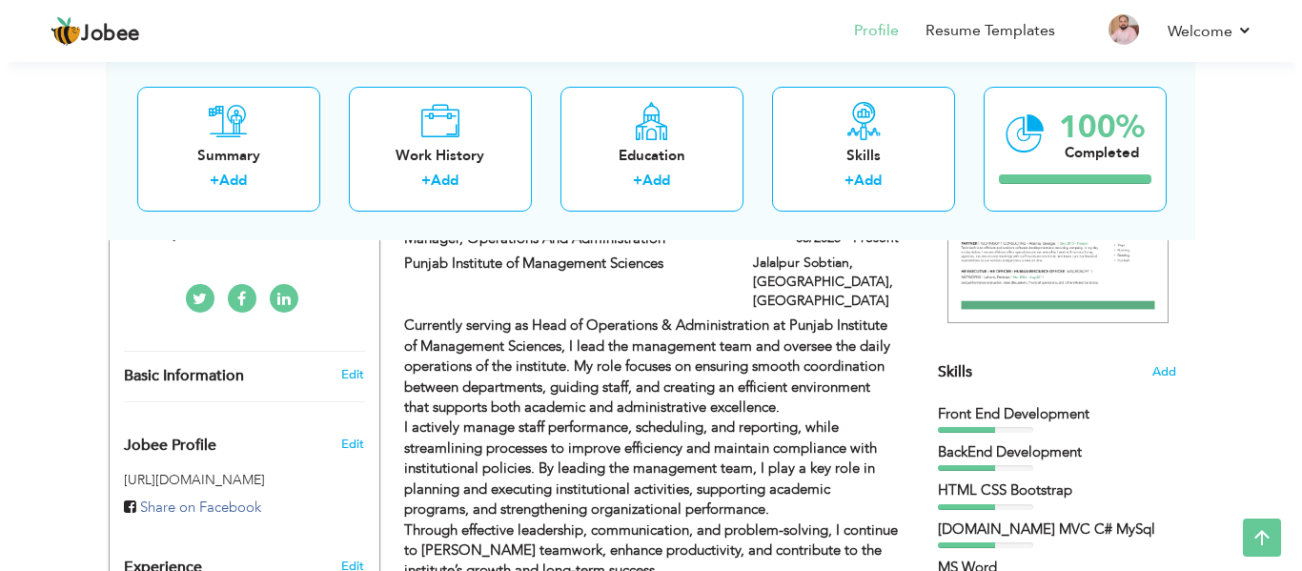
scroll to position [379, 0]
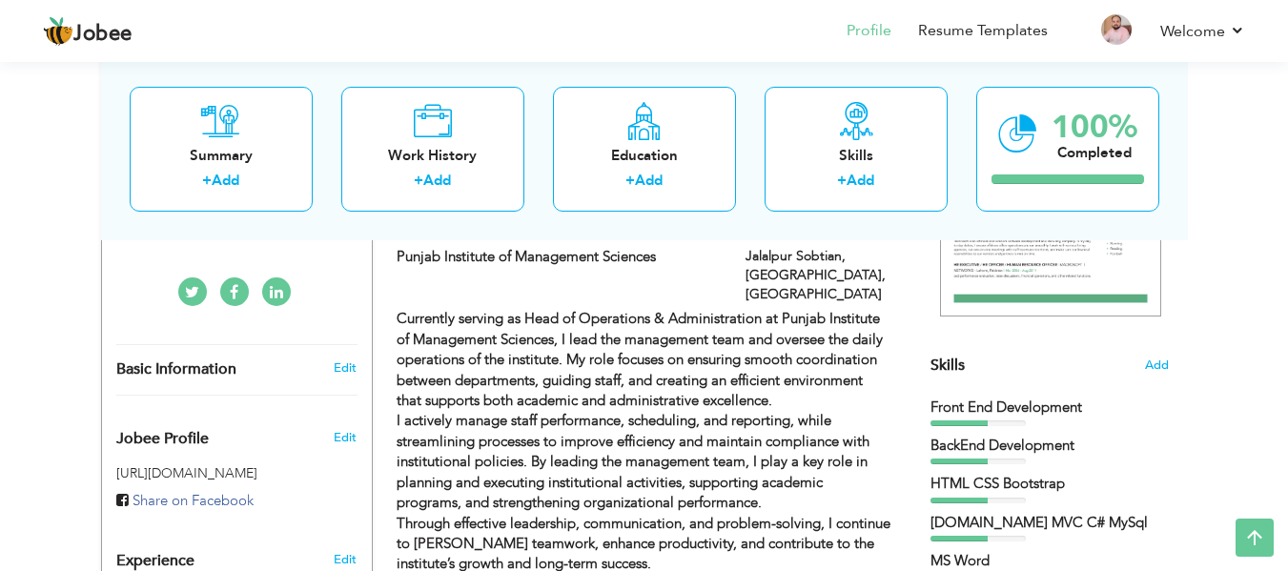
click at [948, 358] on span "Skills" at bounding box center [948, 365] width 34 height 21
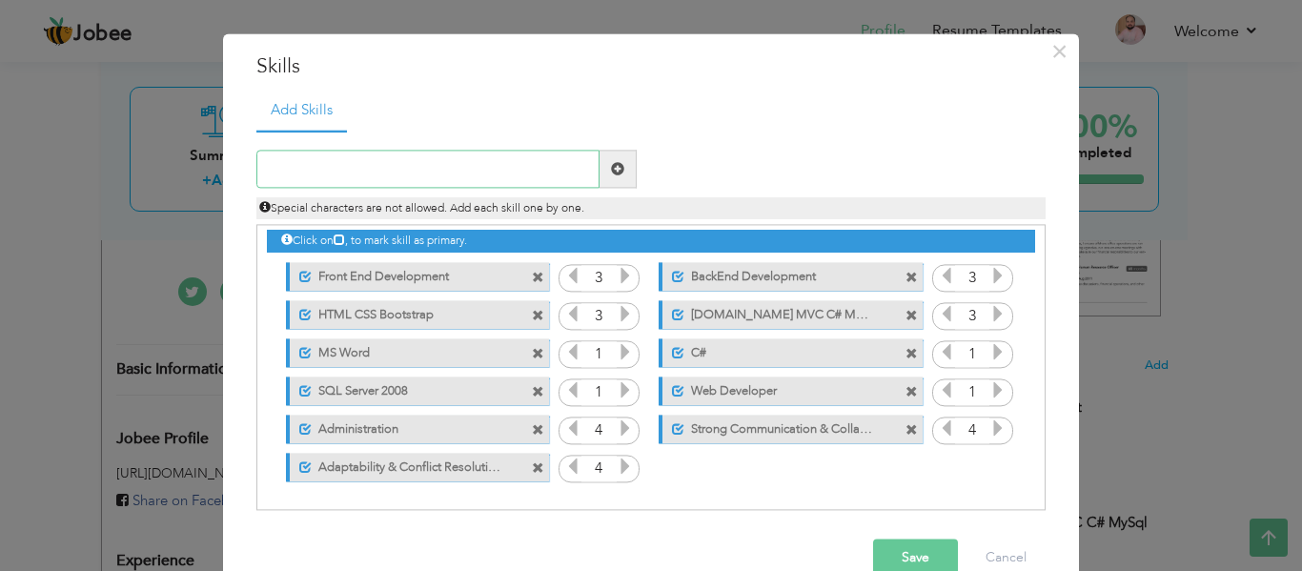
scroll to position [65, 0]
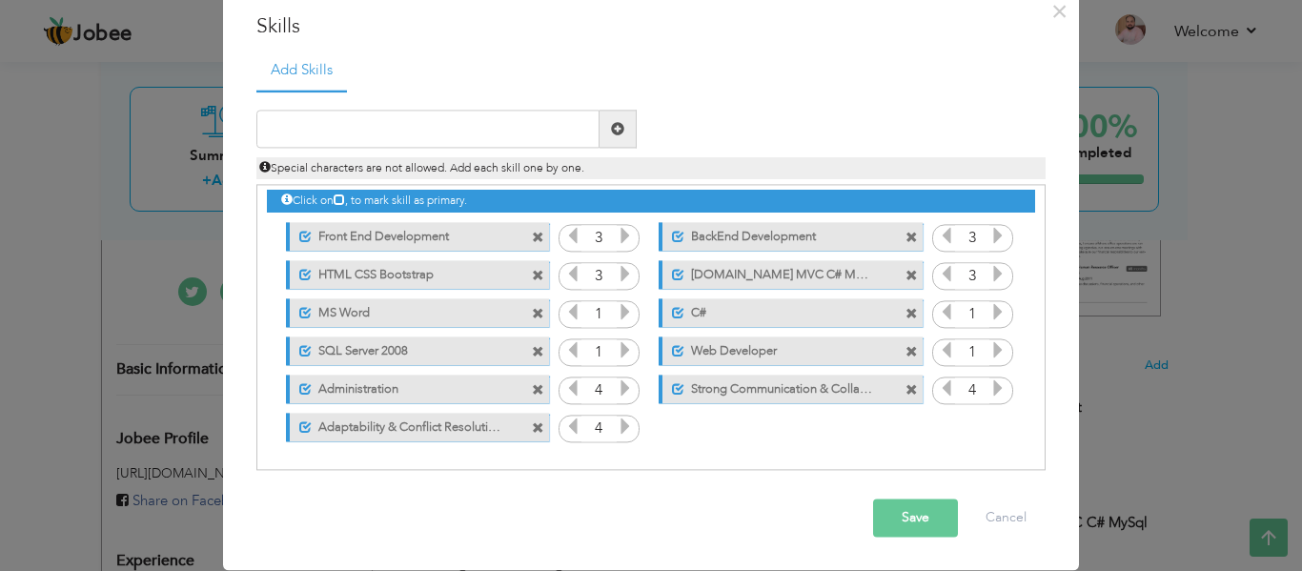
drag, startPoint x: 439, startPoint y: 430, endPoint x: 439, endPoint y: 346, distance: 83.9
click at [439, 346] on div "Click on , to mark skill as primary. Unmark as primary skill. Front End Develop…" at bounding box center [651, 313] width 768 height 265
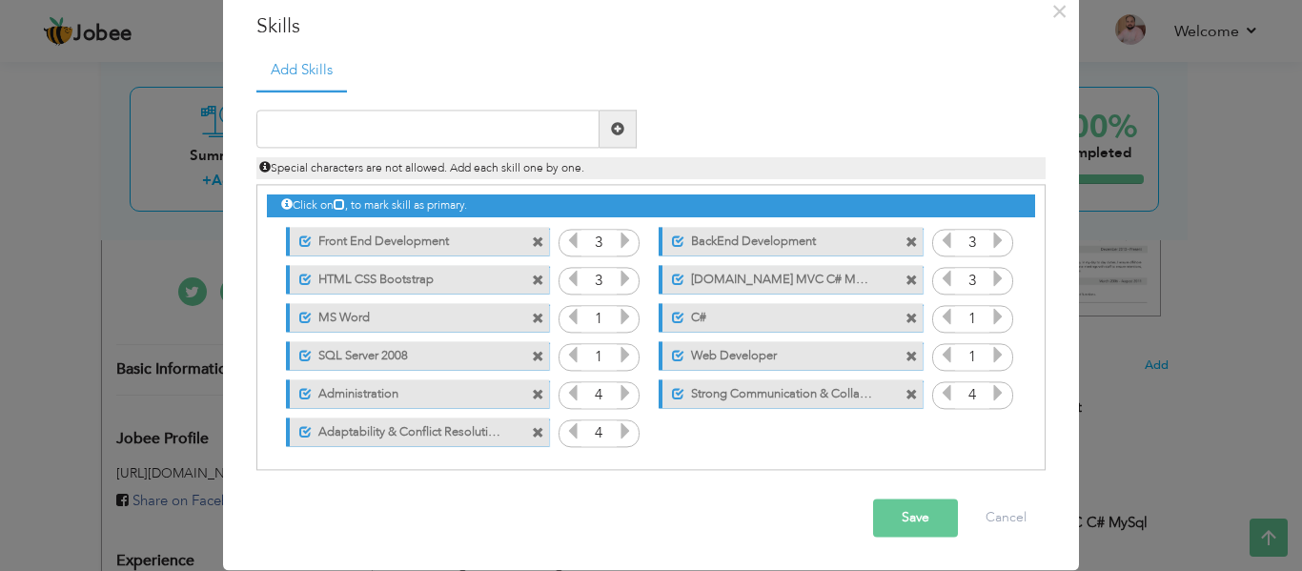
click at [532, 240] on span at bounding box center [538, 242] width 12 height 12
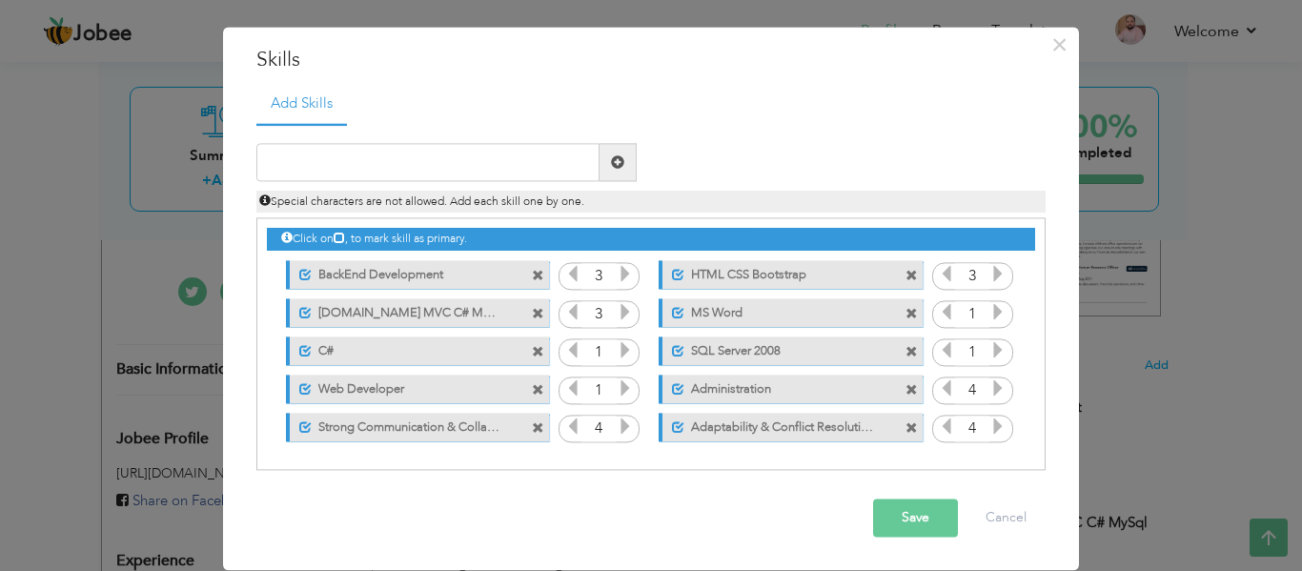
scroll to position [31, 0]
click at [532, 277] on span at bounding box center [538, 276] width 12 height 12
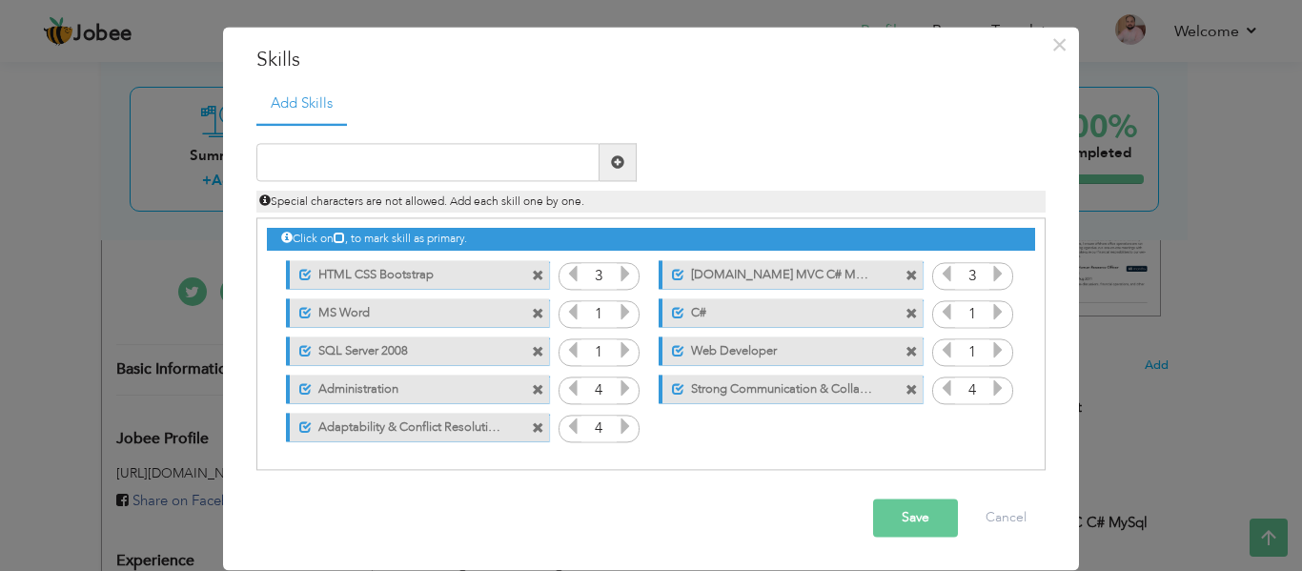
click at [532, 277] on span at bounding box center [538, 276] width 12 height 12
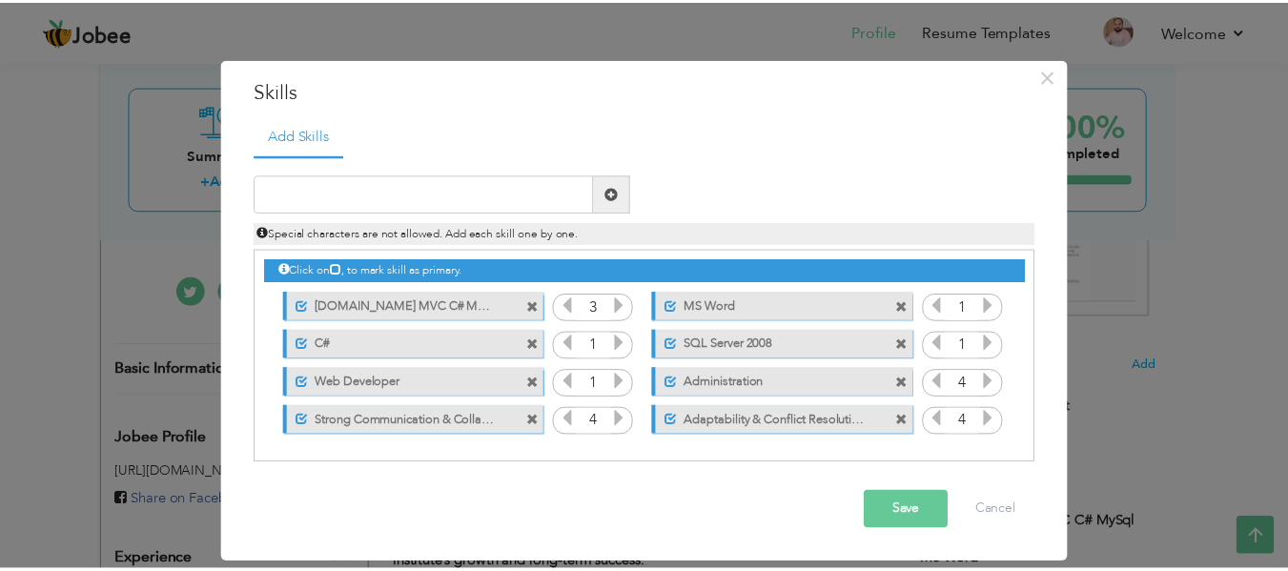
scroll to position [0, 0]
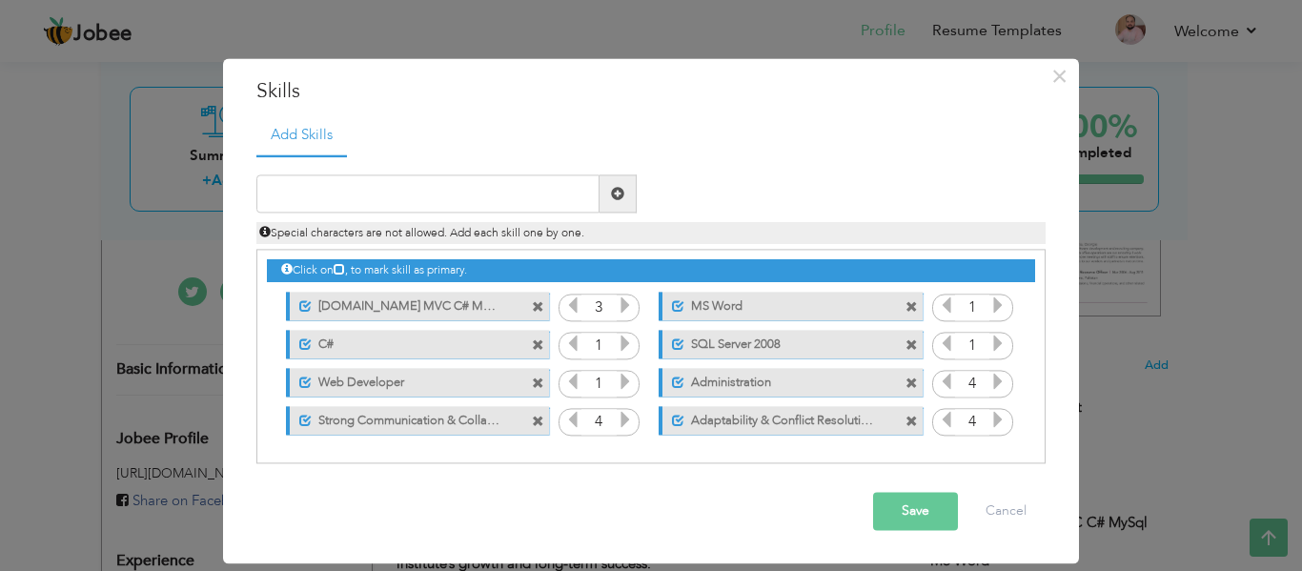
click at [540, 342] on span at bounding box center [538, 345] width 12 height 12
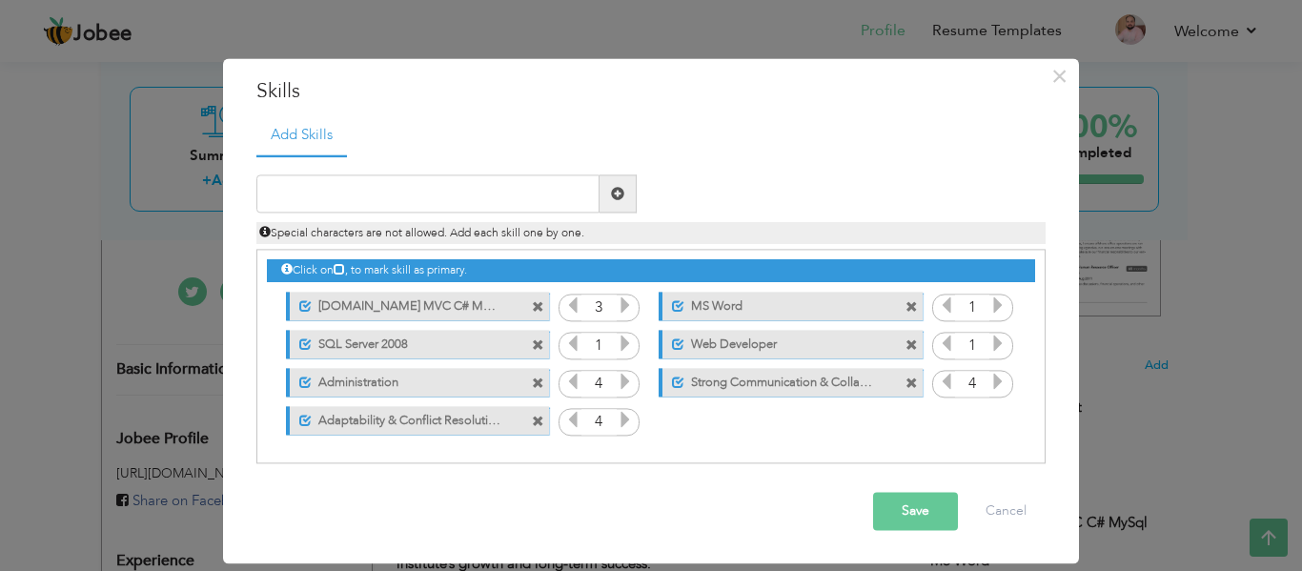
click at [537, 305] on span at bounding box center [538, 307] width 12 height 12
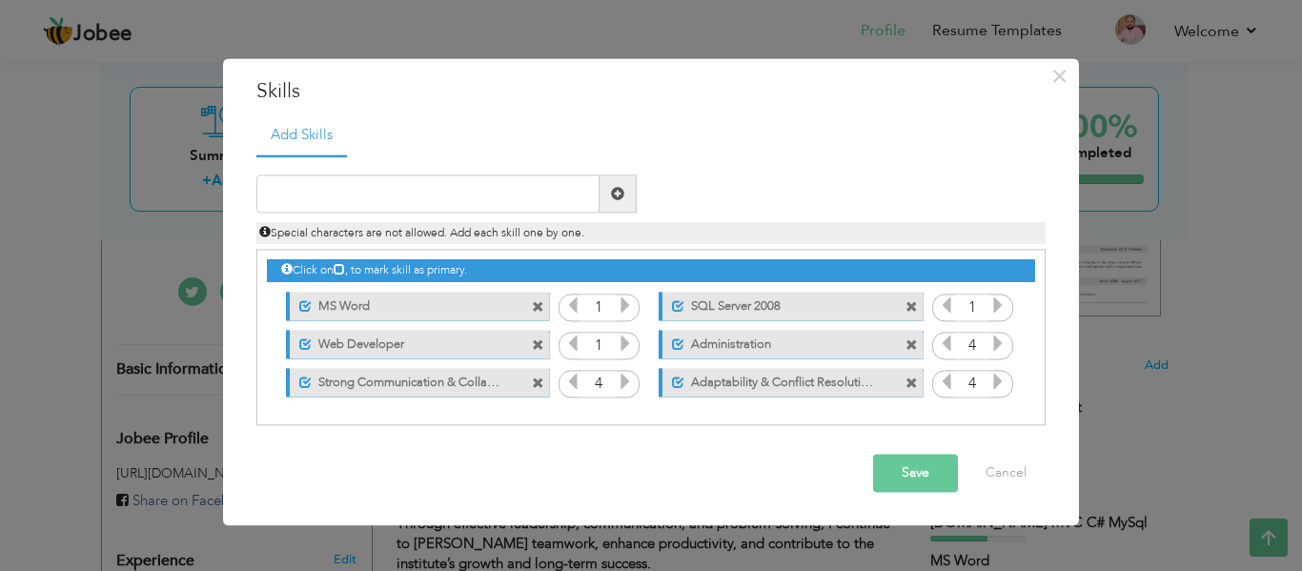
click at [539, 305] on span at bounding box center [538, 307] width 12 height 12
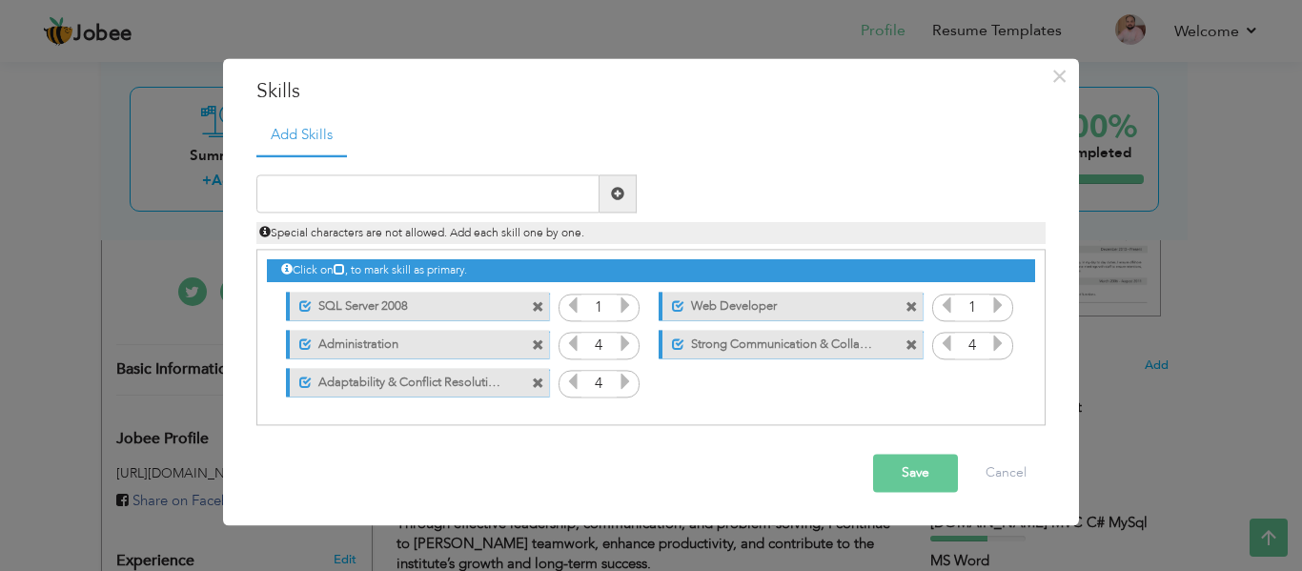
click at [538, 308] on span at bounding box center [538, 307] width 12 height 12
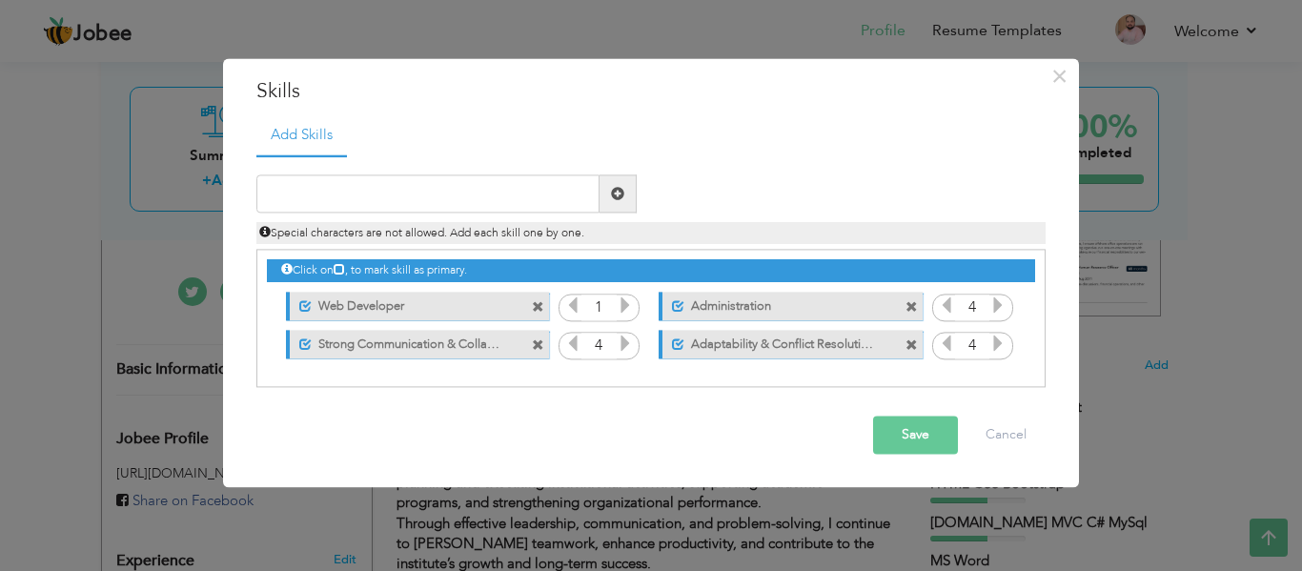
click at [541, 303] on span at bounding box center [538, 307] width 12 height 12
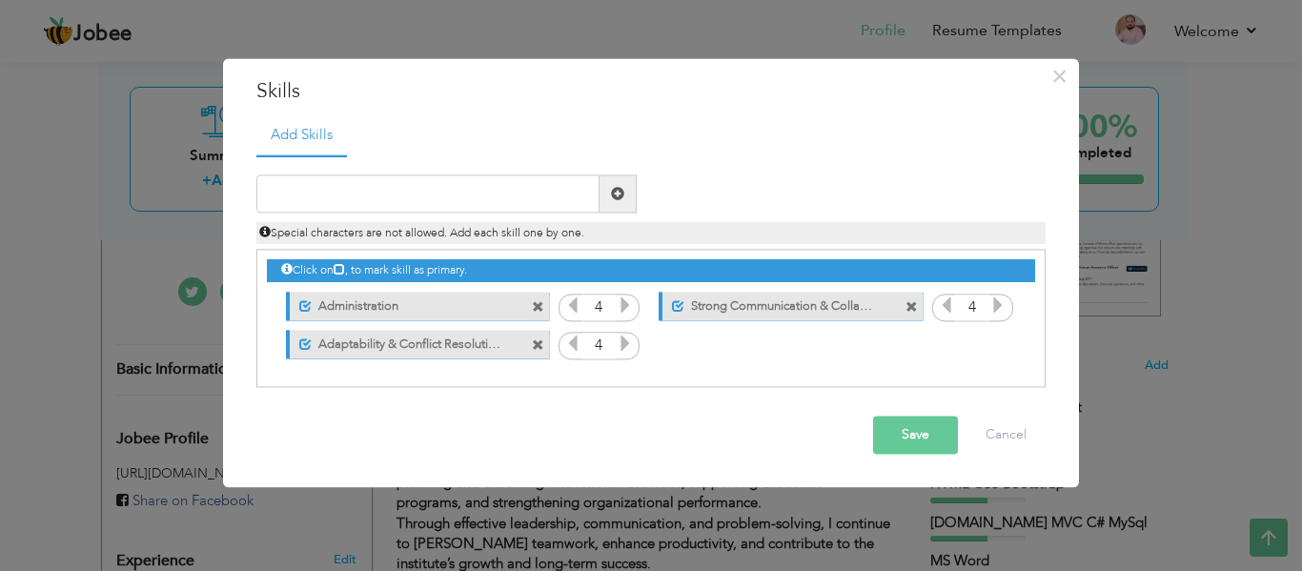
click at [900, 447] on button "Save" at bounding box center [915, 436] width 85 height 38
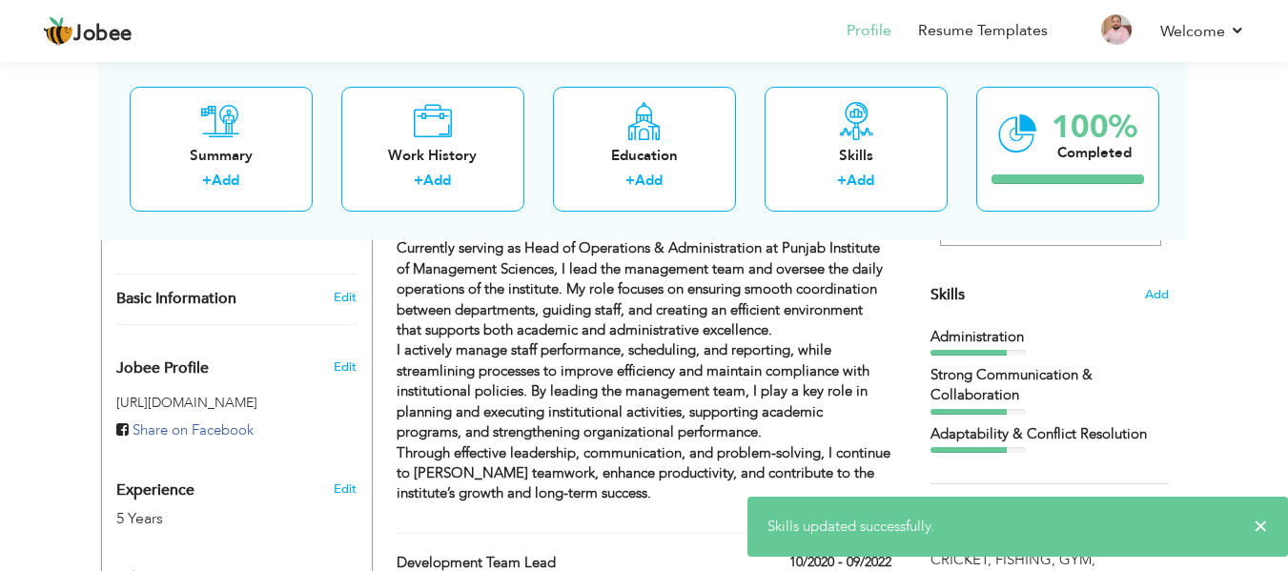
scroll to position [452, 0]
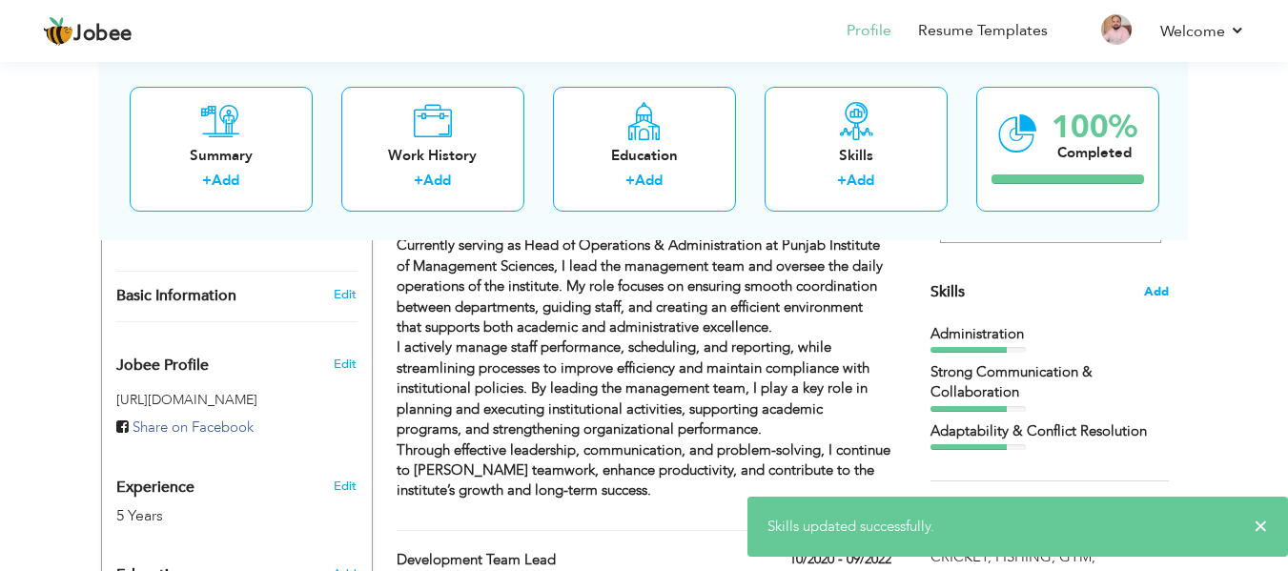
click at [1158, 292] on span "Add" at bounding box center [1156, 292] width 25 height 18
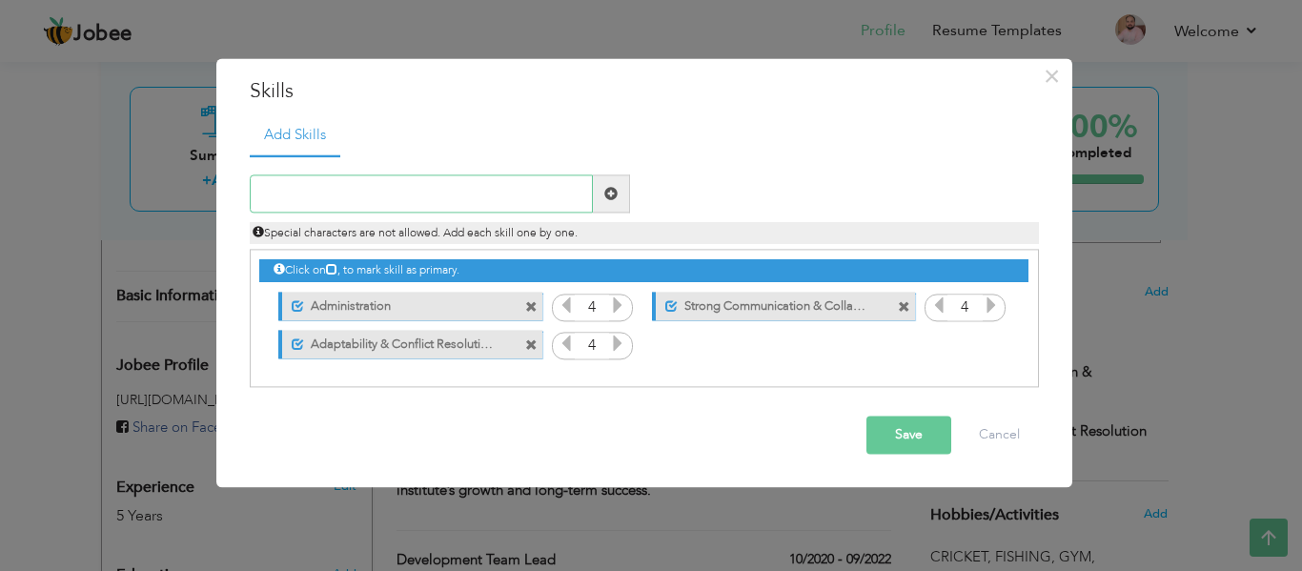
click at [385, 191] on input "text" at bounding box center [421, 194] width 343 height 38
type input "MS Word"
click at [622, 203] on span at bounding box center [611, 194] width 37 height 38
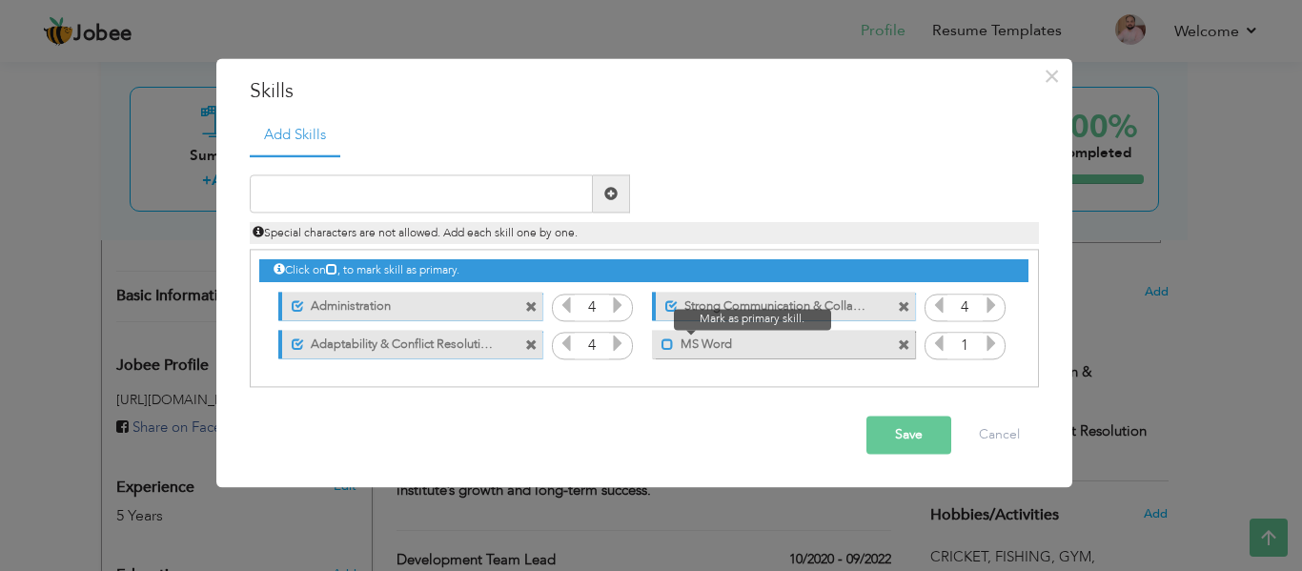
click at [665, 344] on span at bounding box center [668, 344] width 12 height 12
click at [998, 349] on icon at bounding box center [991, 344] width 17 height 17
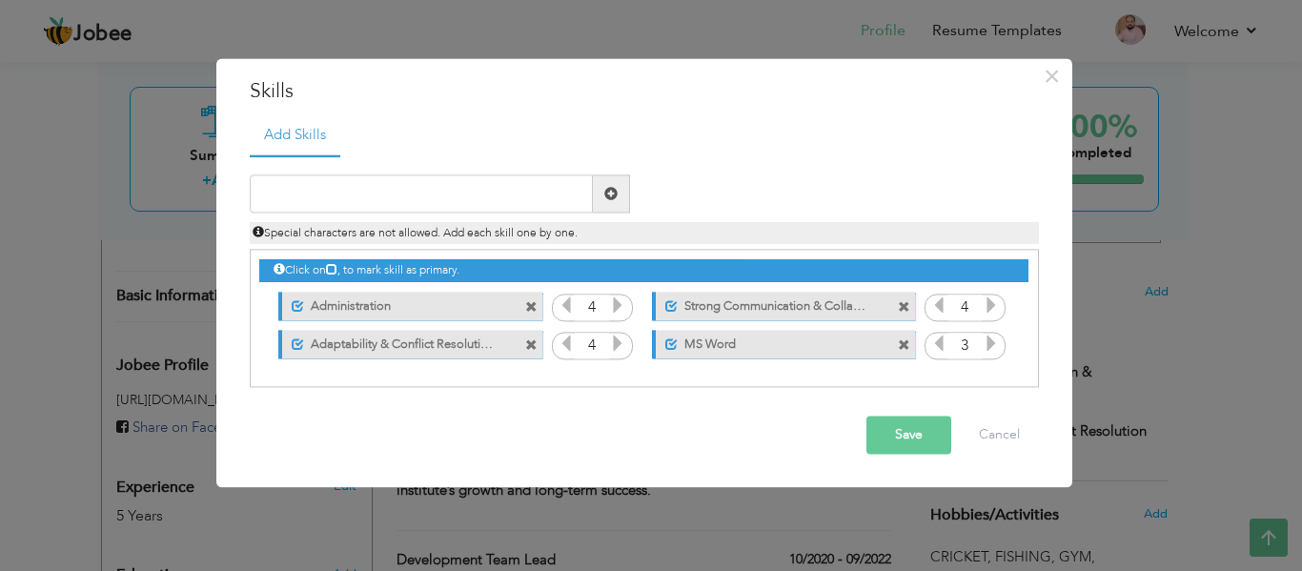
click at [998, 349] on icon at bounding box center [991, 344] width 17 height 17
click at [938, 343] on icon at bounding box center [939, 344] width 17 height 17
click at [924, 442] on button "Save" at bounding box center [909, 436] width 85 height 38
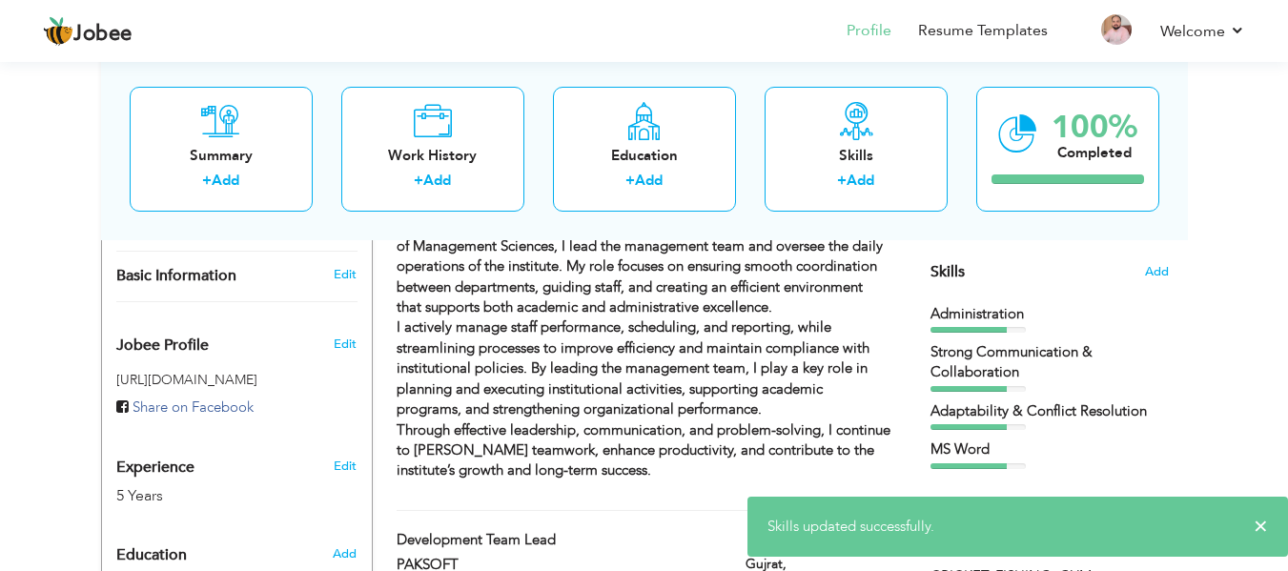
scroll to position [445, 0]
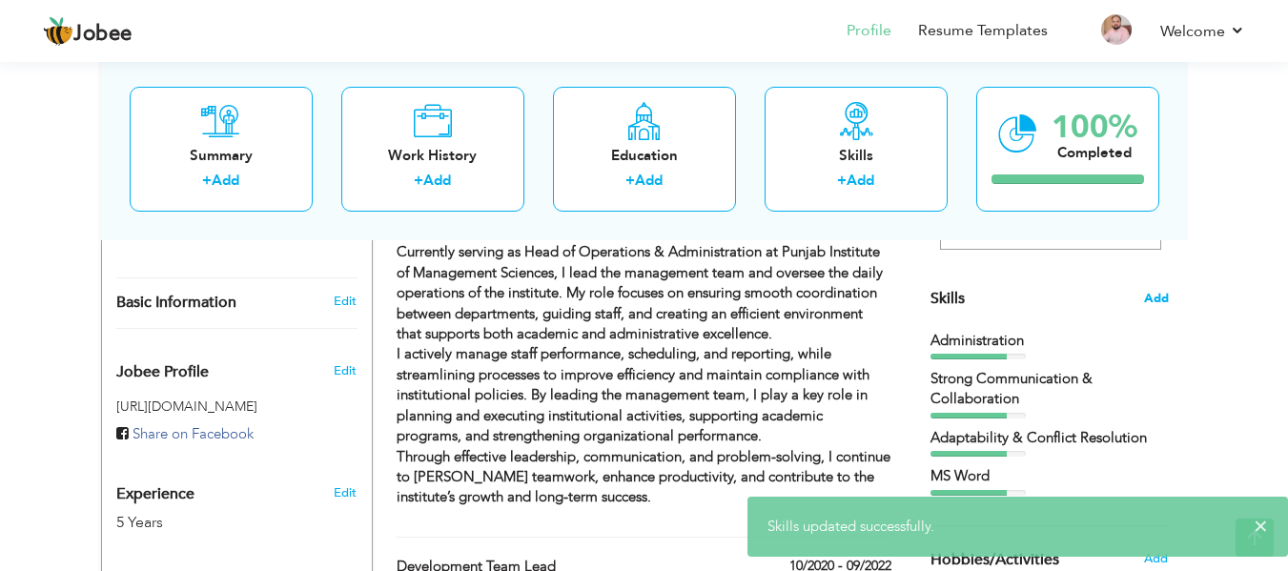
click at [1156, 301] on span "Add" at bounding box center [1156, 299] width 25 height 18
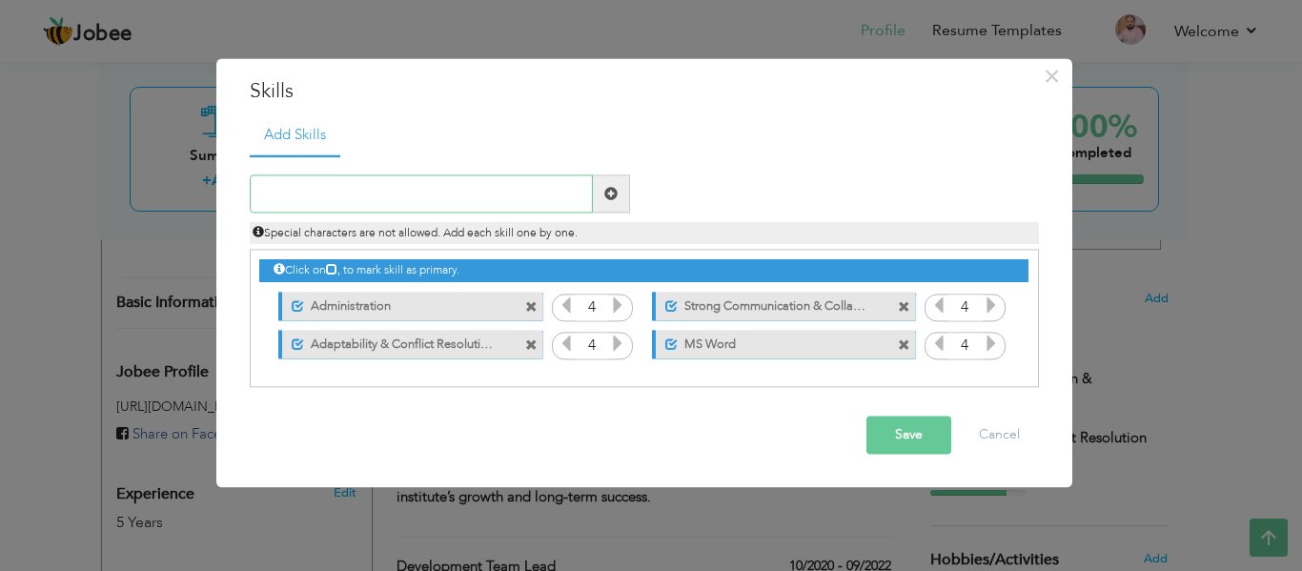
click at [414, 186] on input "text" at bounding box center [421, 194] width 343 height 38
type input "A"
type input "[DOMAIN_NAME] CORE"
click at [608, 197] on span at bounding box center [610, 193] width 13 height 13
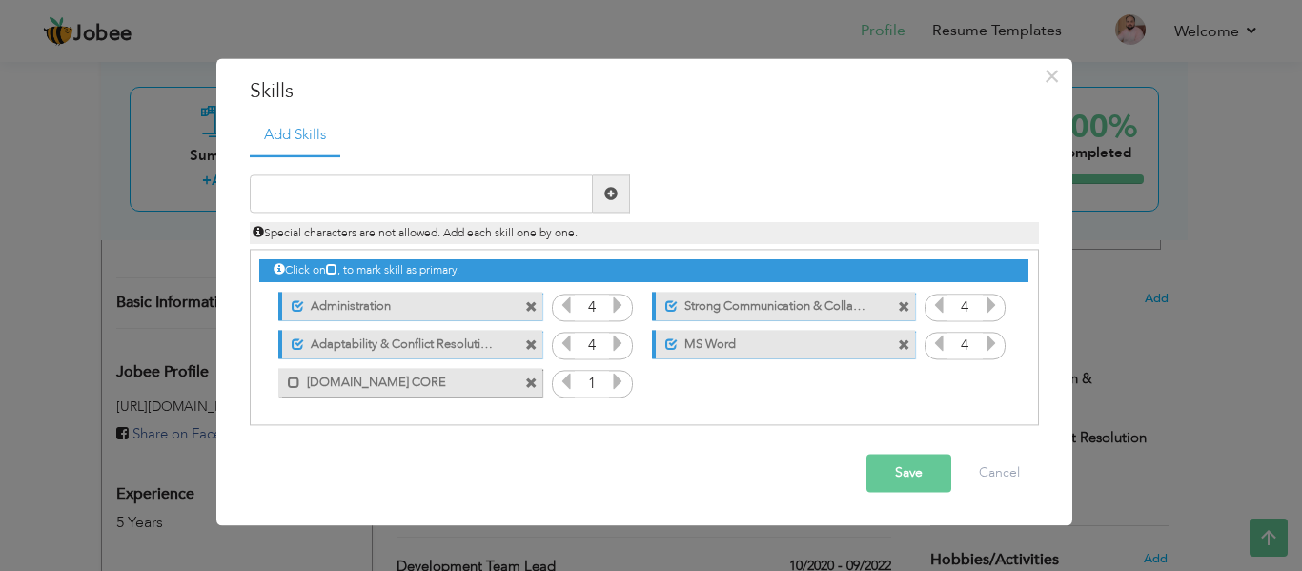
click at [330, 380] on label "[DOMAIN_NAME] CORE" at bounding box center [396, 380] width 193 height 24
click at [619, 379] on icon at bounding box center [617, 382] width 17 height 17
click at [467, 173] on div "Duplicate entry" at bounding box center [644, 290] width 789 height 272
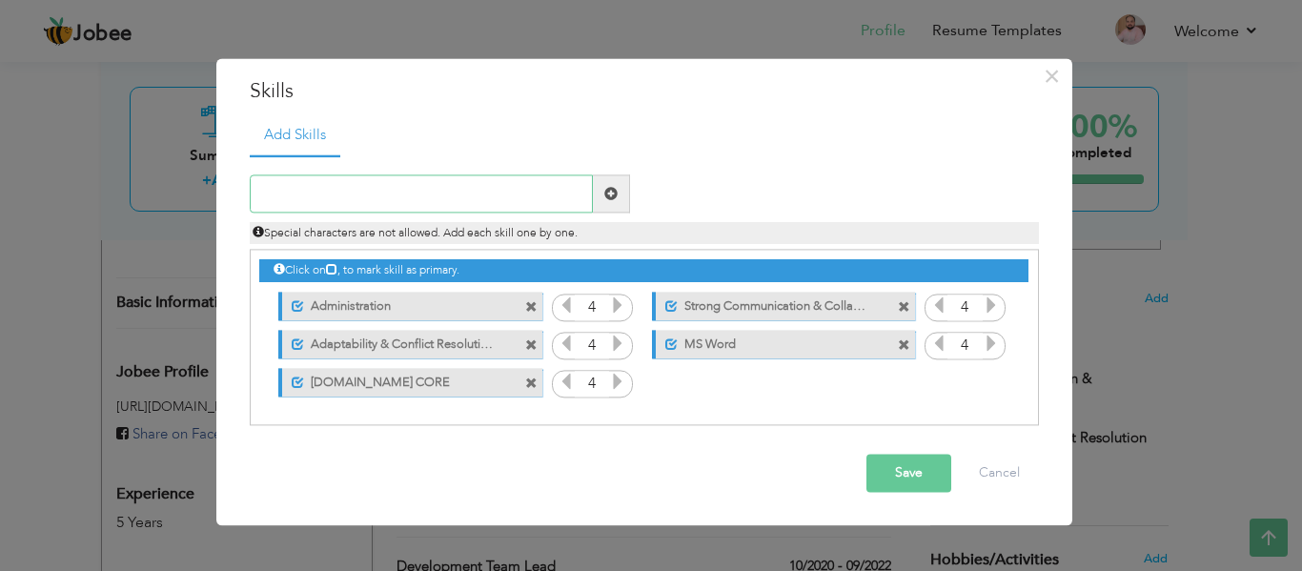
click at [461, 184] on input "text" at bounding box center [421, 194] width 343 height 38
type input "s"
type input "MS SQL SERVER"
click at [624, 191] on span at bounding box center [611, 194] width 37 height 38
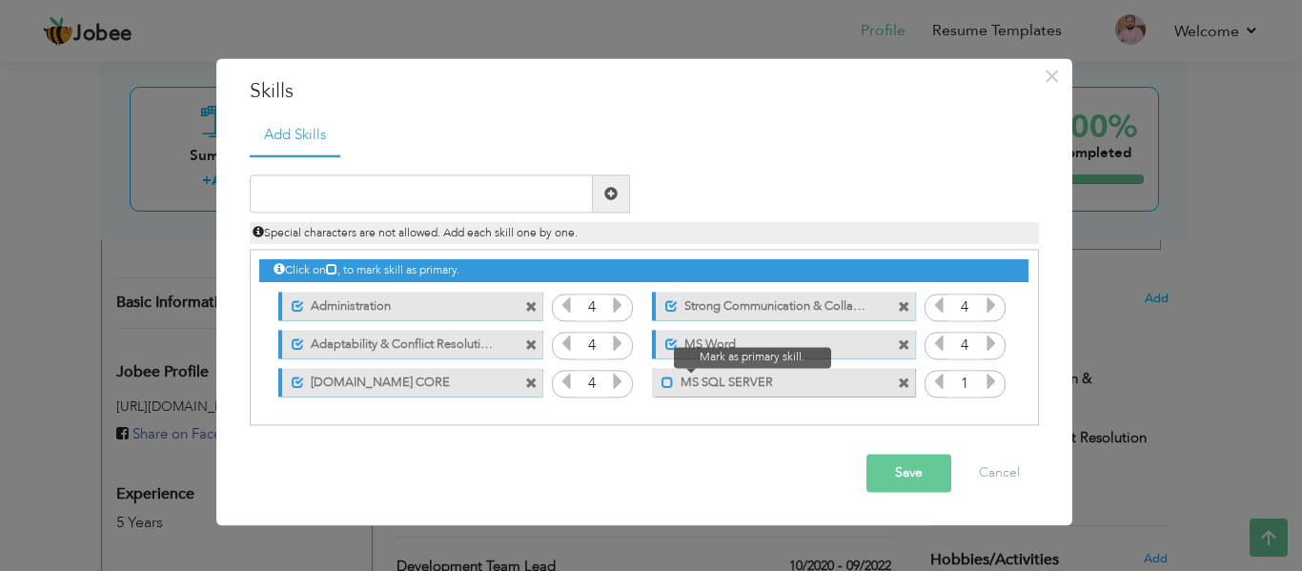
click at [669, 387] on span at bounding box center [668, 383] width 12 height 12
click at [994, 378] on icon at bounding box center [991, 382] width 17 height 17
click at [488, 186] on input "text" at bounding box center [421, 194] width 343 height 38
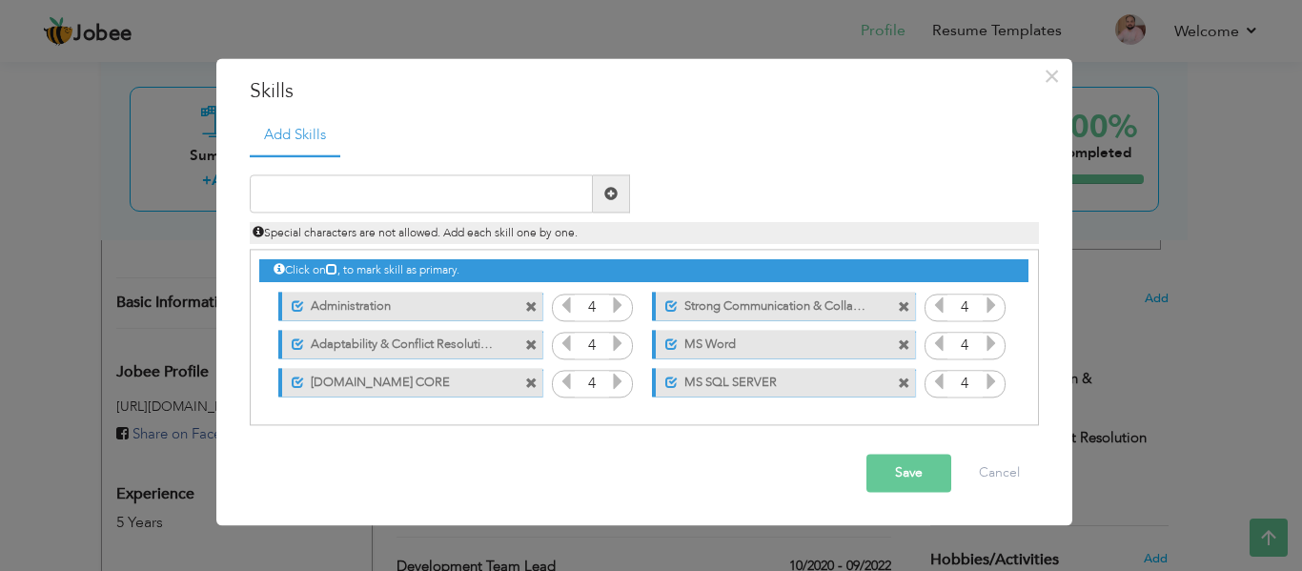
click at [944, 473] on button "Save" at bounding box center [909, 474] width 85 height 38
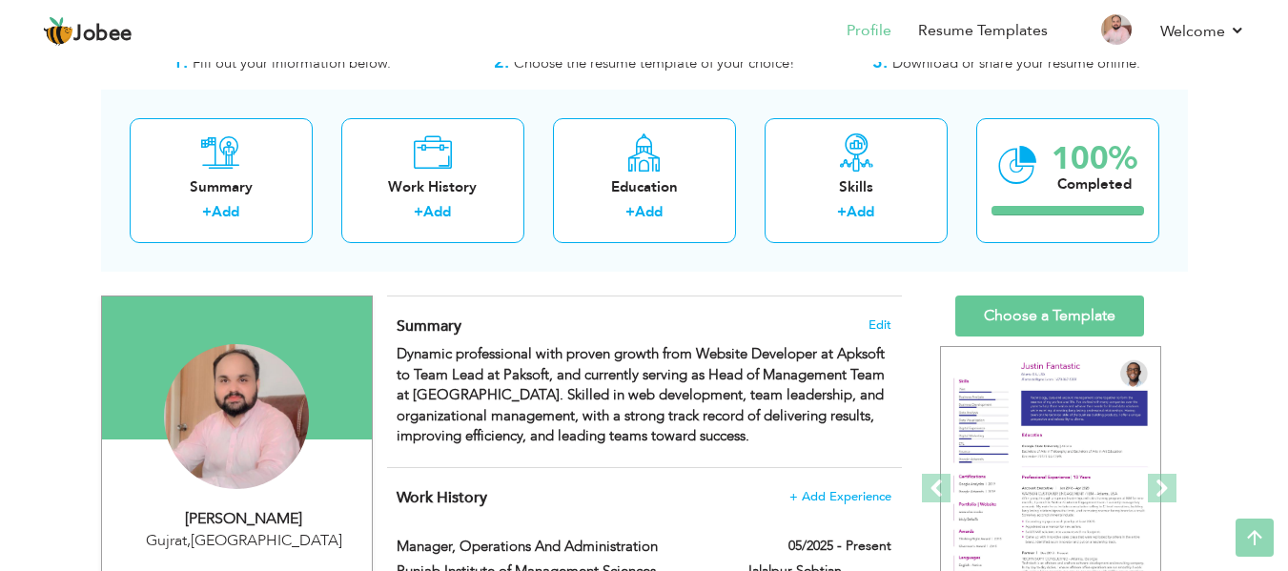
scroll to position [0, 0]
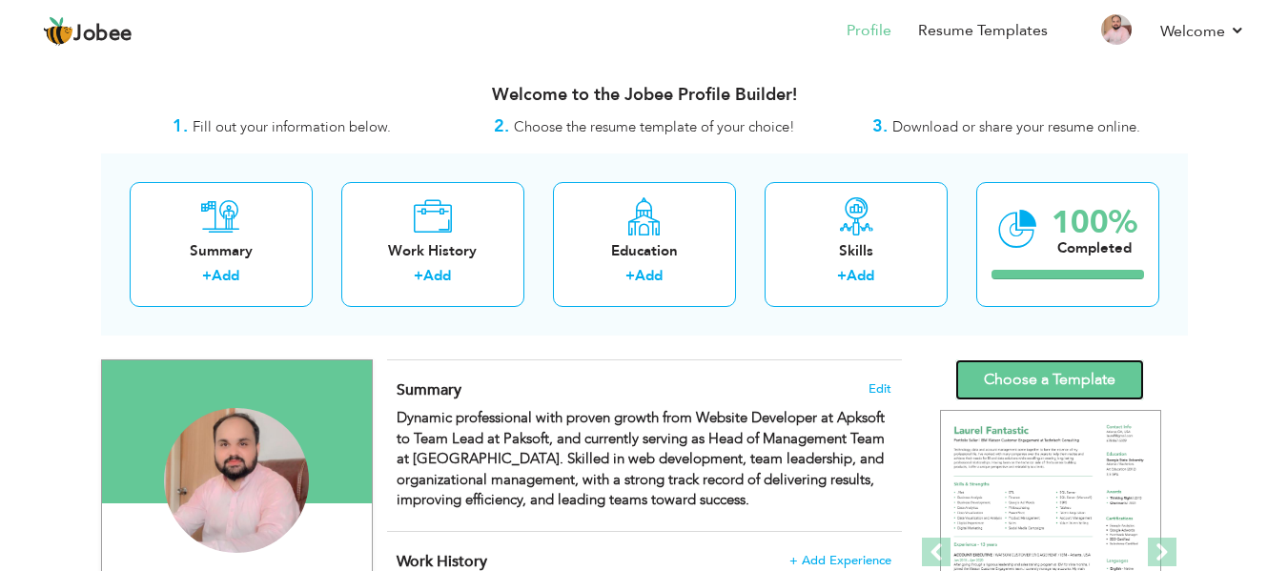
click at [1058, 375] on link "Choose a Template" at bounding box center [1049, 379] width 189 height 41
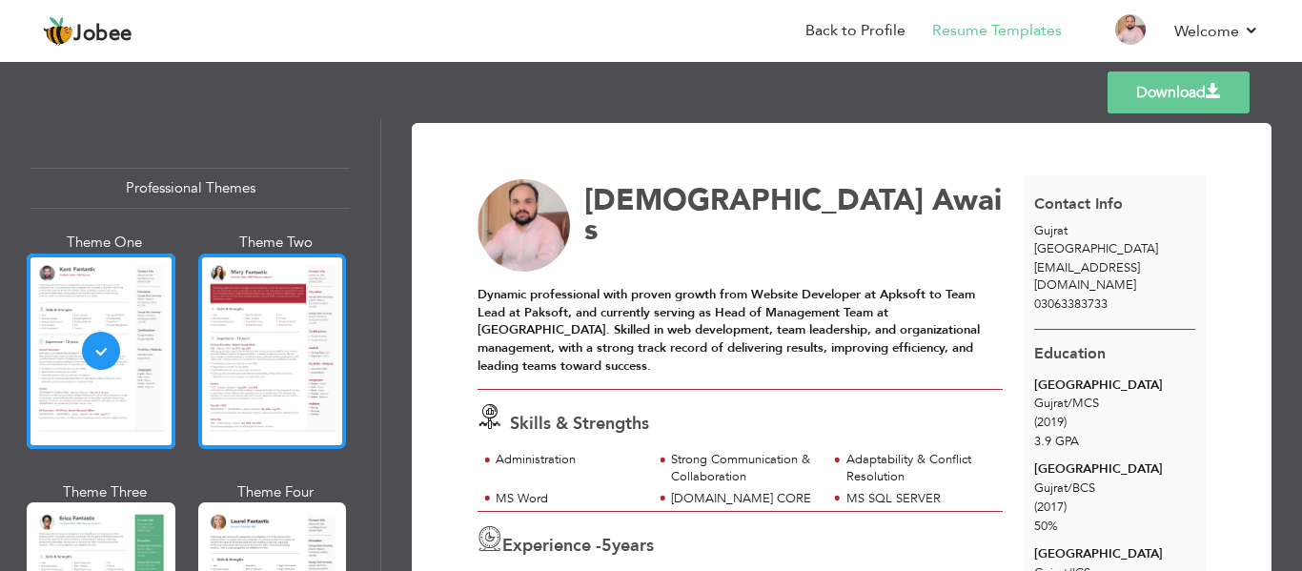
click at [283, 332] on div at bounding box center [272, 351] width 149 height 195
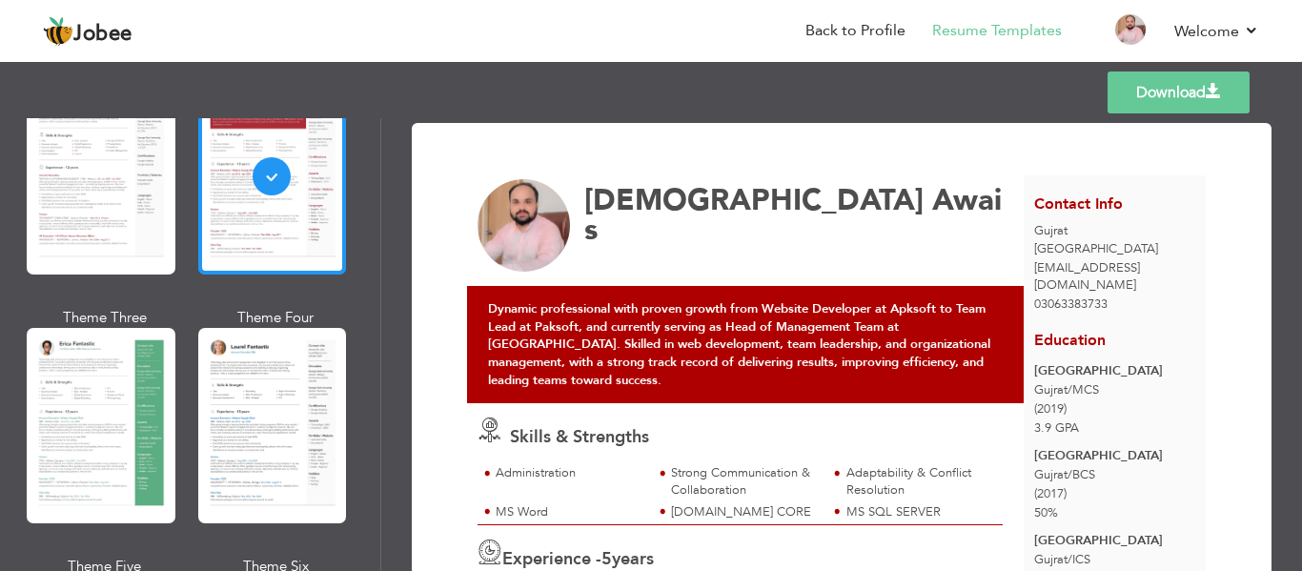
scroll to position [193, 0]
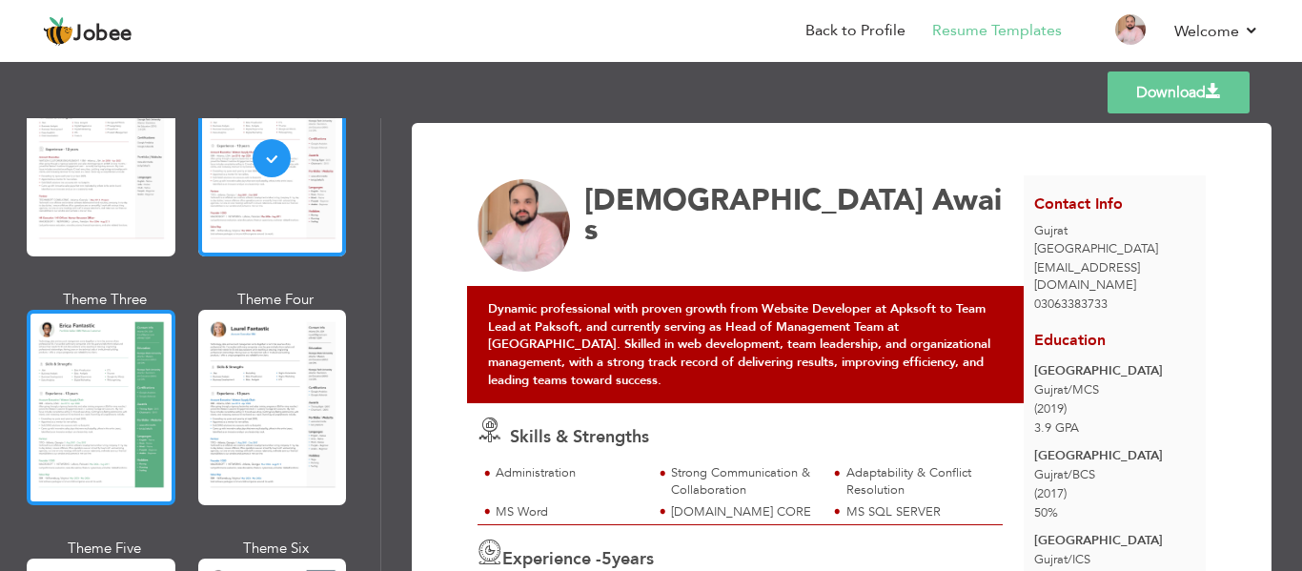
click at [108, 394] on div at bounding box center [101, 407] width 149 height 195
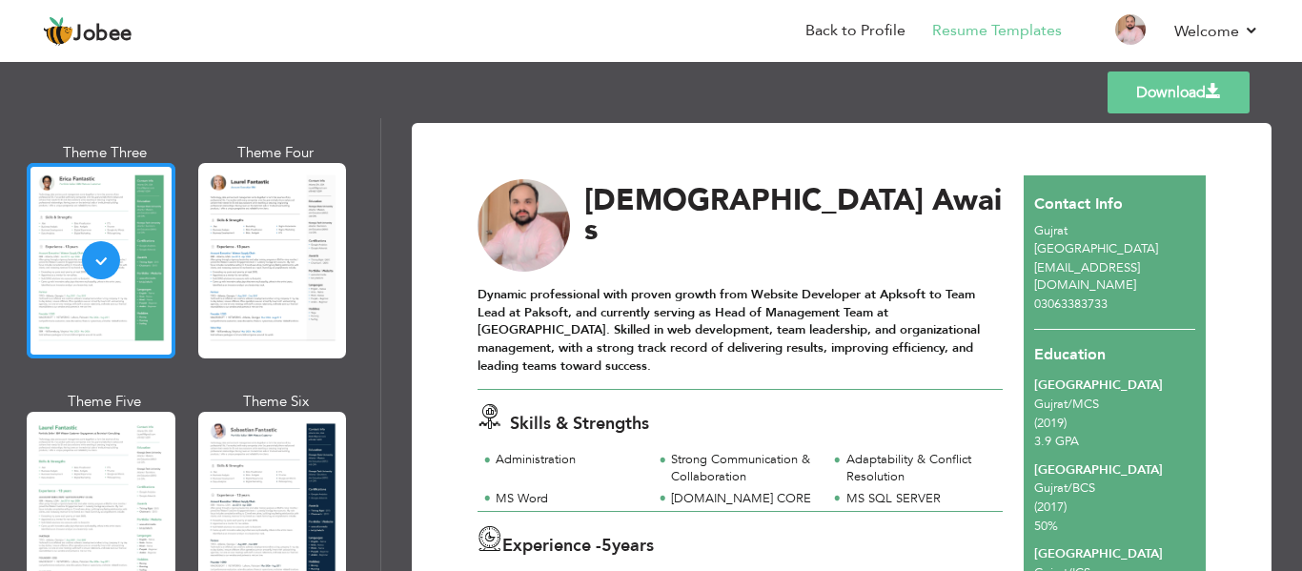
scroll to position [341, 0]
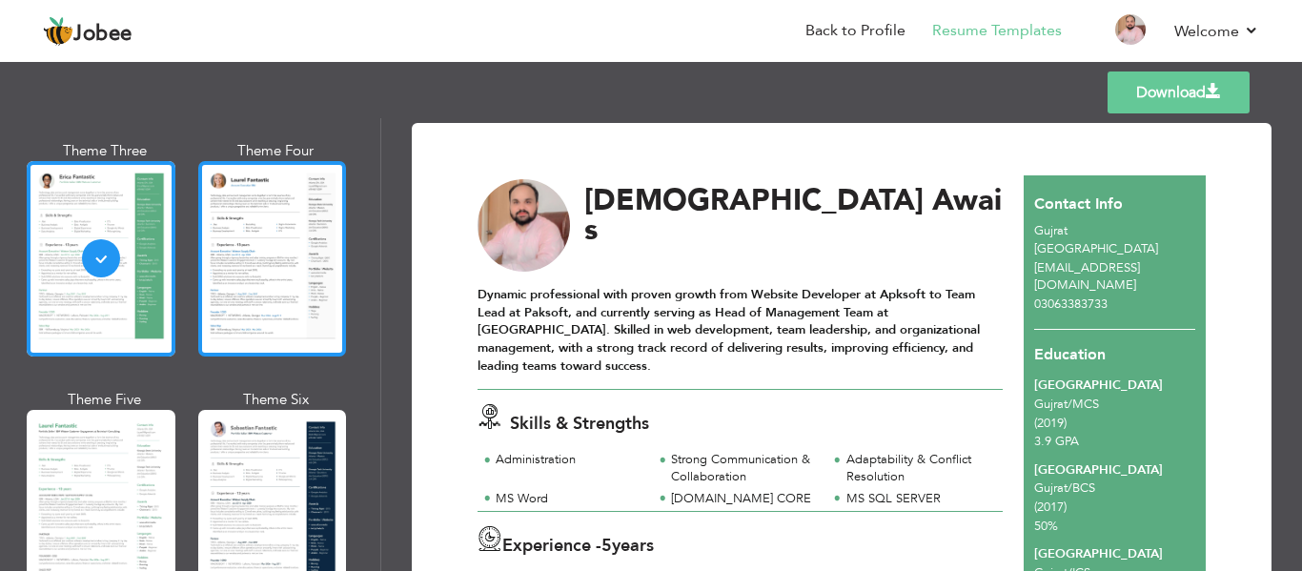
click at [297, 228] on div at bounding box center [272, 258] width 149 height 195
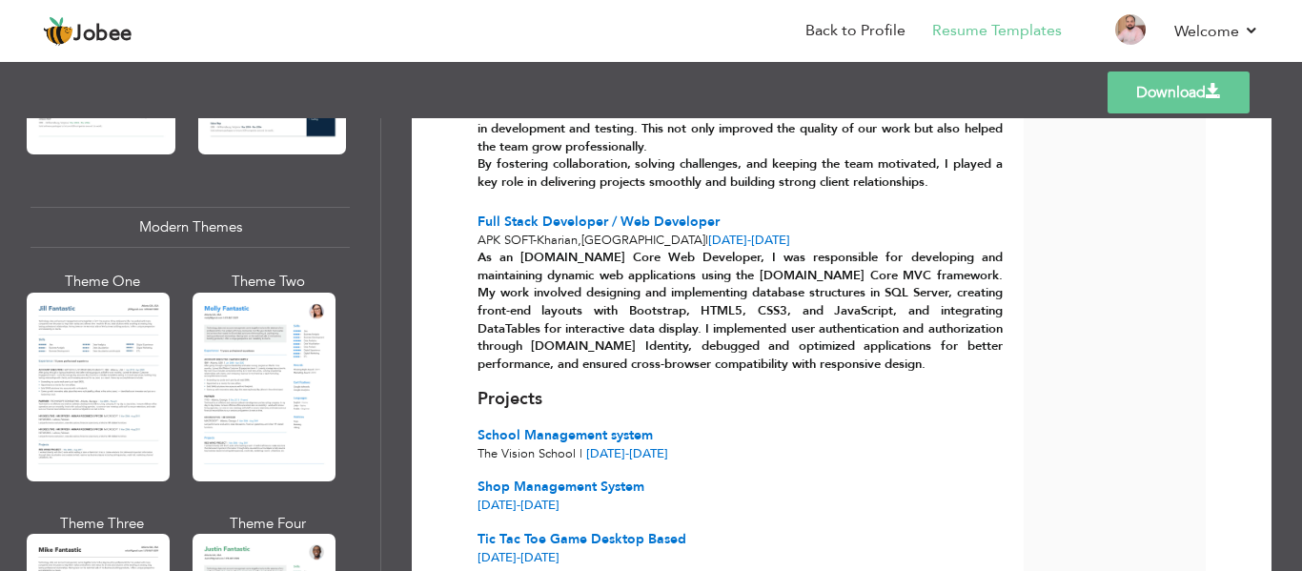
scroll to position [793, 0]
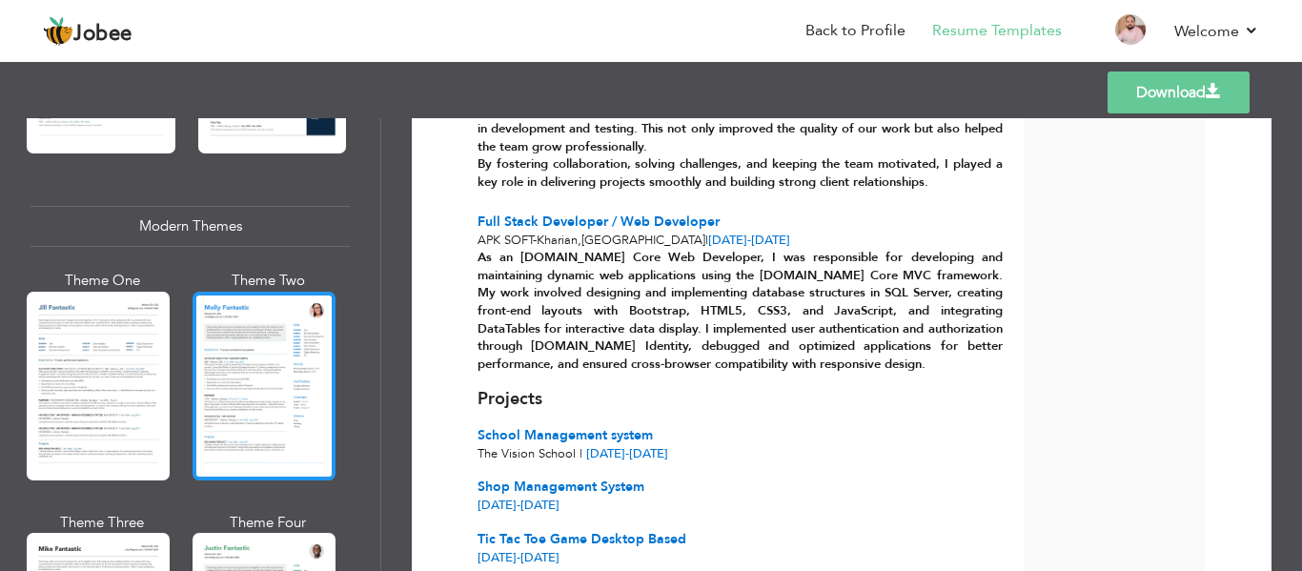
drag, startPoint x: 363, startPoint y: 337, endPoint x: 255, endPoint y: 407, distance: 129.6
click at [255, 407] on div "Professional Themes Theme One Theme Two Theme Three Theme Six" at bounding box center [190, 344] width 380 height 453
click at [255, 407] on div at bounding box center [264, 386] width 143 height 189
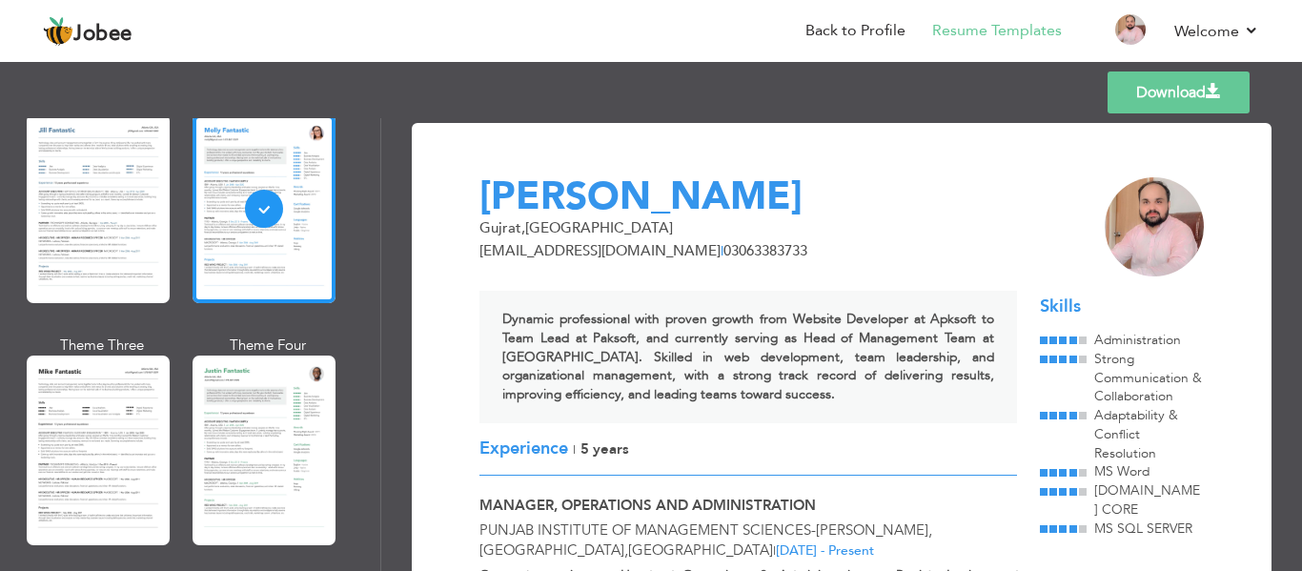
scroll to position [986, 0]
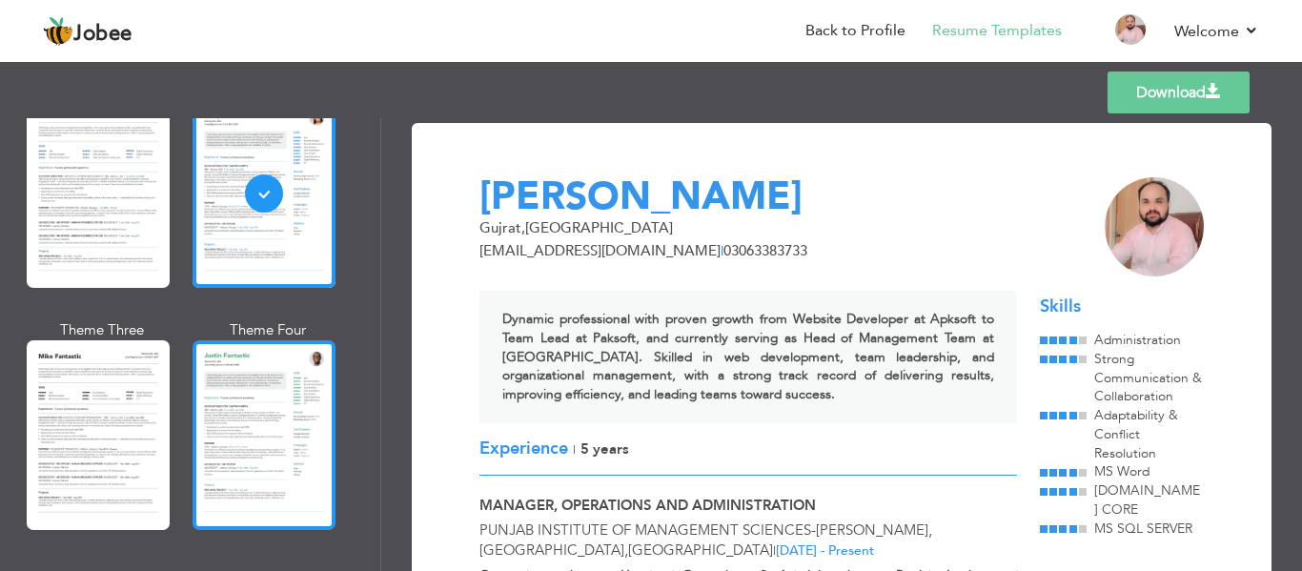
click at [276, 451] on div at bounding box center [264, 434] width 143 height 189
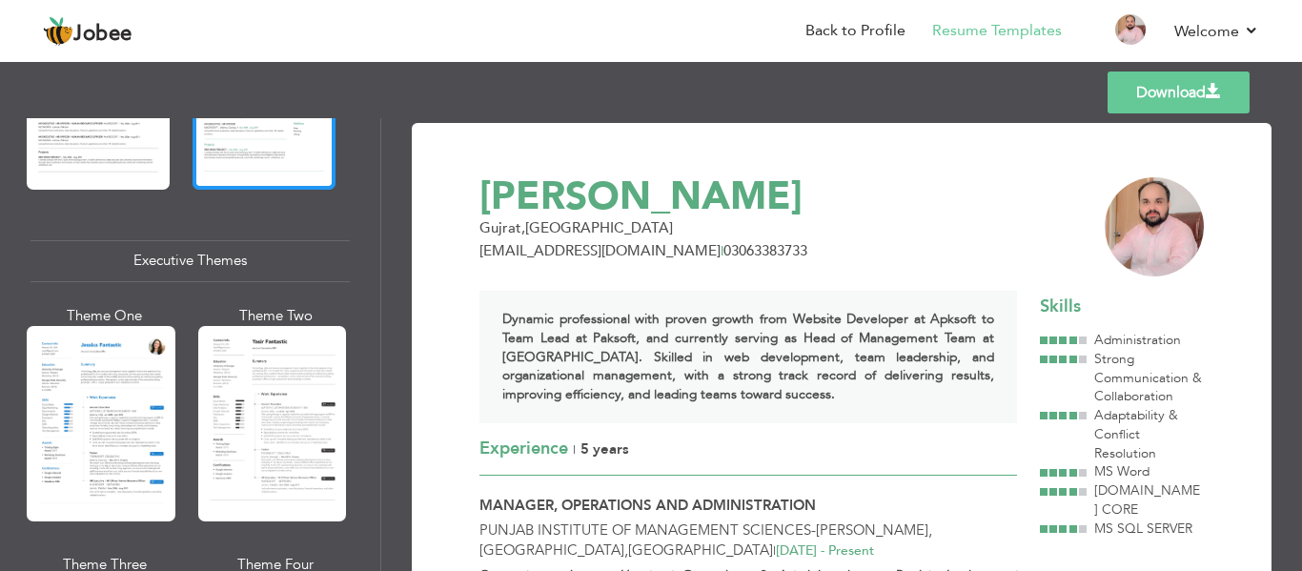
scroll to position [1372, 0]
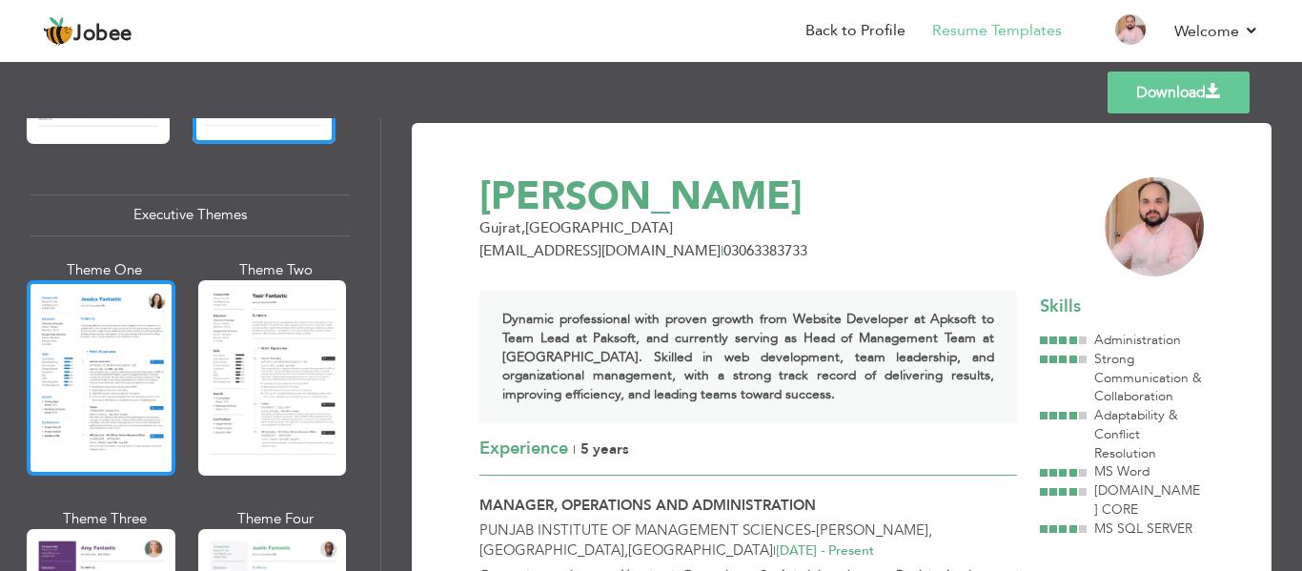
click at [112, 428] on div at bounding box center [101, 377] width 149 height 195
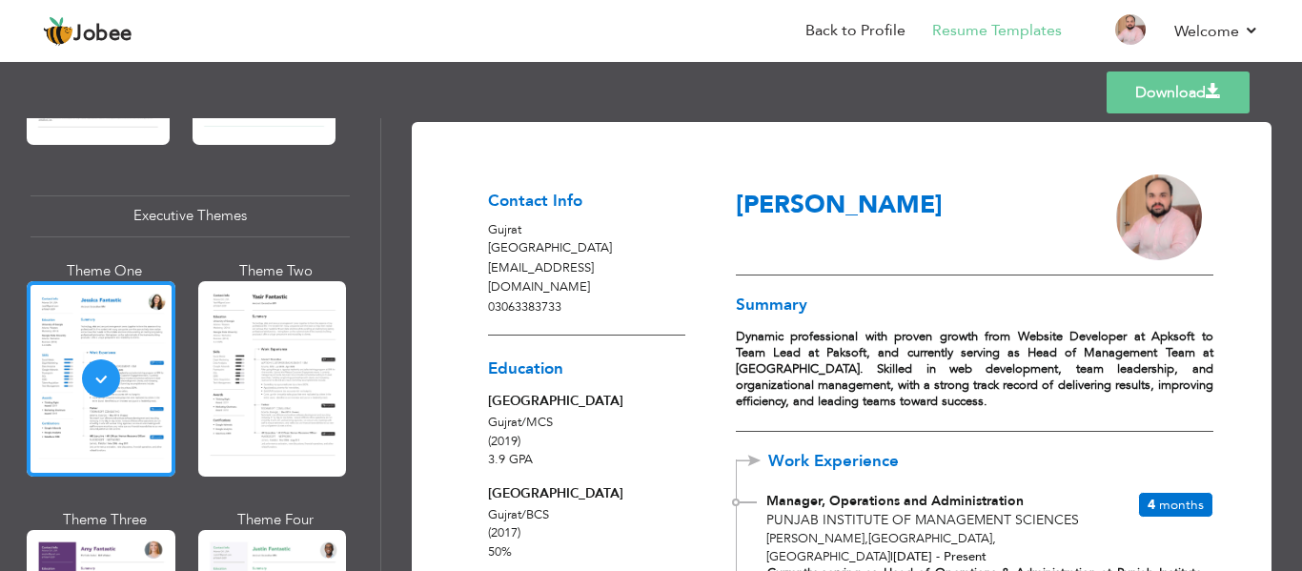
scroll to position [0, 0]
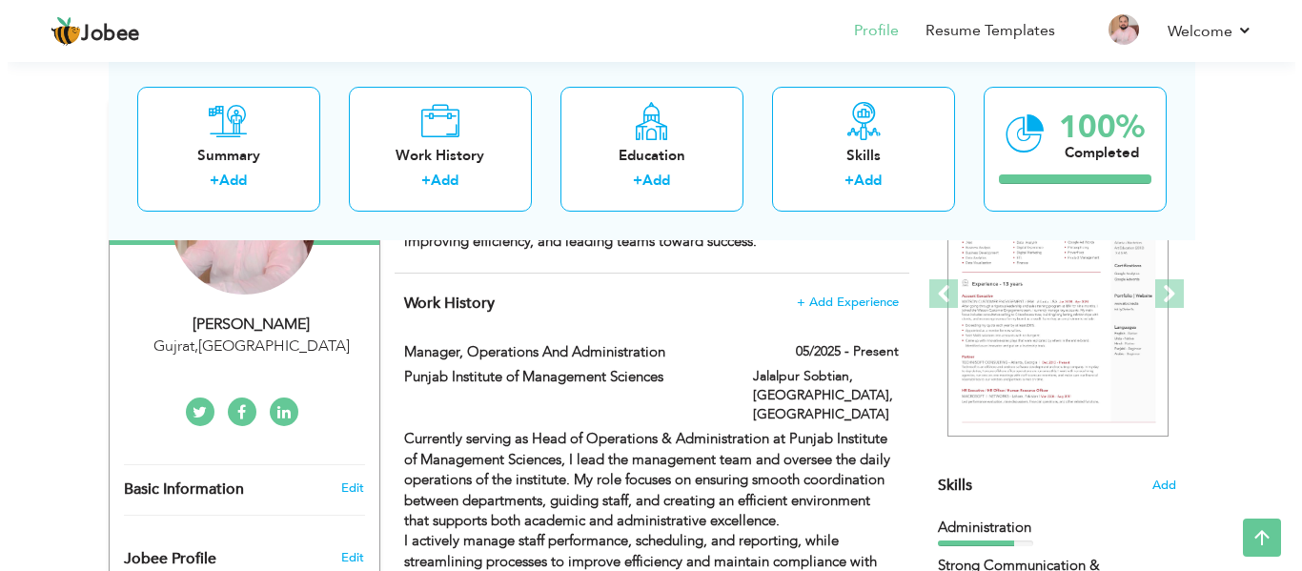
scroll to position [252, 0]
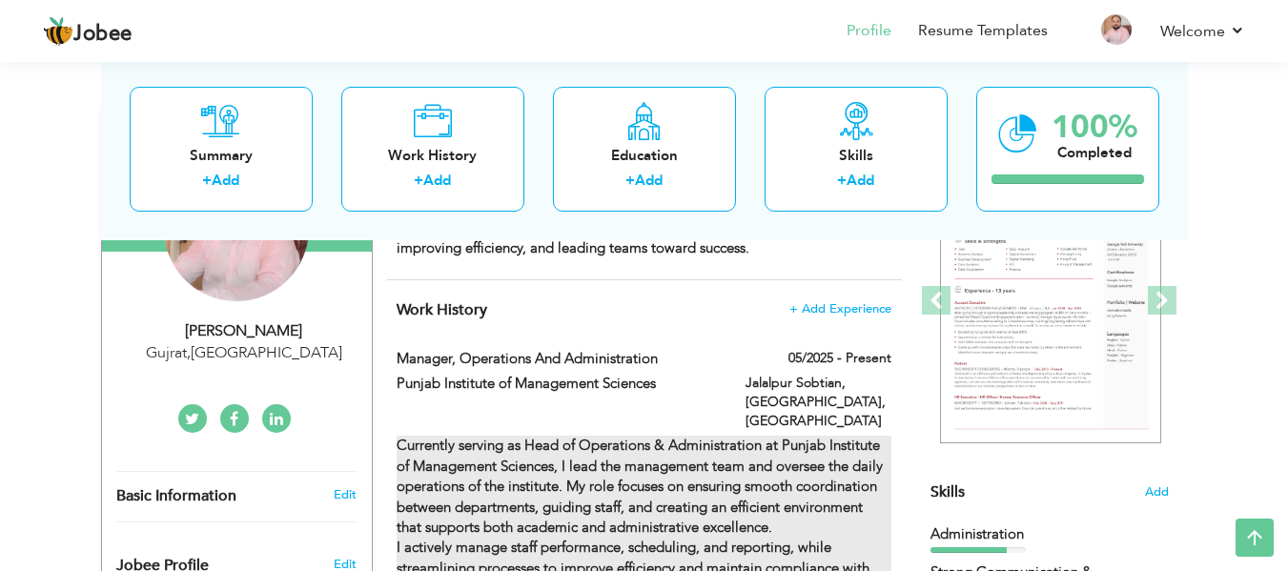
click at [799, 449] on strong "Currently serving as Head of Operations & Administration at Punjab Institute of…" at bounding box center [644, 568] width 494 height 264
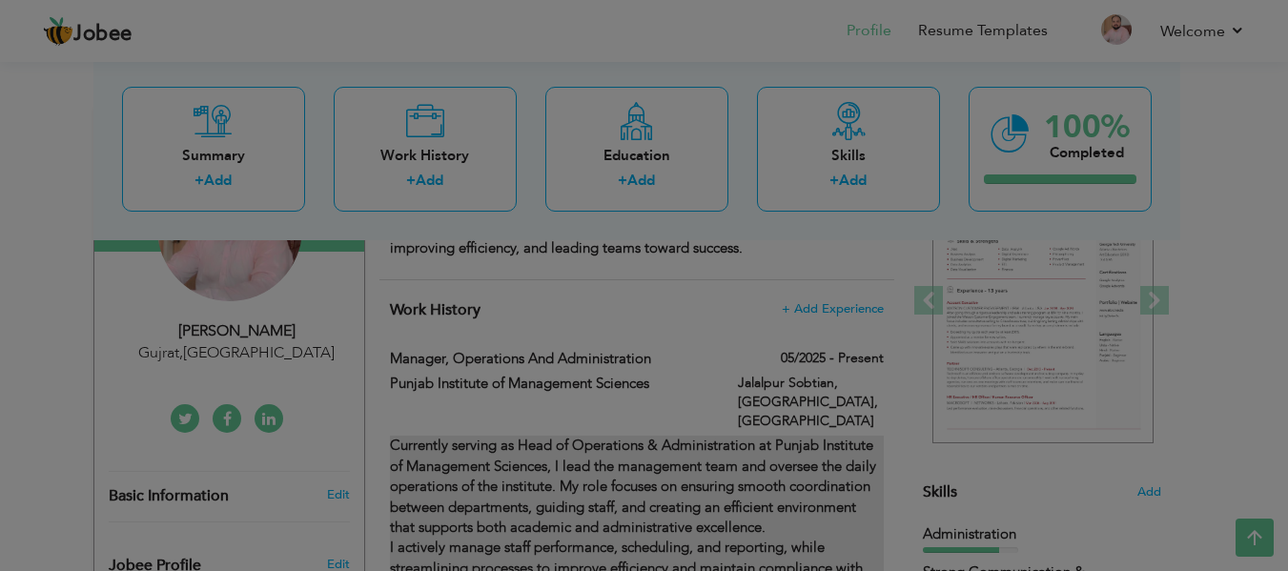
type input "Manager, Operations and Administration"
type input "Punjab Institute of Management Sciences"
type input "05/2025"
type input "[GEOGRAPHIC_DATA]"
type input "[PERSON_NAME],[GEOGRAPHIC_DATA]"
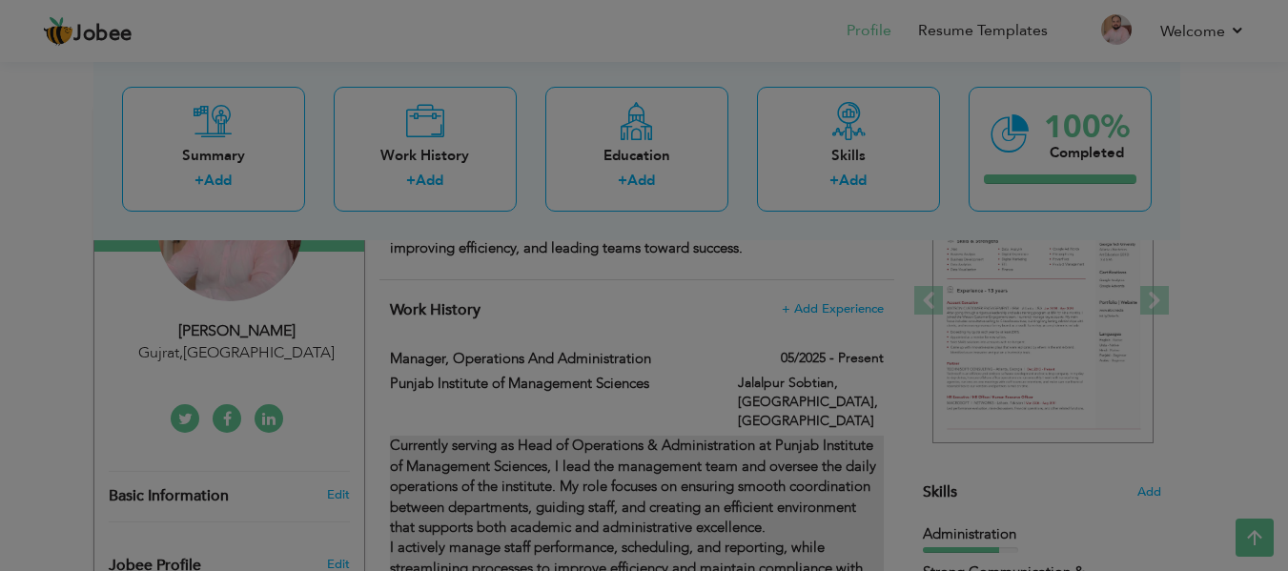
checkbox input "true"
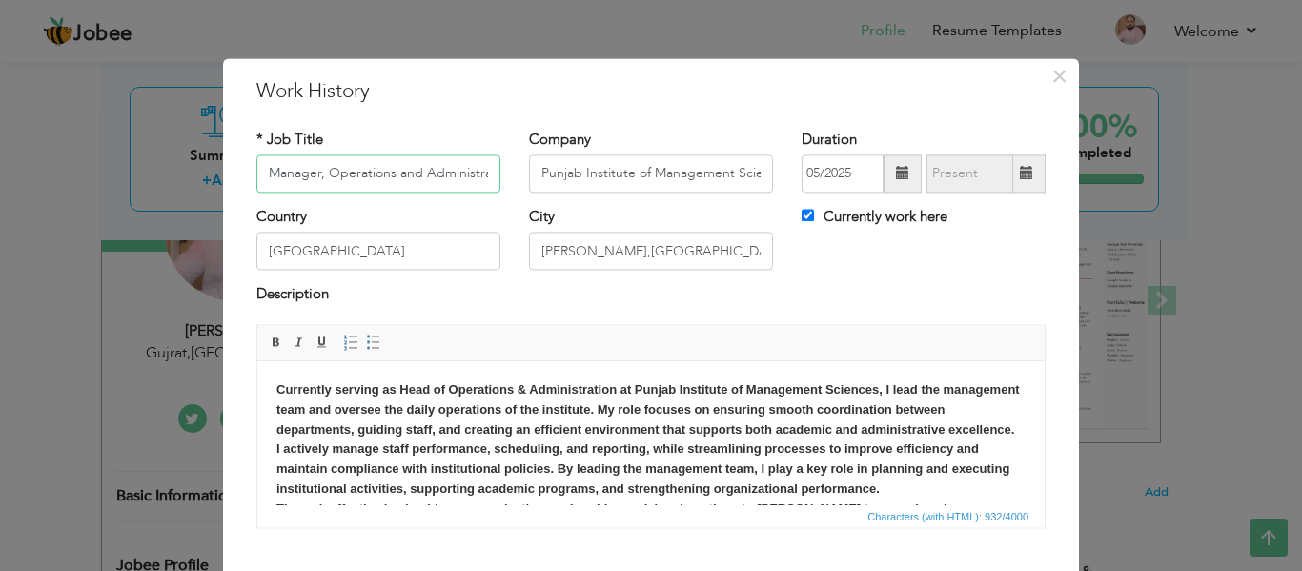
scroll to position [0, 23]
click at [896, 171] on span at bounding box center [902, 173] width 13 height 13
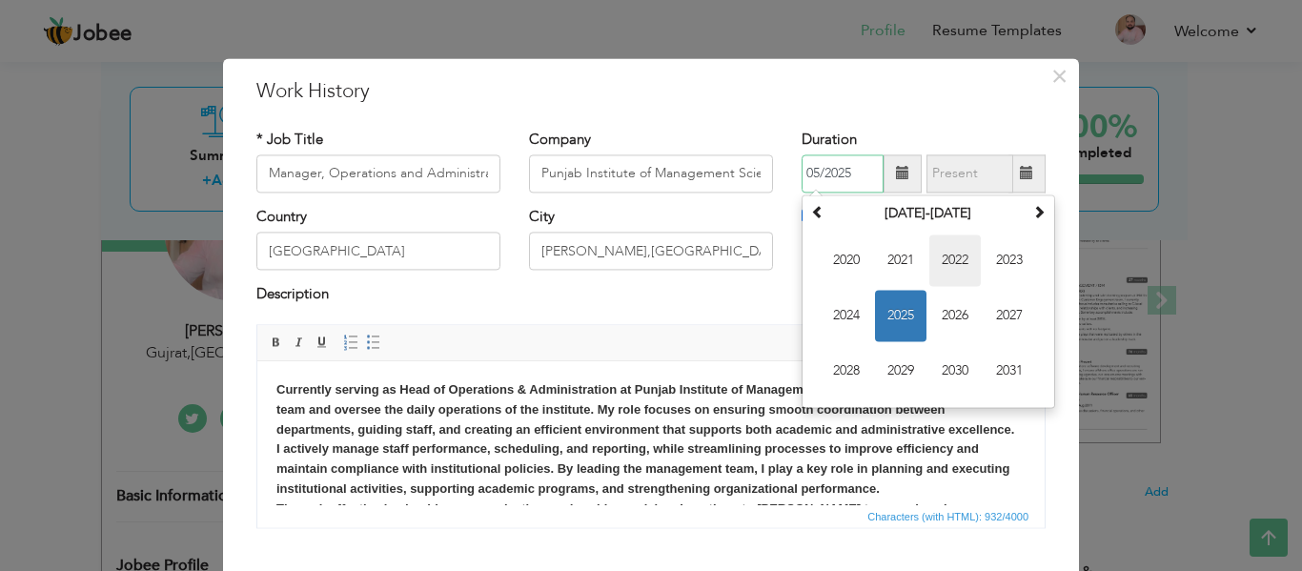
click at [952, 250] on span "2022" at bounding box center [955, 260] width 51 height 51
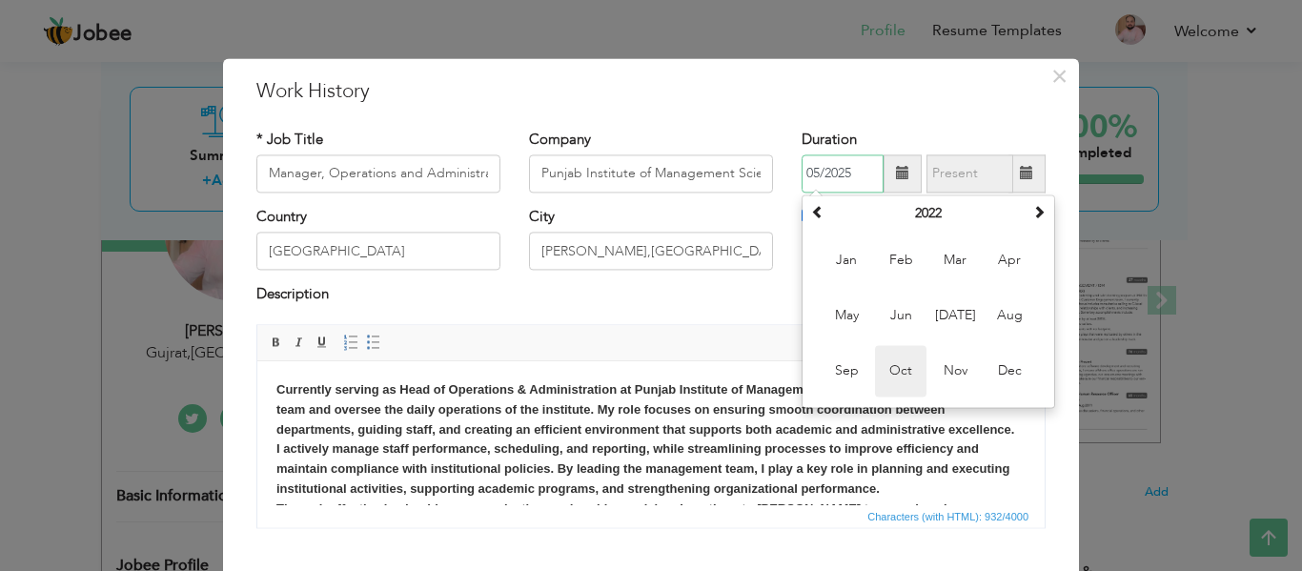
click at [903, 375] on span "Oct" at bounding box center [900, 370] width 51 height 51
type input "10/2022"
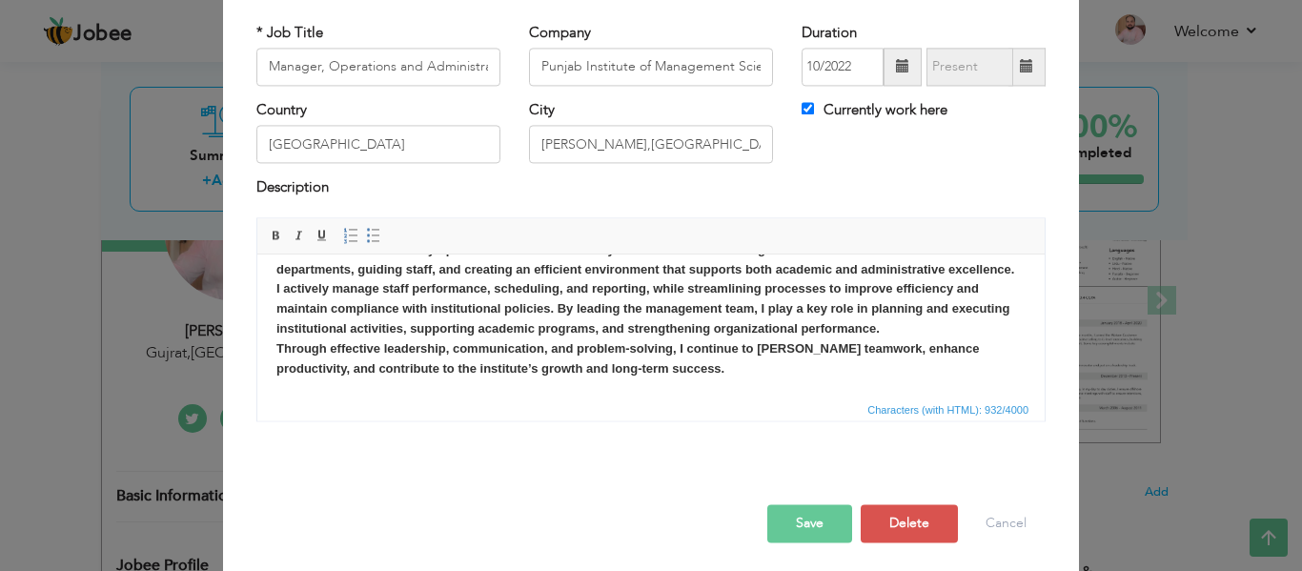
scroll to position [112, 0]
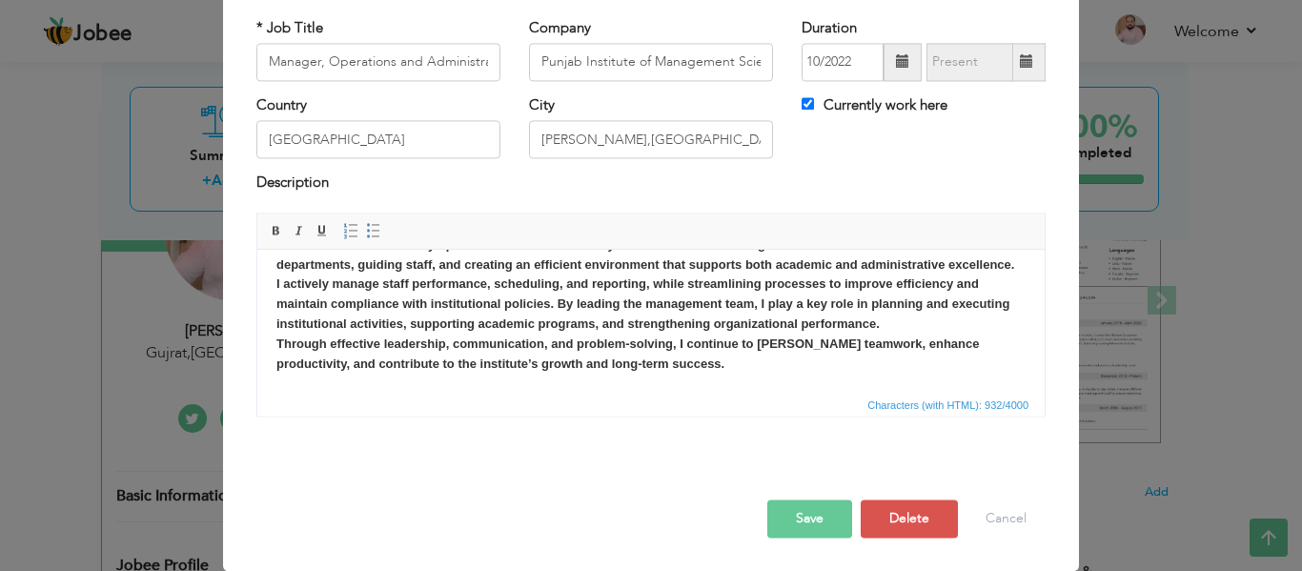
click at [816, 518] on button "Save" at bounding box center [810, 519] width 85 height 38
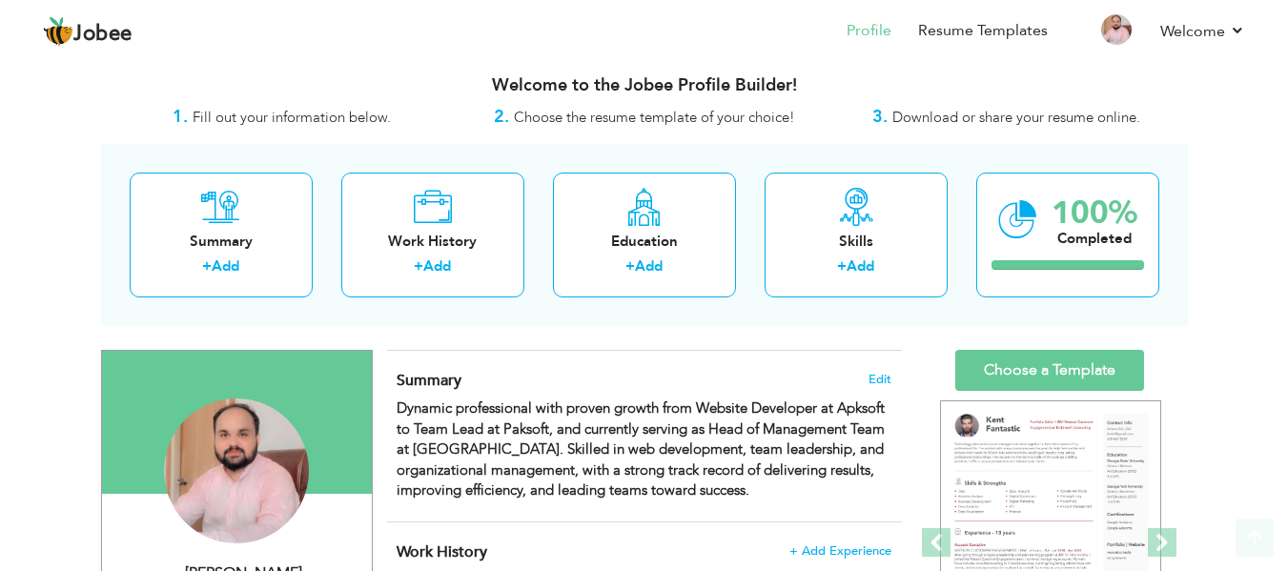
scroll to position [0, 0]
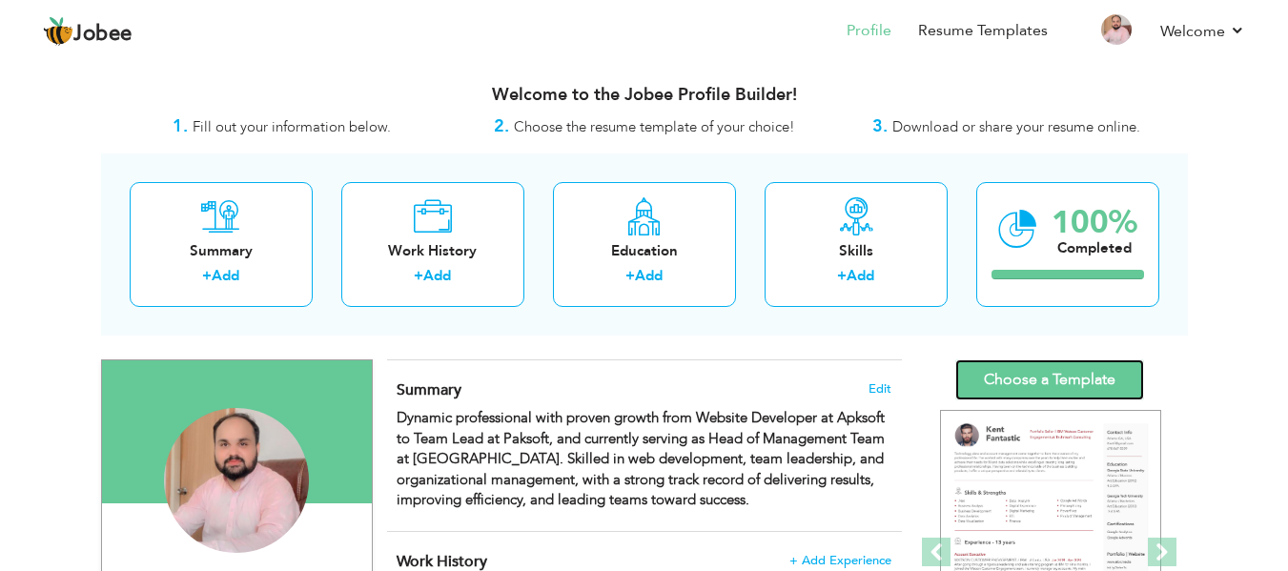
click at [1062, 375] on link "Choose a Template" at bounding box center [1049, 379] width 189 height 41
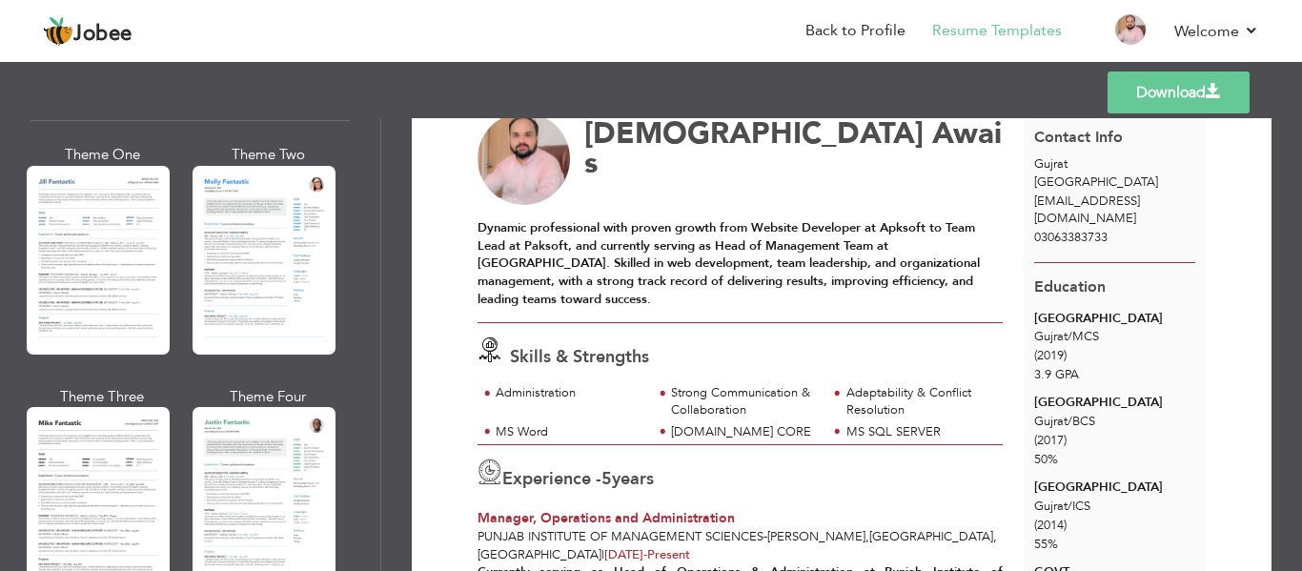
scroll to position [934, 0]
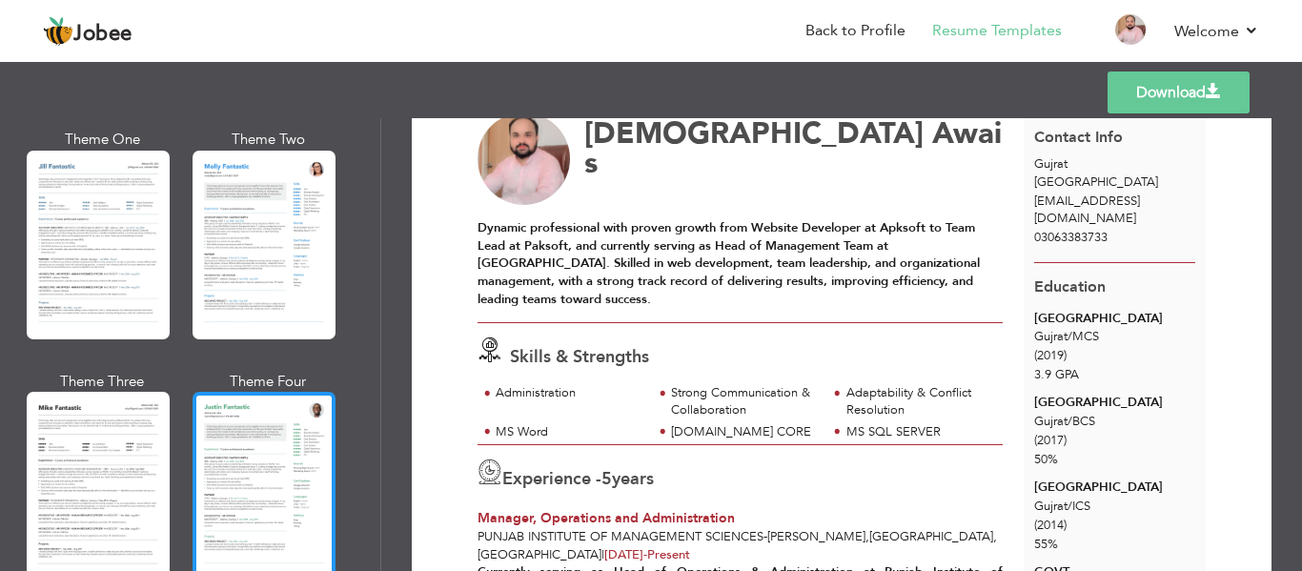
click at [253, 421] on div at bounding box center [264, 486] width 143 height 189
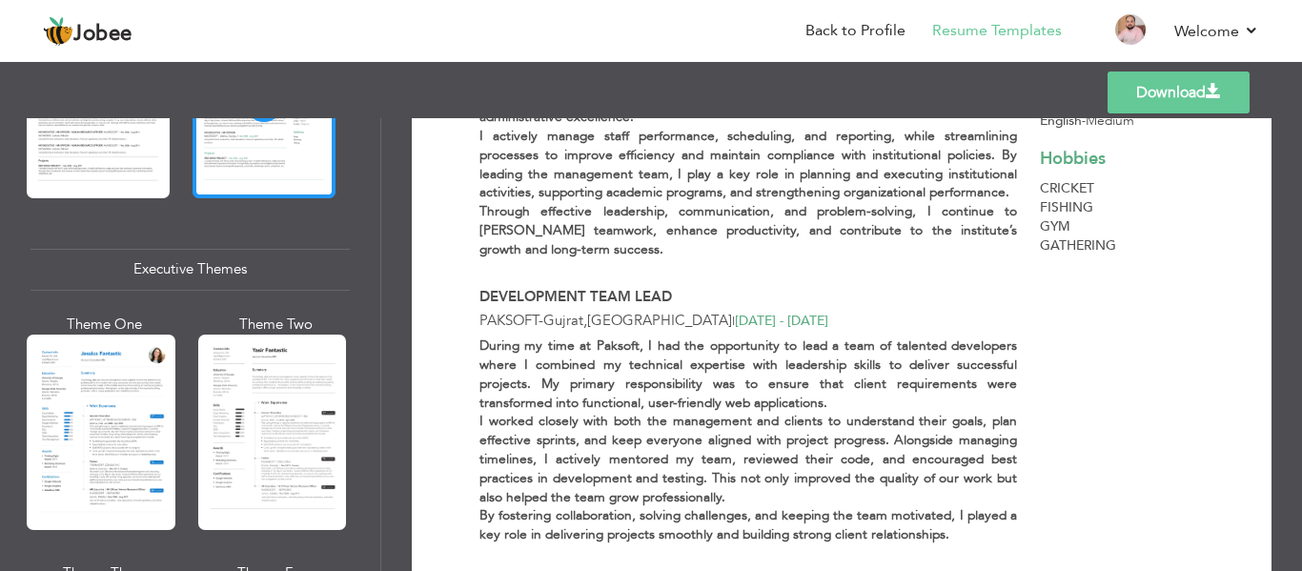
scroll to position [1372, 0]
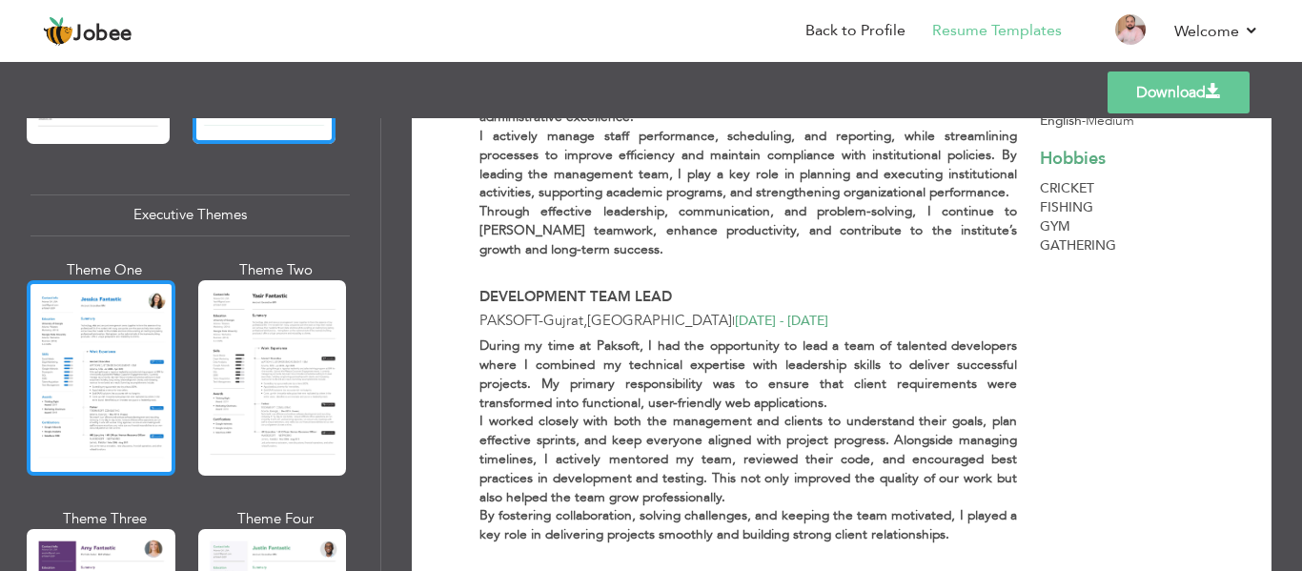
click at [62, 379] on div at bounding box center [101, 377] width 149 height 195
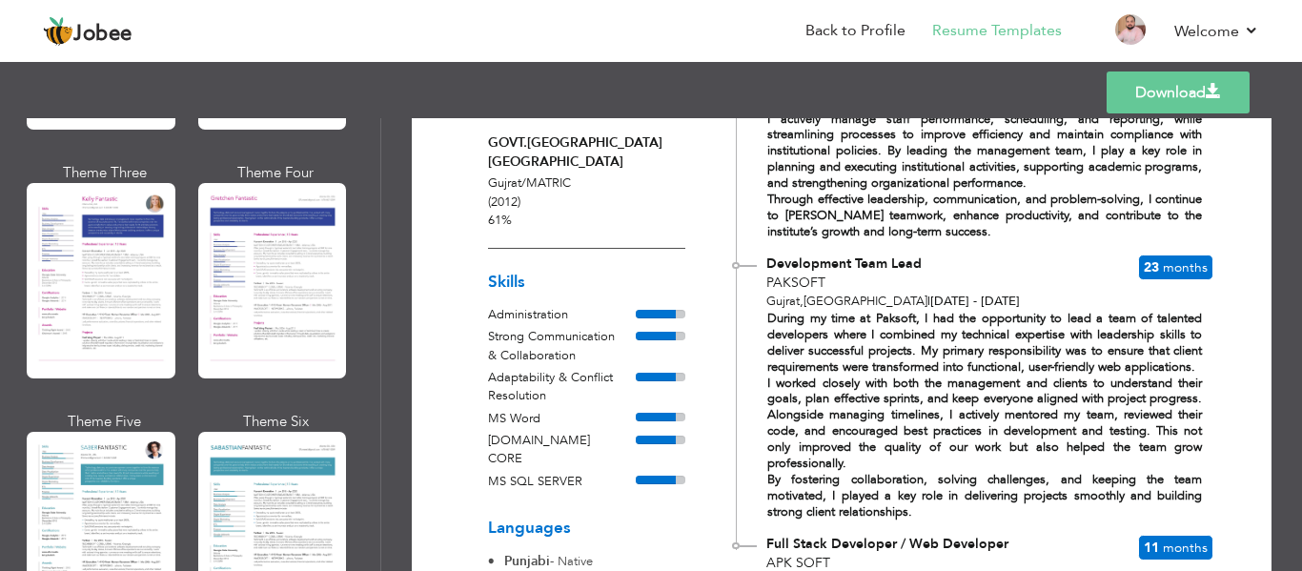
scroll to position [489, 0]
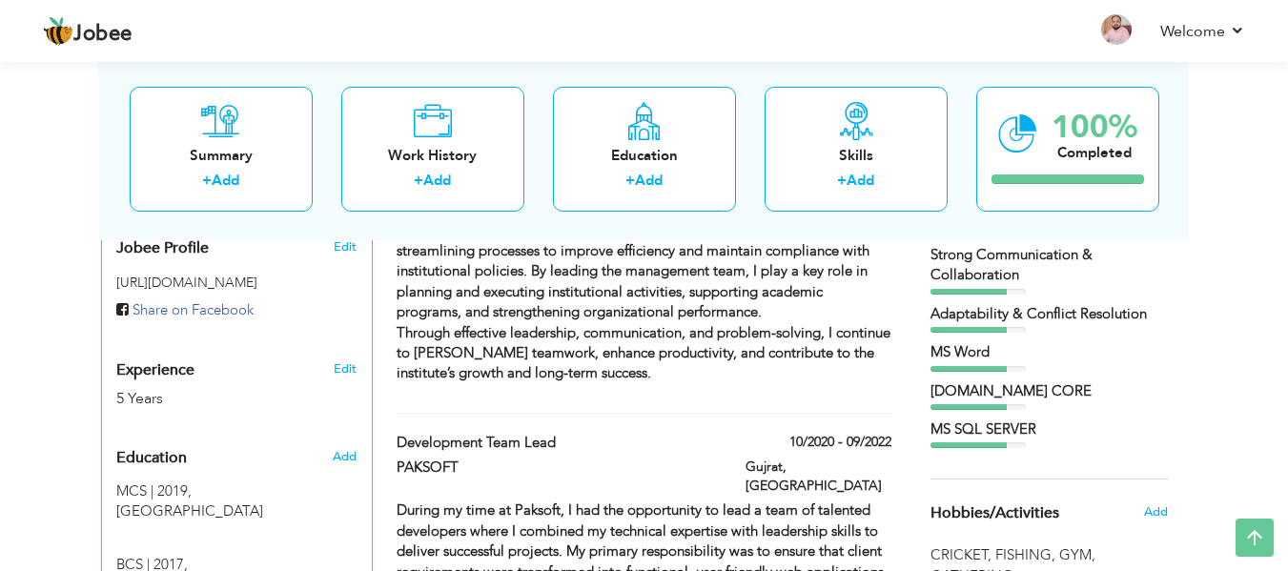
scroll to position [982, 0]
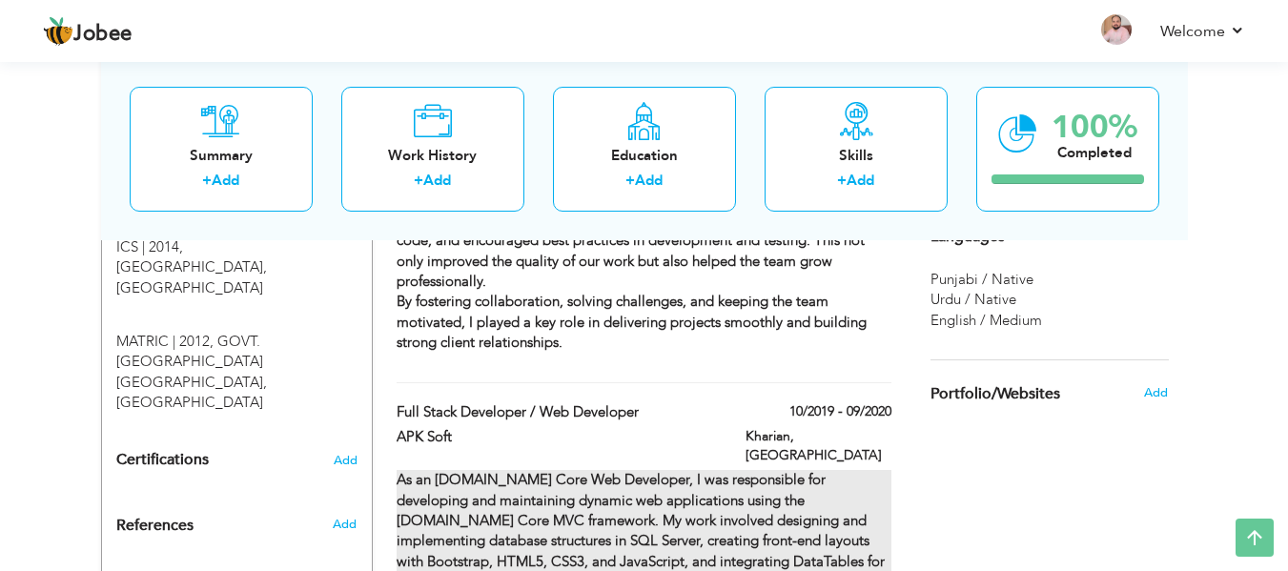
click at [811, 470] on strong "As an [DOMAIN_NAME] Core Web Developer, I was responsible for developing and ma…" at bounding box center [643, 561] width 492 height 182
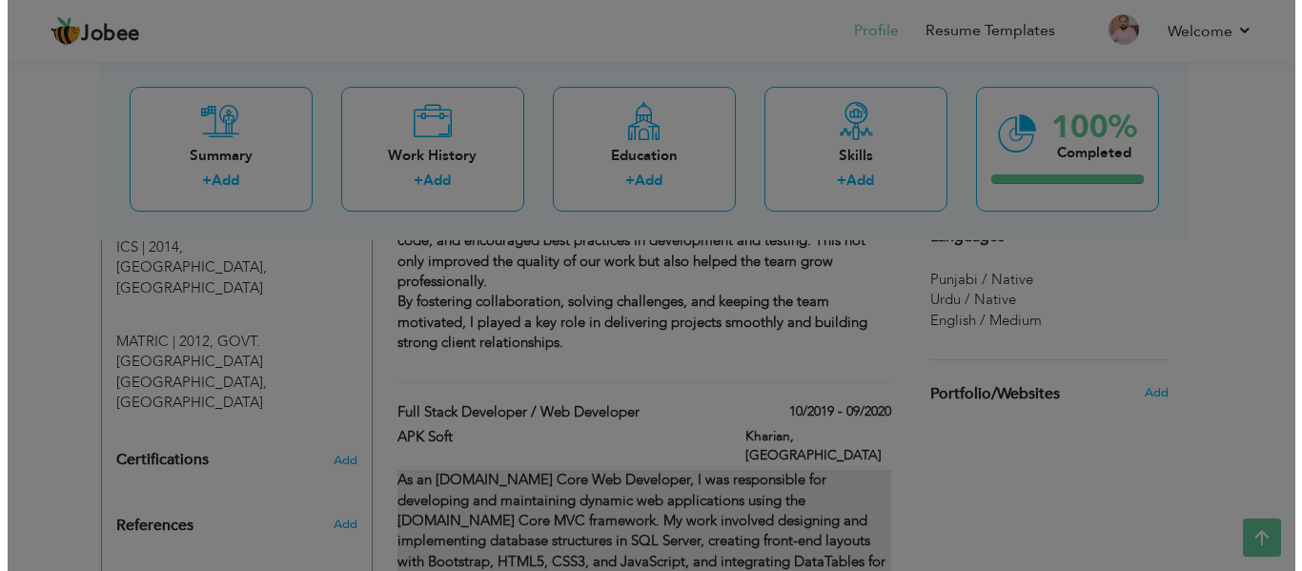
scroll to position [1127, 0]
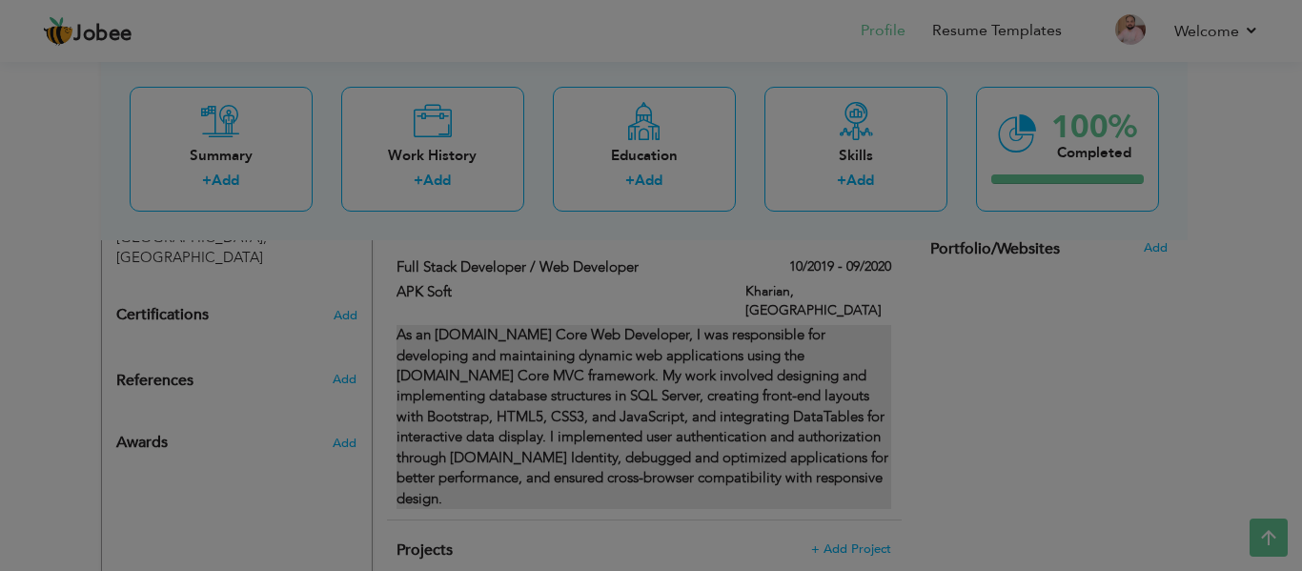
type input "Full Stack Developer / Web Developer"
type input "APK Soft"
type input "10/2019"
type input "09/2020"
type input "[GEOGRAPHIC_DATA]"
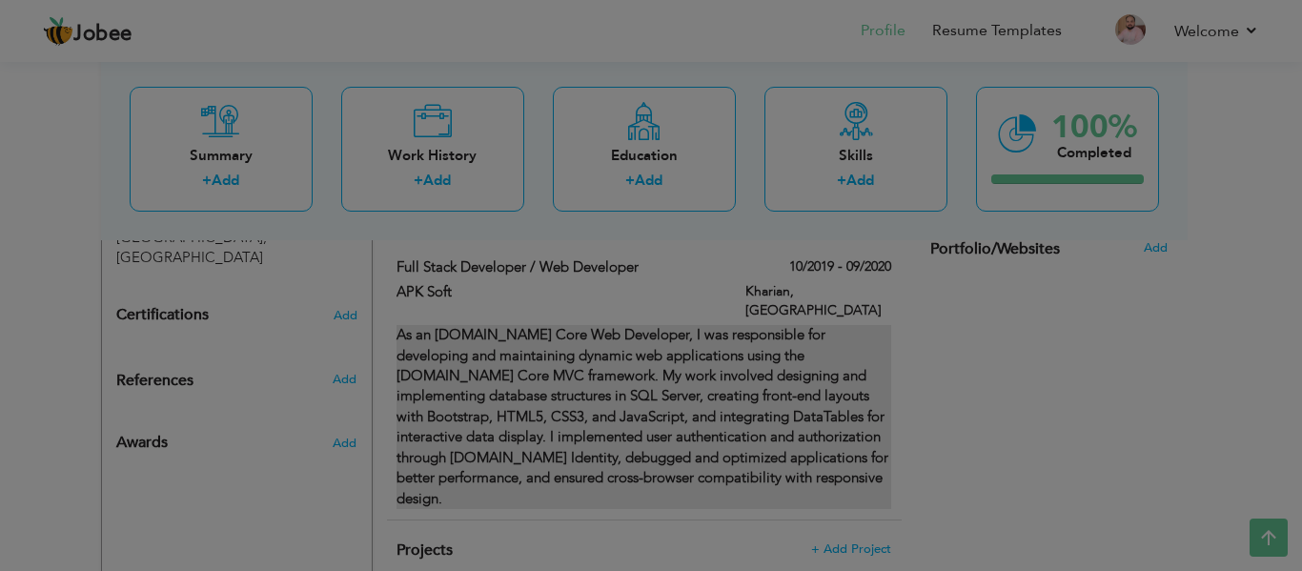
type input "Kharian"
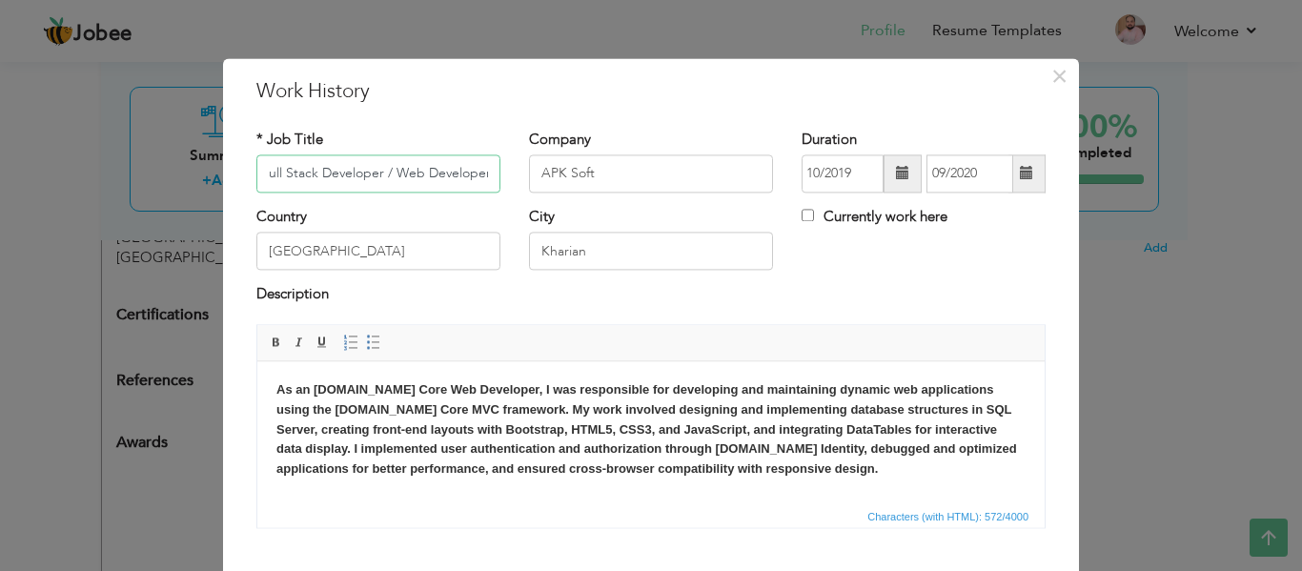
scroll to position [0, 0]
click at [988, 168] on input "09/2020" at bounding box center [970, 173] width 87 height 38
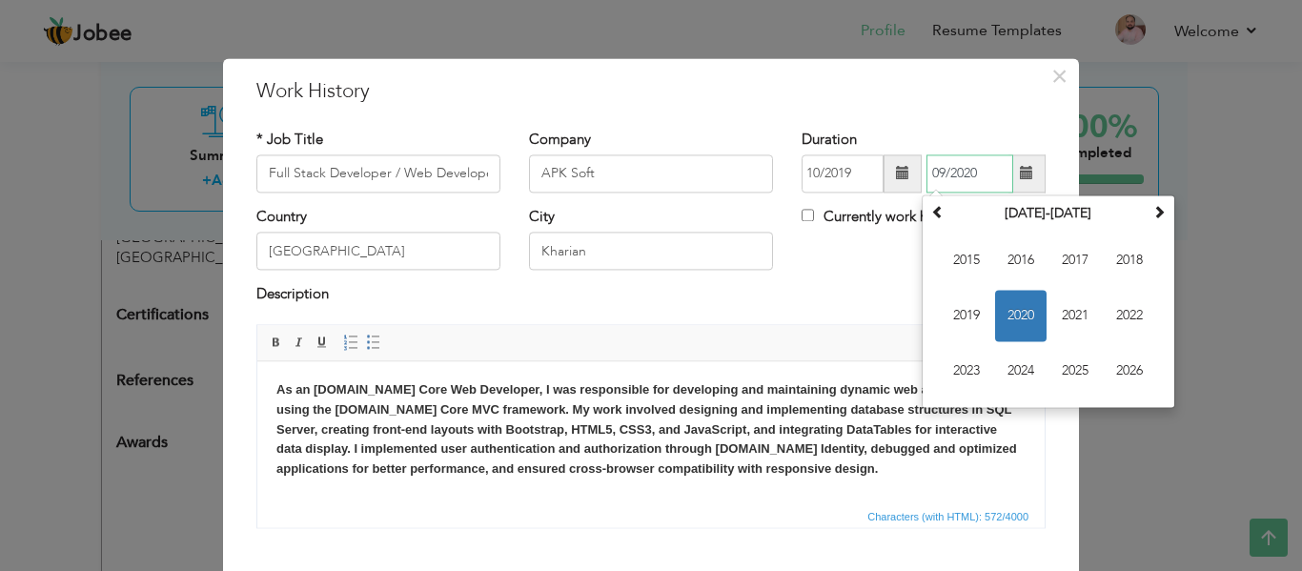
click at [1002, 321] on span "2020" at bounding box center [1020, 315] width 51 height 51
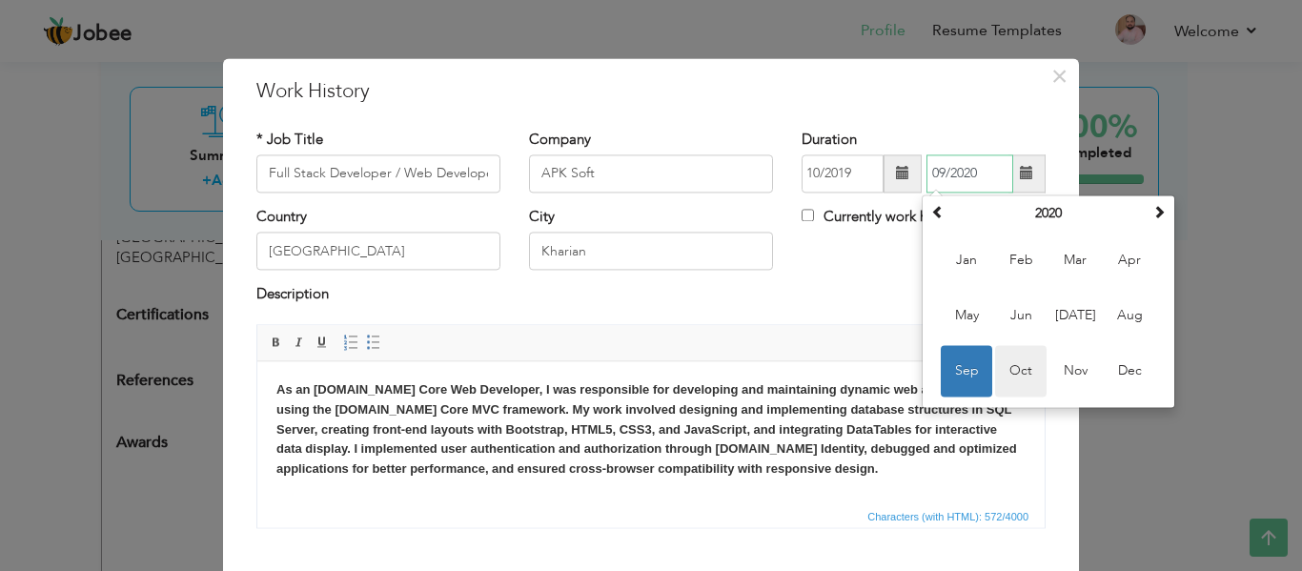
click at [1010, 368] on span "Oct" at bounding box center [1020, 370] width 51 height 51
type input "10/2020"
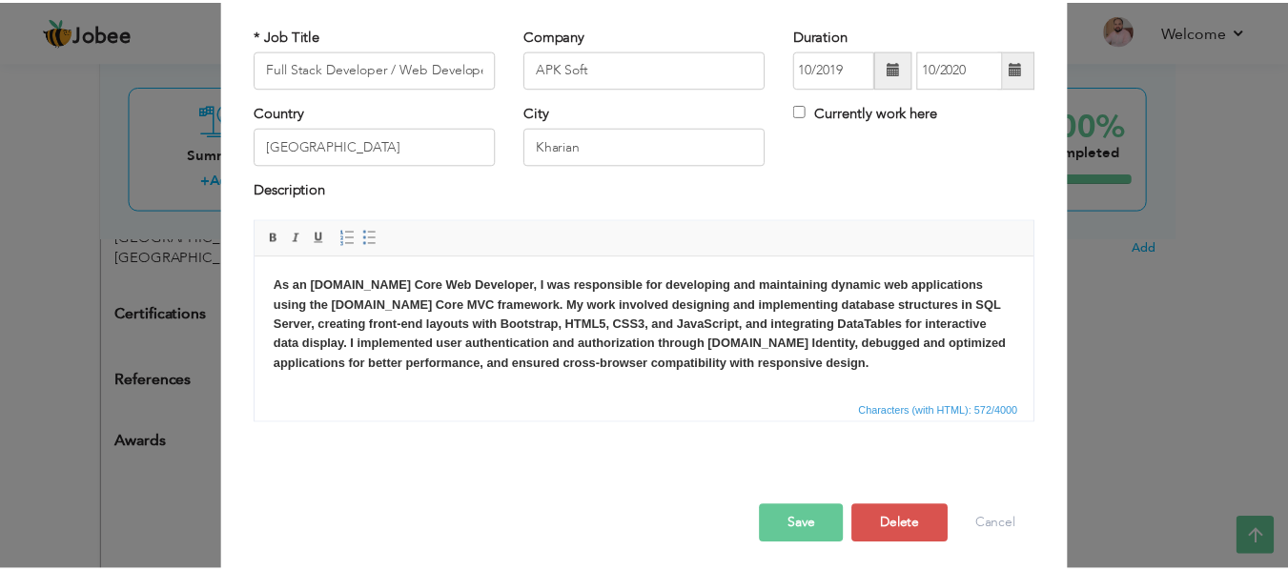
scroll to position [112, 0]
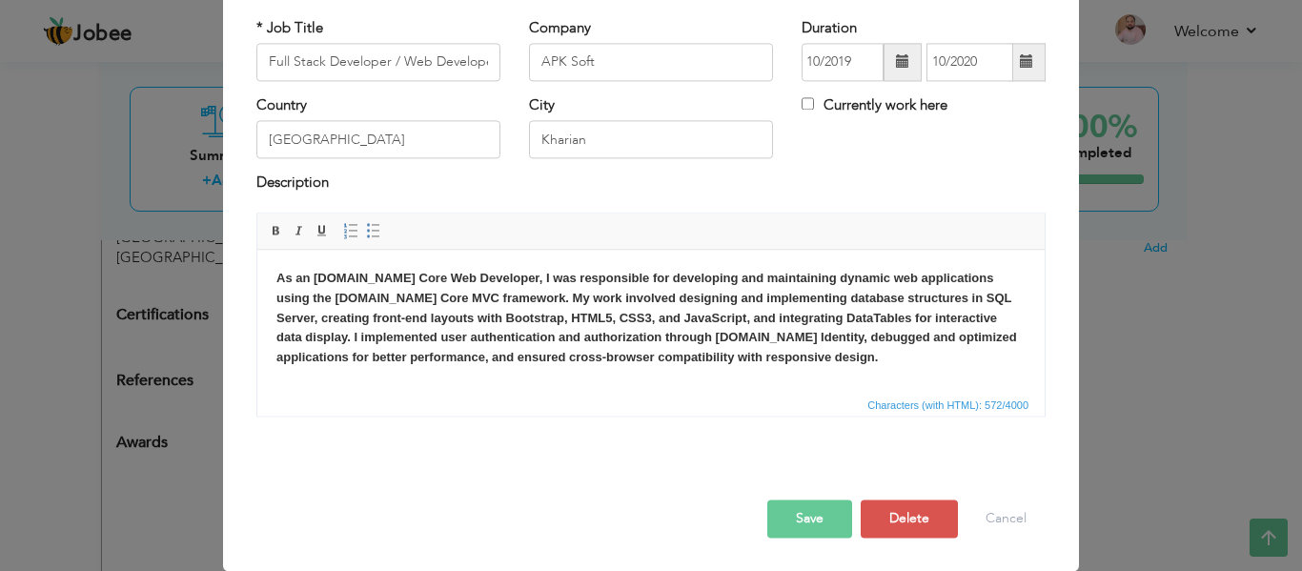
click at [810, 511] on button "Save" at bounding box center [810, 519] width 85 height 38
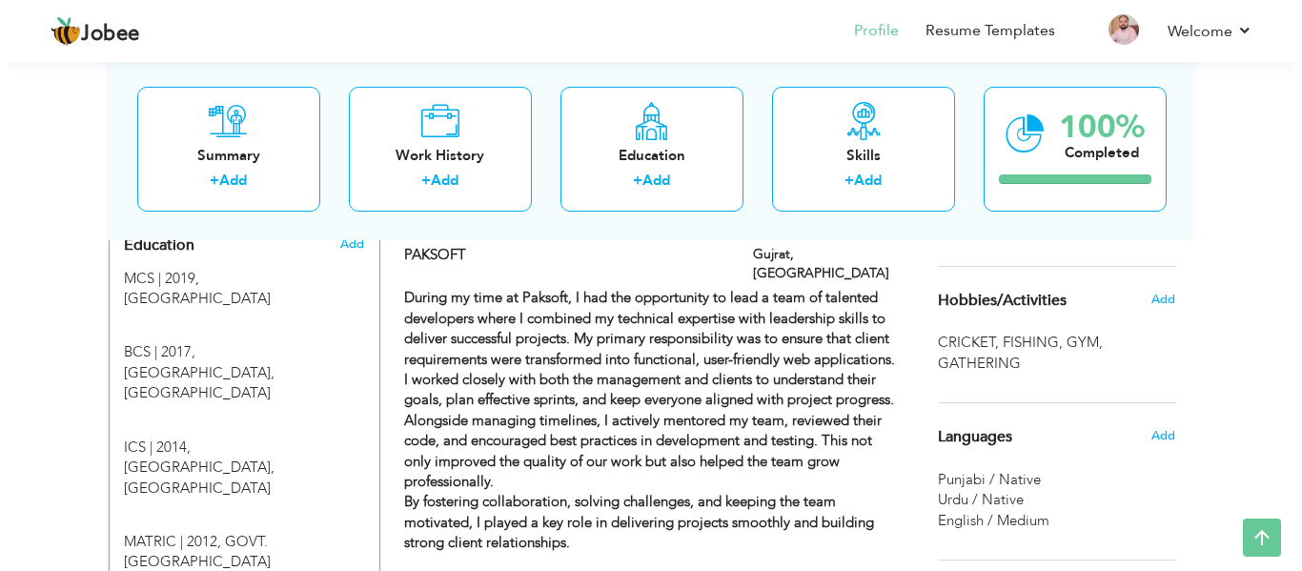
scroll to position [752, 0]
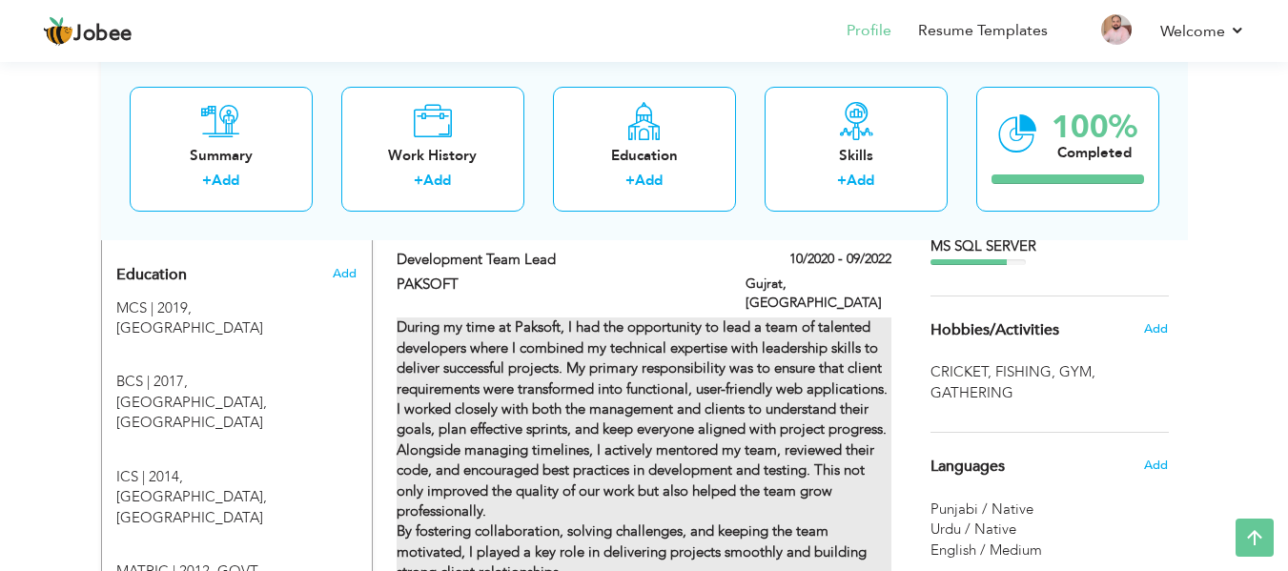
click at [692, 400] on strong "During my time at Paksoft, I had the opportunity to lead a team of talented dev…" at bounding box center [642, 449] width 491 height 264
type input "Development Team Lead"
type input "PAKSOFT"
type input "10/2020"
type input "09/2022"
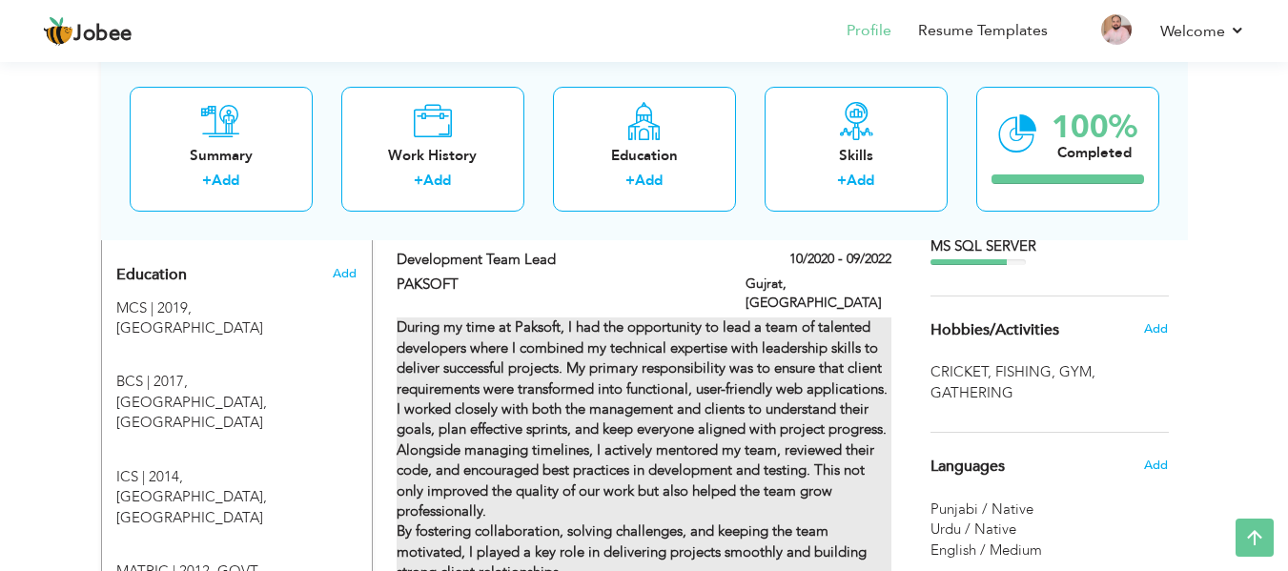
type input "Gujrat"
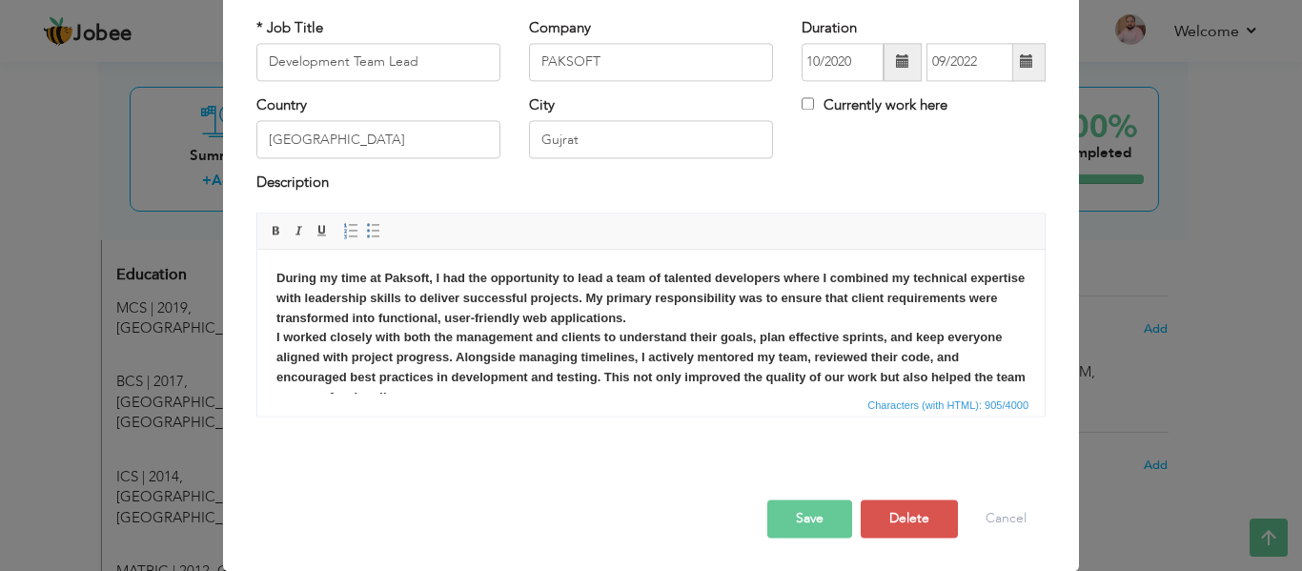
scroll to position [0, 0]
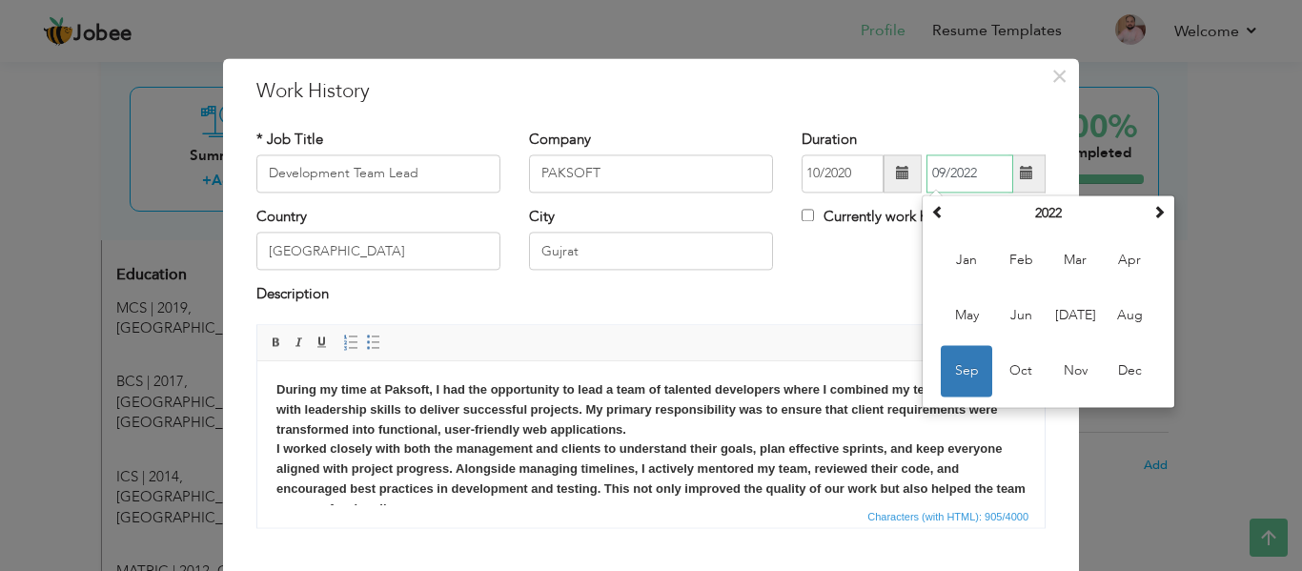
click at [983, 174] on input "09/2022" at bounding box center [970, 173] width 87 height 38
click at [1010, 358] on span "Oct" at bounding box center [1020, 370] width 51 height 51
type input "10/2022"
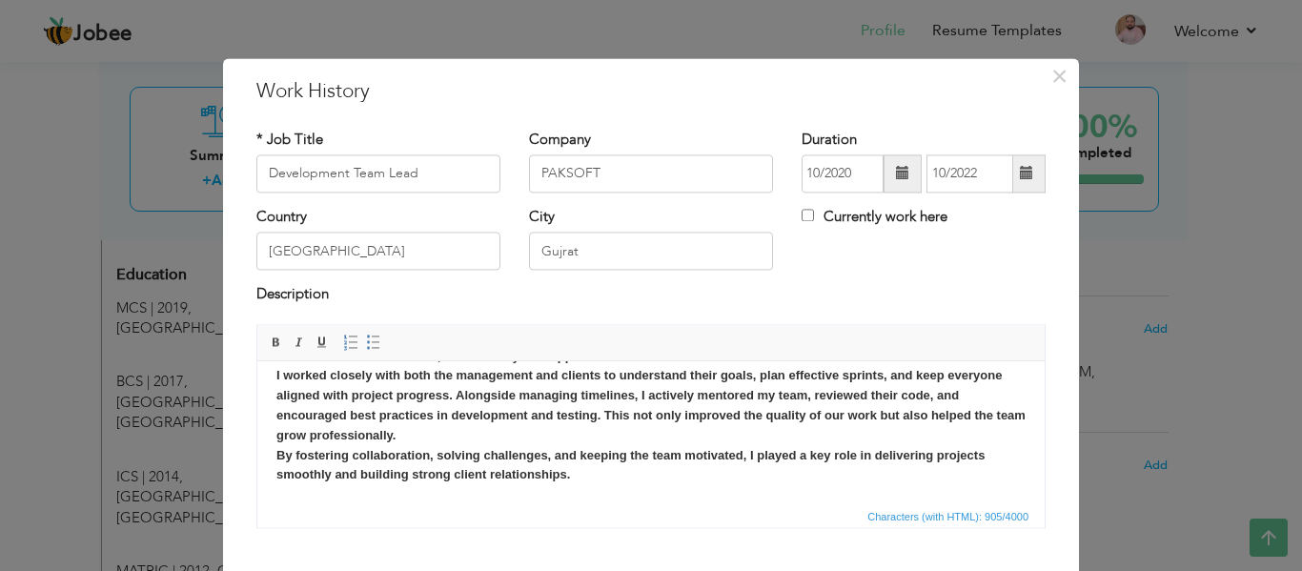
scroll to position [112, 0]
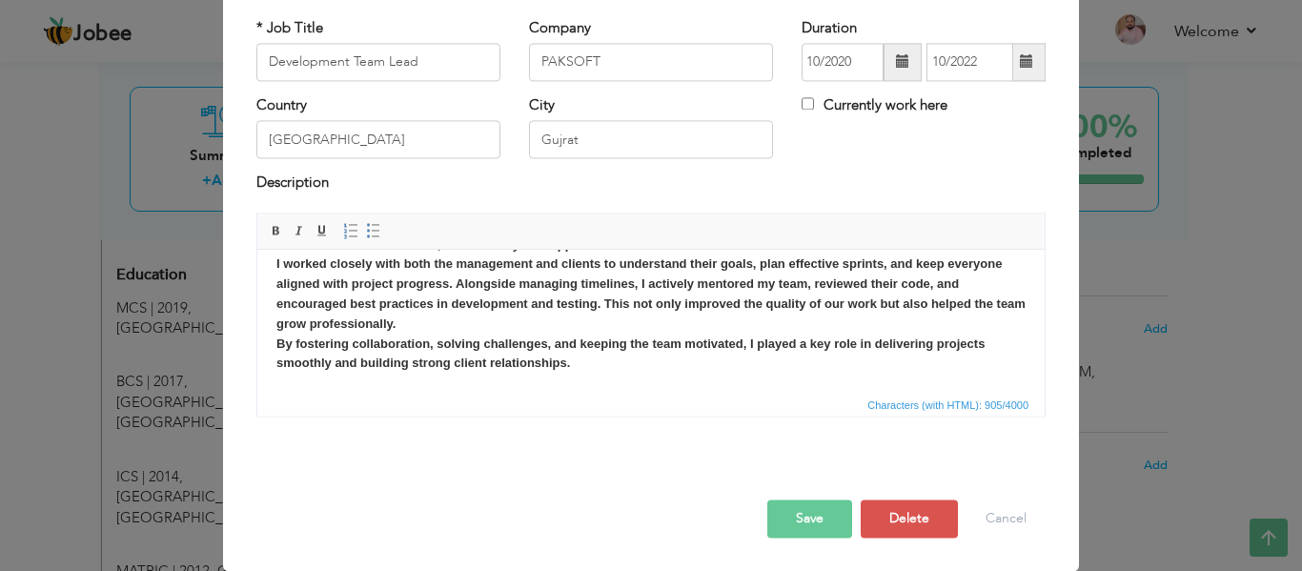
click at [809, 522] on button "Save" at bounding box center [810, 519] width 85 height 38
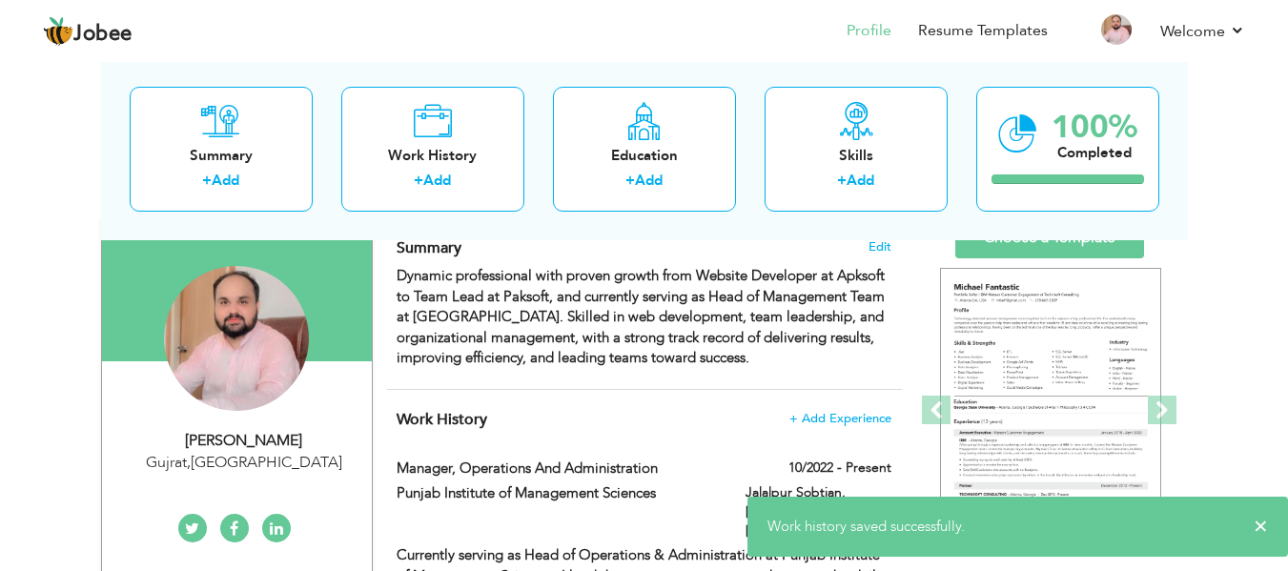
scroll to position [0, 0]
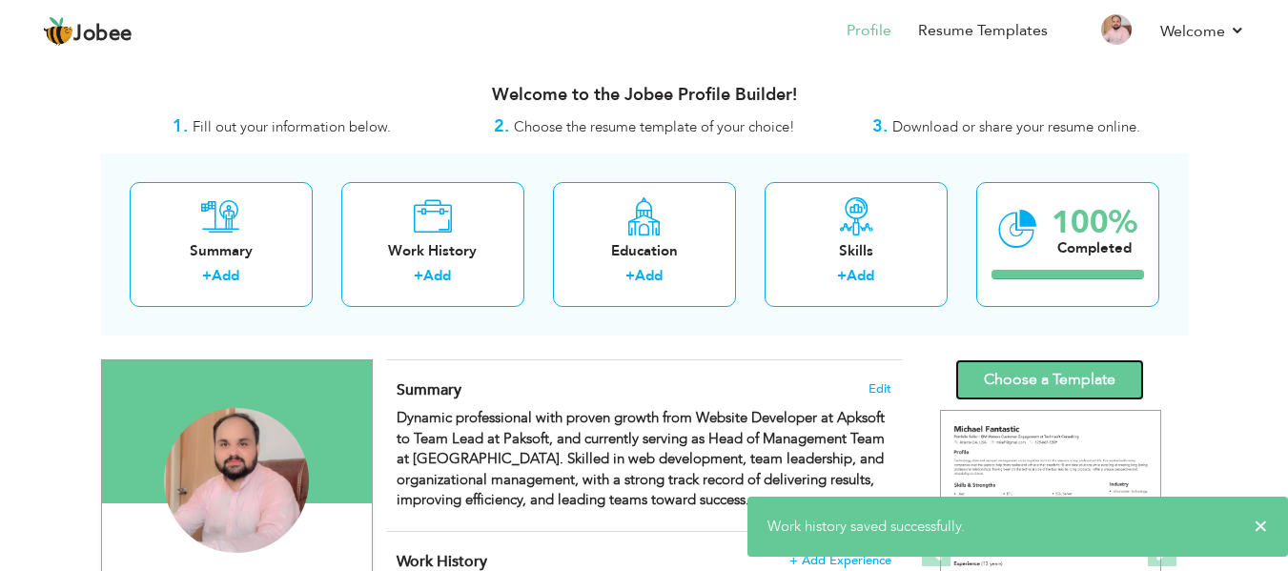
click at [1056, 379] on link "Choose a Template" at bounding box center [1049, 379] width 189 height 41
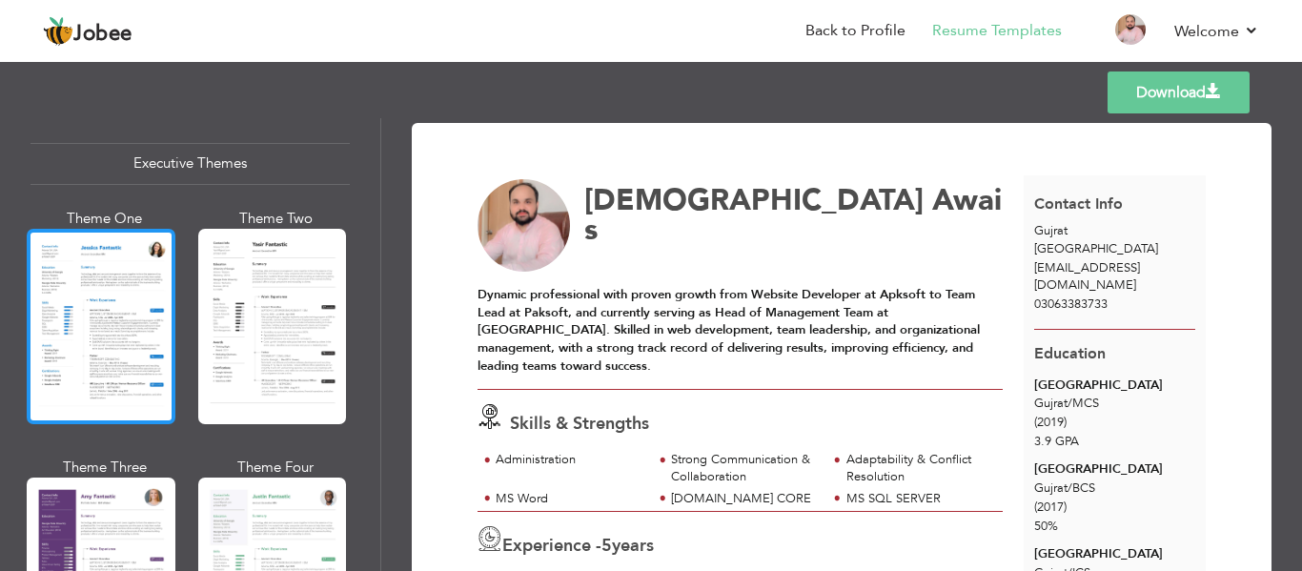
click at [124, 338] on div at bounding box center [101, 326] width 149 height 195
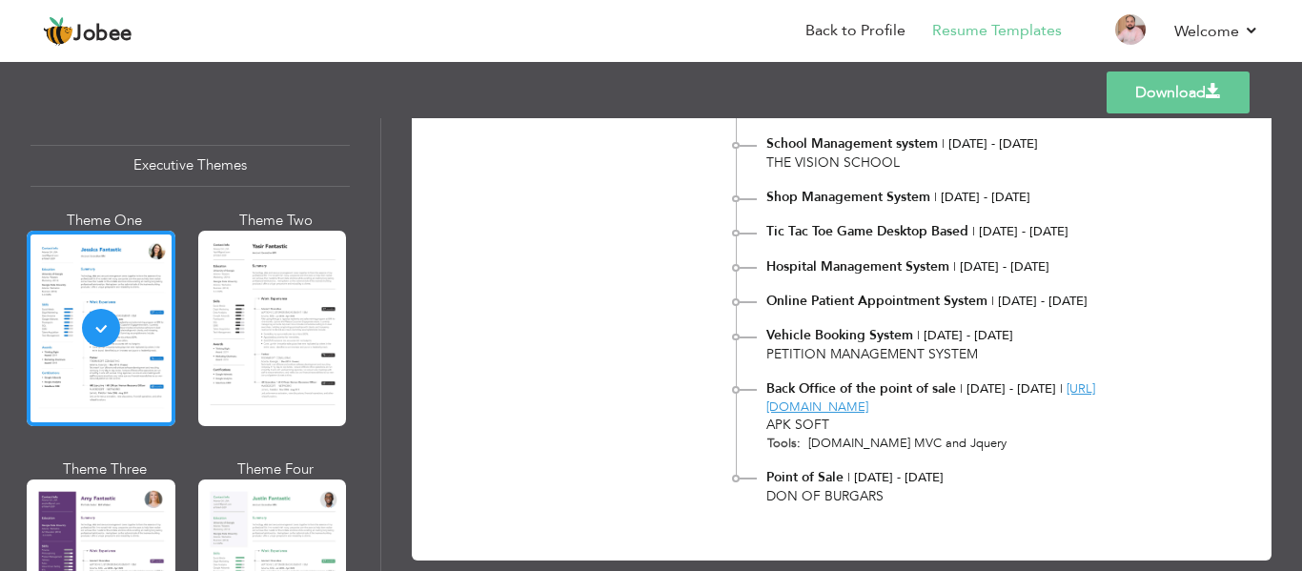
scroll to position [1210, 0]
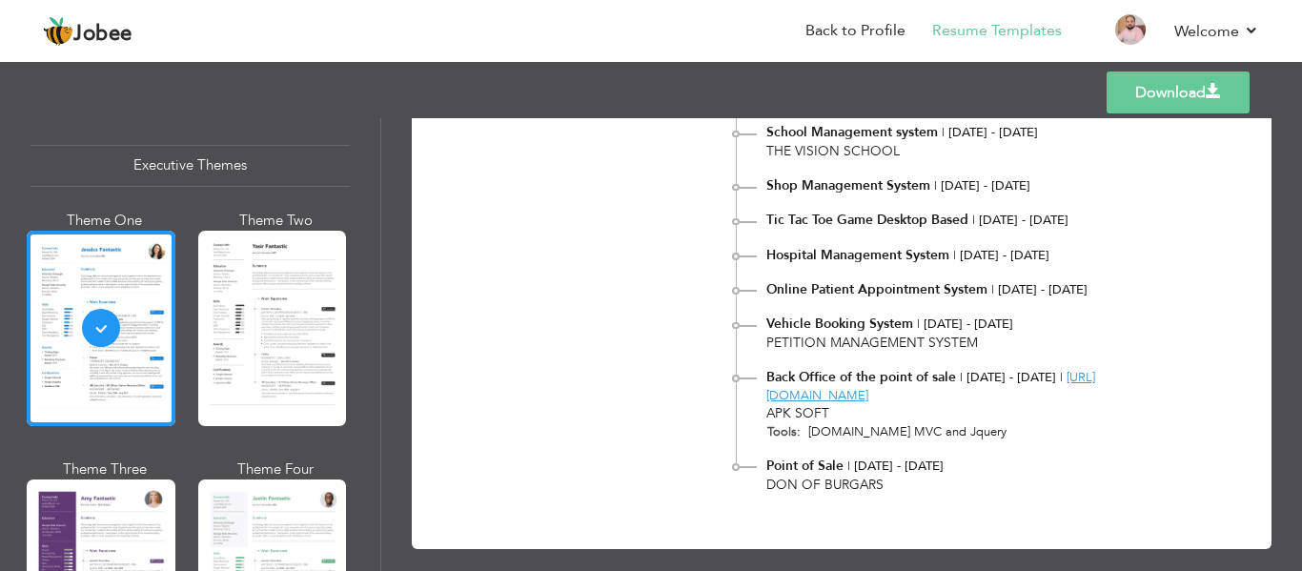
click at [1182, 101] on link "Download" at bounding box center [1178, 93] width 143 height 42
